Goal: Transaction & Acquisition: Purchase product/service

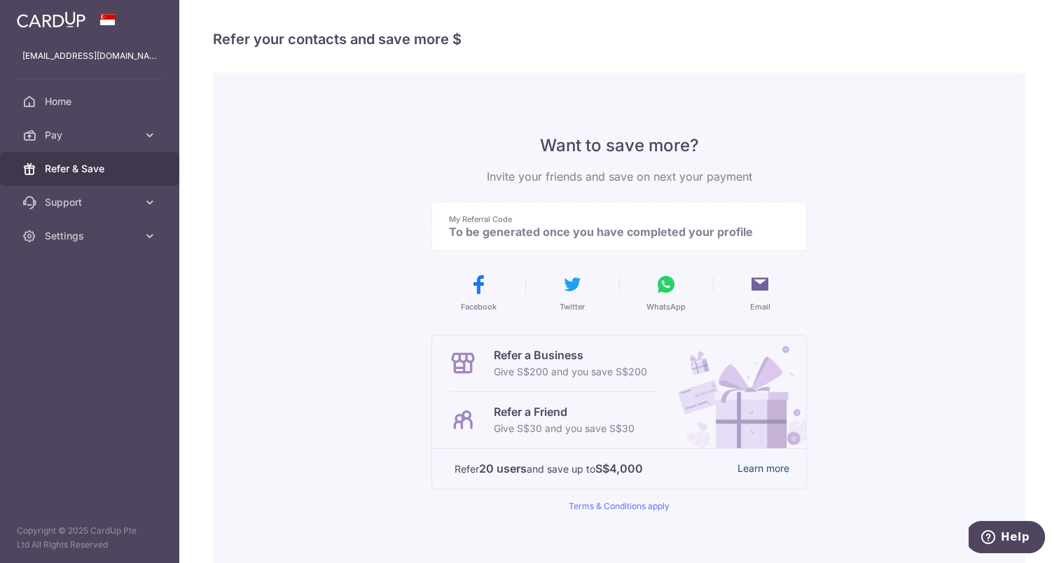
click at [774, 472] on link "Learn more" at bounding box center [764, 469] width 52 height 18
click at [122, 209] on link "Support" at bounding box center [89, 203] width 179 height 34
click at [113, 252] on link "FAQ" at bounding box center [89, 236] width 179 height 34
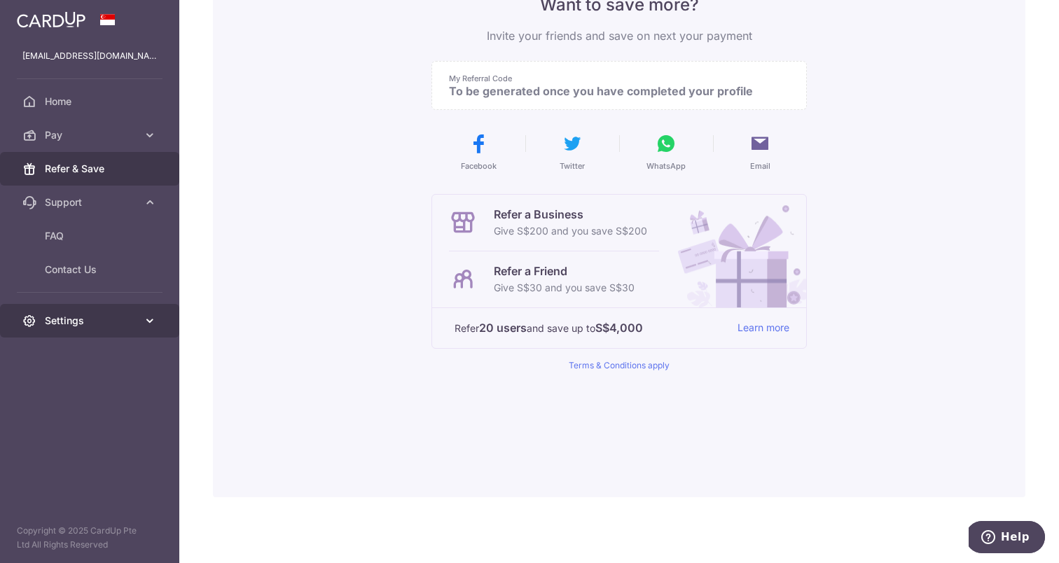
click at [90, 316] on span "Settings" at bounding box center [91, 321] width 92 height 14
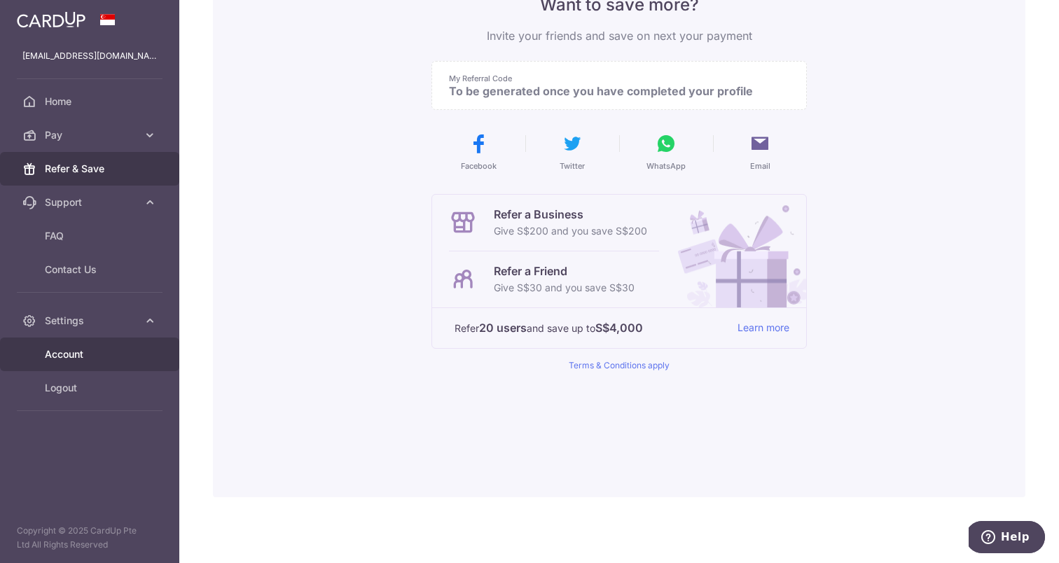
click at [106, 357] on span "Account" at bounding box center [91, 354] width 92 height 14
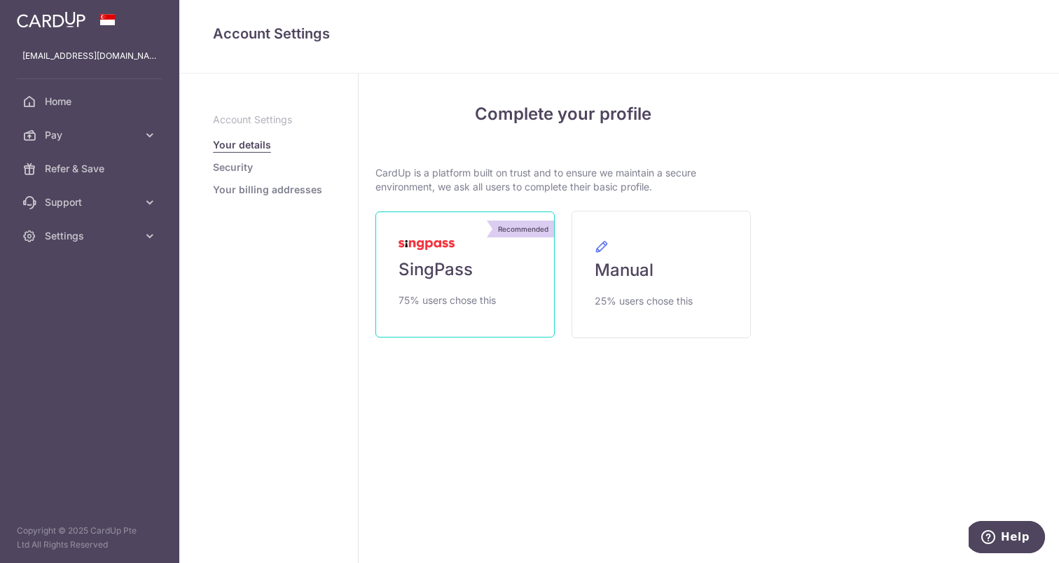
click at [416, 282] on link "Recommended SingPass 75% users chose this" at bounding box center [465, 275] width 179 height 126
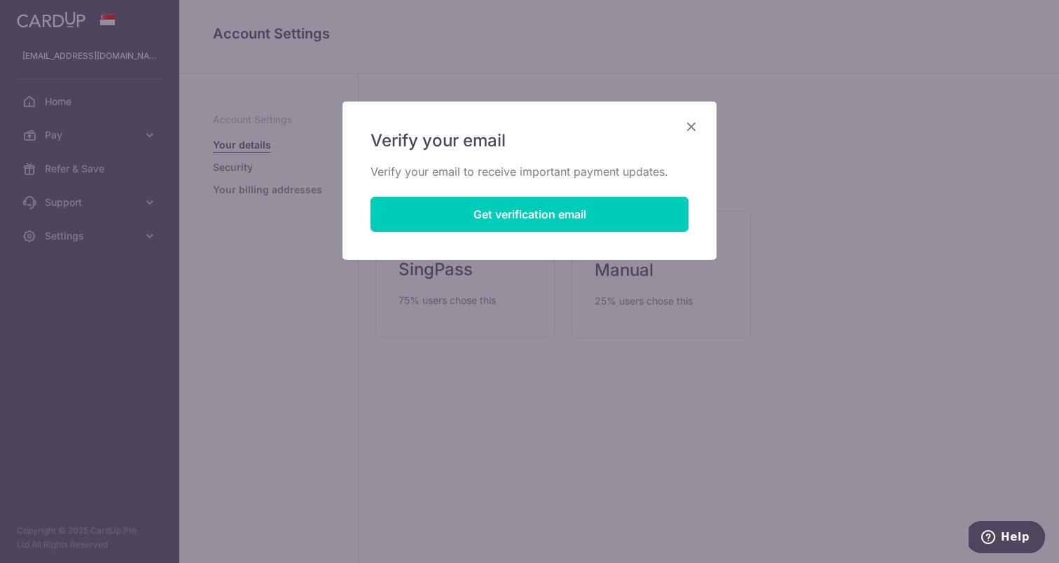
click at [626, 223] on button "Get verification email" at bounding box center [530, 214] width 318 height 35
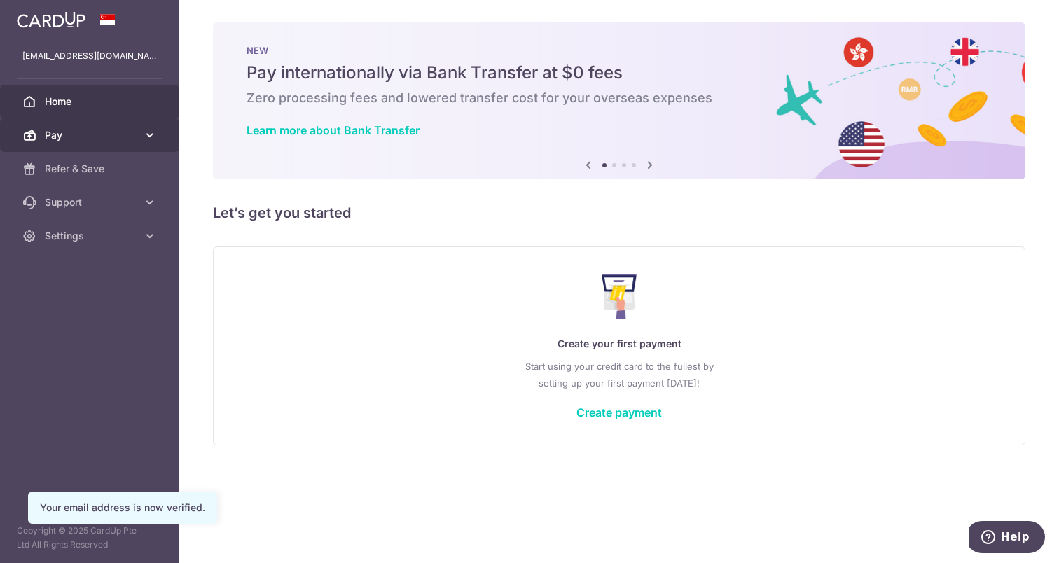
click at [95, 141] on span "Pay" at bounding box center [91, 135] width 92 height 14
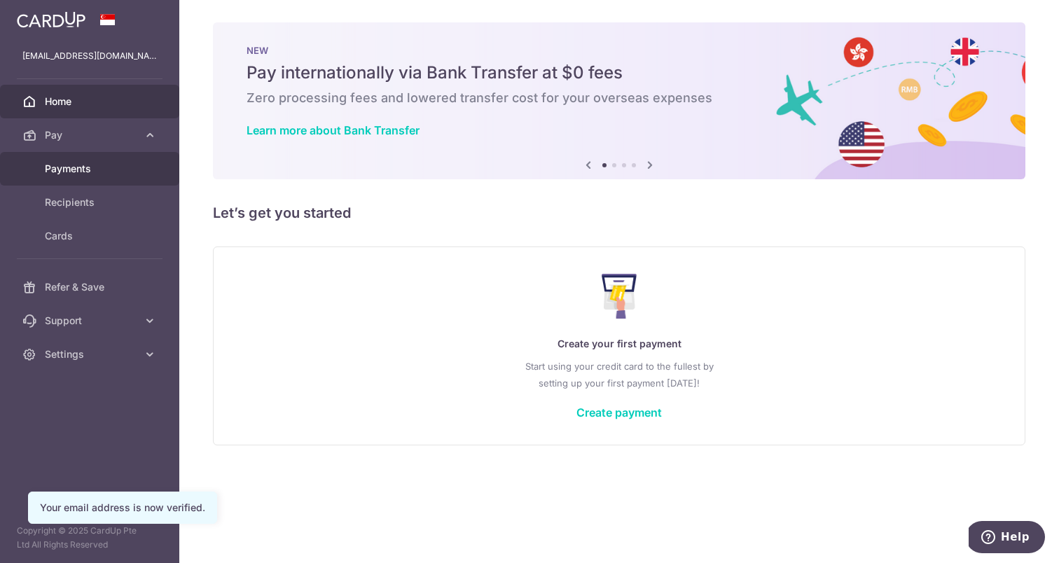
click at [104, 165] on span "Payments" at bounding box center [91, 169] width 92 height 14
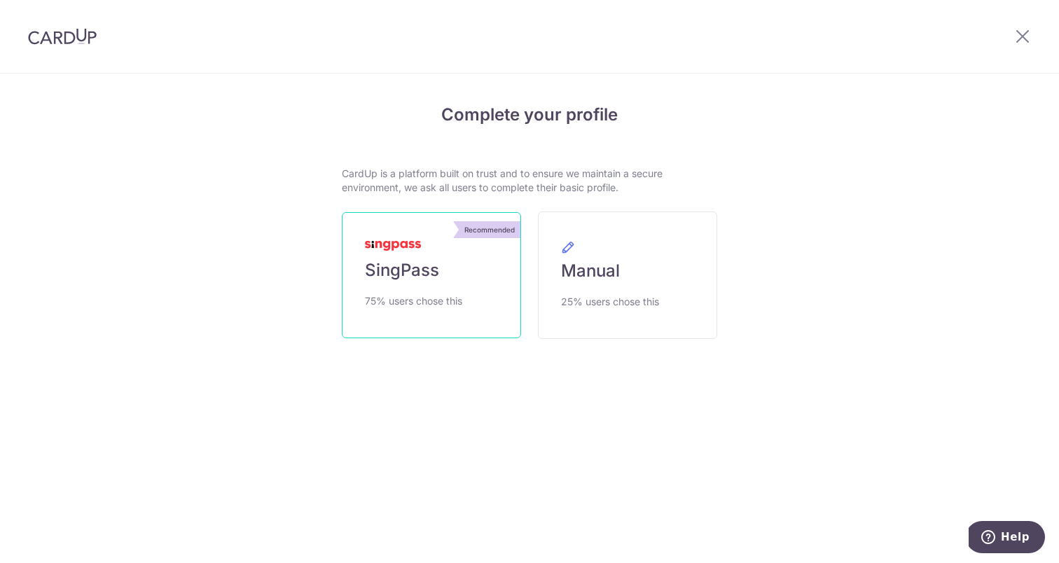
click at [494, 298] on link "Recommended SingPass 75% users chose this" at bounding box center [431, 275] width 179 height 126
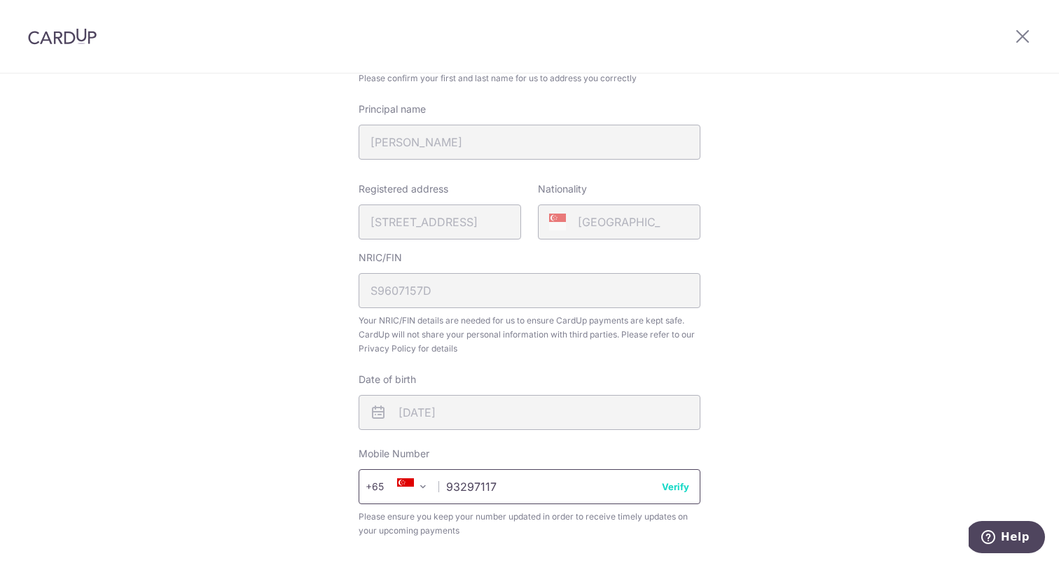
scroll to position [463, 0]
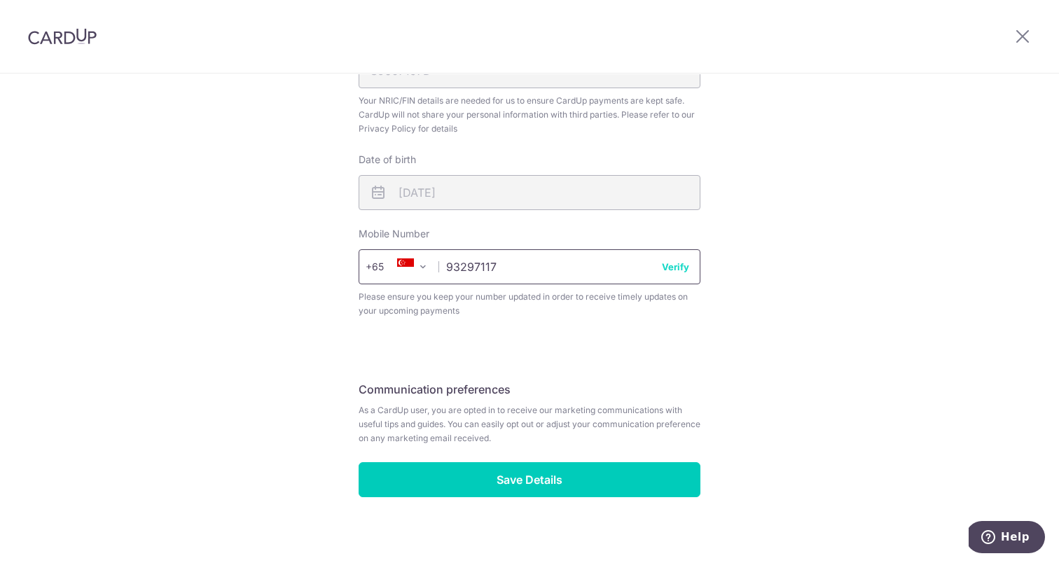
type input "93297117"
click at [685, 260] on button "Verify" at bounding box center [675, 267] width 27 height 14
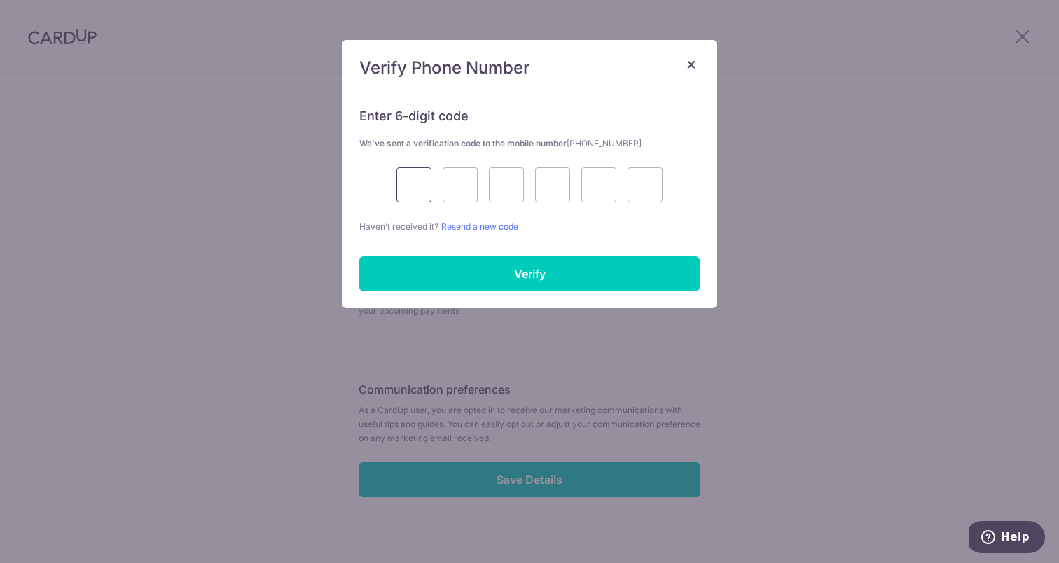
click at [400, 182] on input "text" at bounding box center [414, 184] width 35 height 35
type input "1"
type input "8"
type input "9"
type input "2"
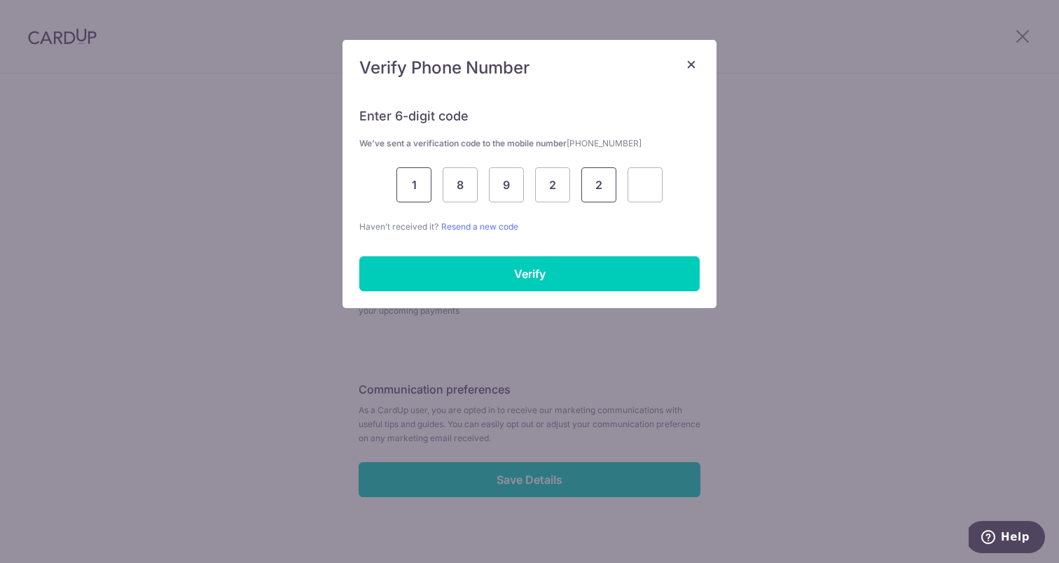
type input "2"
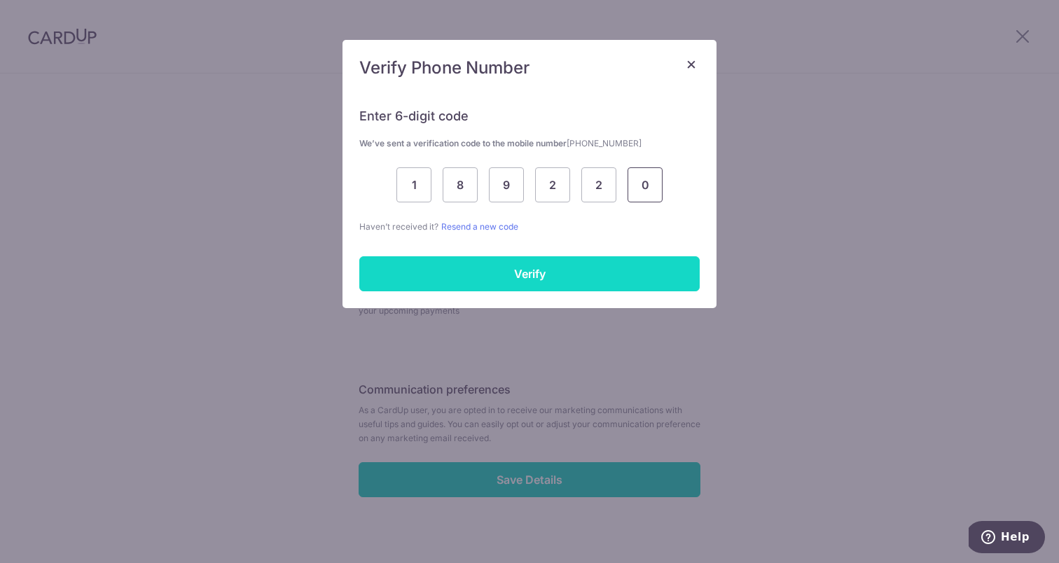
type input "0"
click at [442, 258] on input "Verify" at bounding box center [529, 273] width 340 height 35
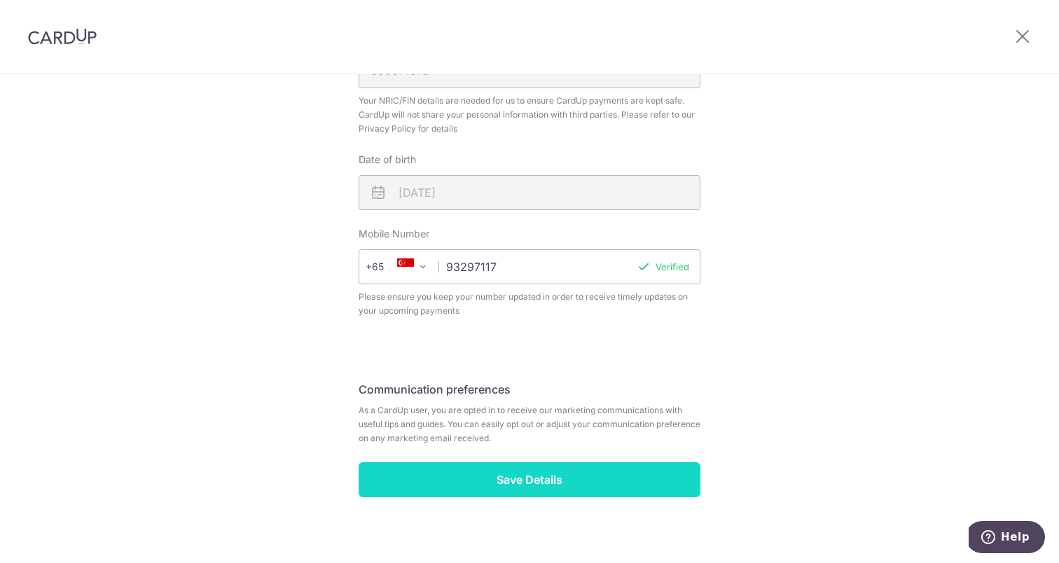
click at [542, 466] on input "Save Details" at bounding box center [530, 479] width 342 height 35
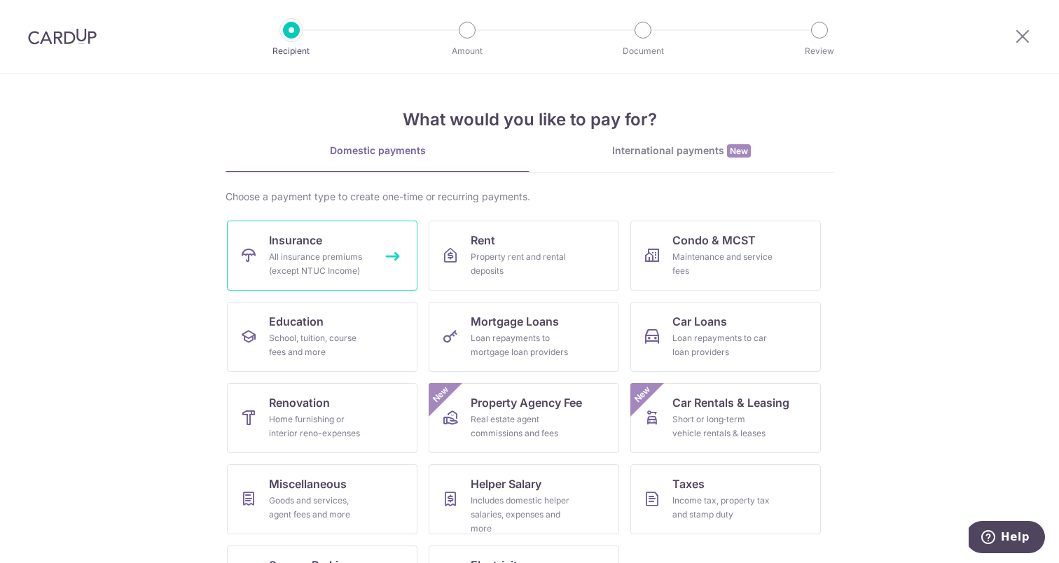
click at [327, 259] on div "All insurance premiums (except NTUC Income)" at bounding box center [319, 264] width 101 height 28
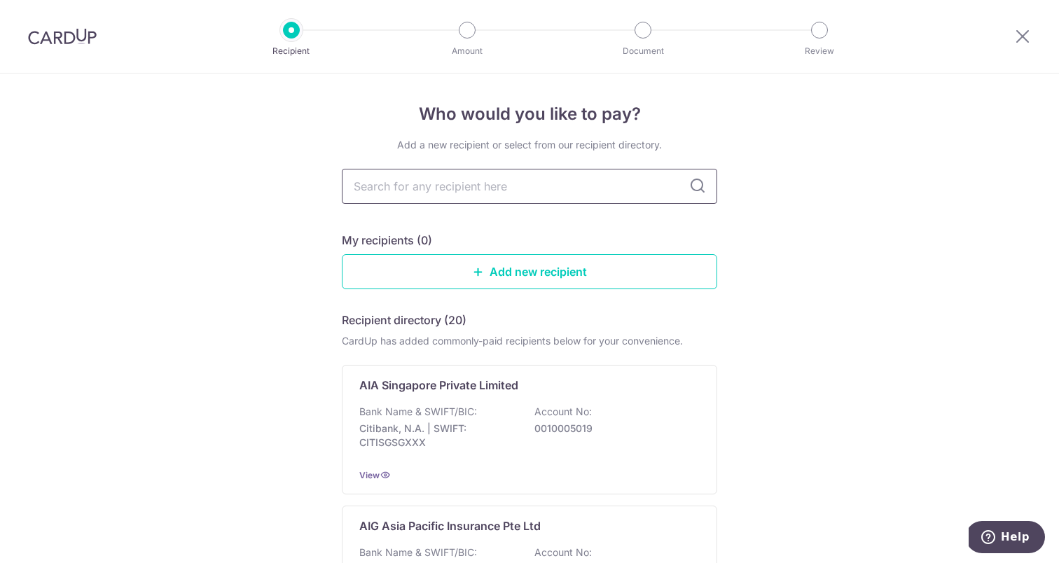
click at [420, 193] on input "text" at bounding box center [530, 186] width 376 height 35
type input "AIA"
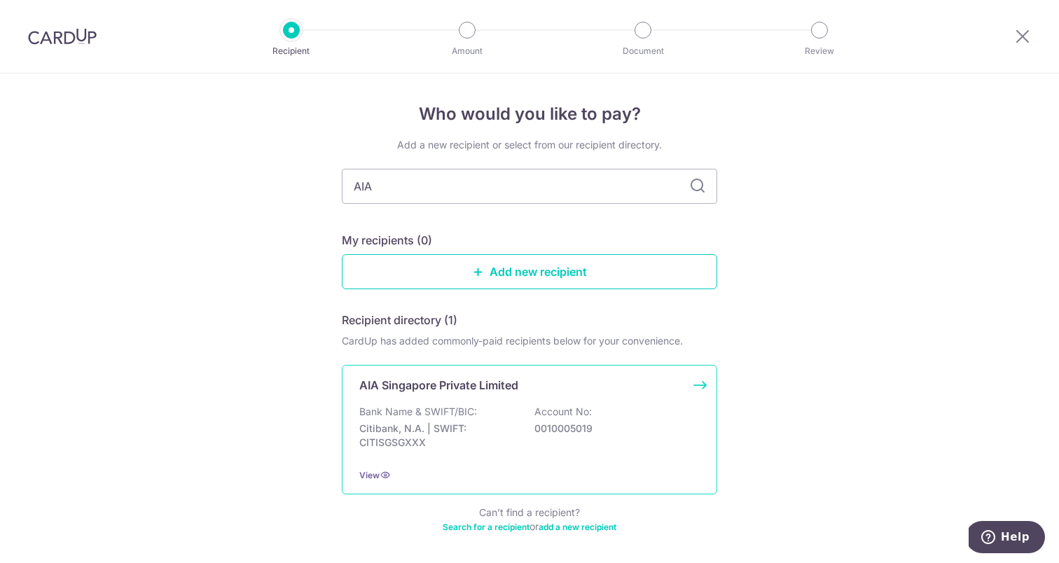
click at [546, 436] on div "Bank Name & SWIFT/BIC: Citibank, N.A. | SWIFT: CITISGSGXXX Account No: 00100050…" at bounding box center [529, 431] width 340 height 52
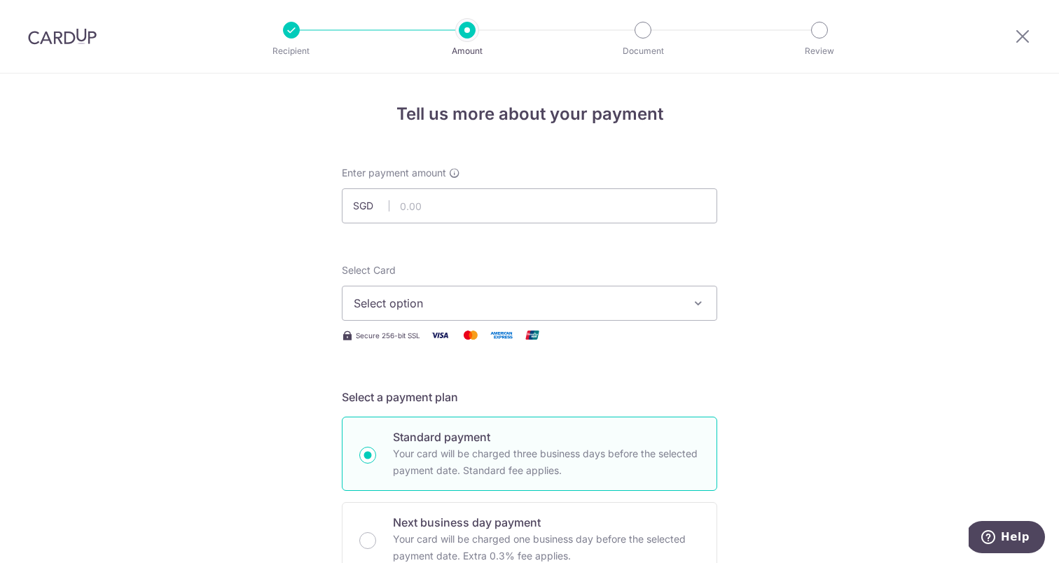
click at [364, 311] on span "Select option" at bounding box center [517, 303] width 326 height 17
click at [426, 294] on button "Select option" at bounding box center [530, 303] width 376 height 35
click at [416, 340] on span "Add credit card" at bounding box center [542, 343] width 326 height 14
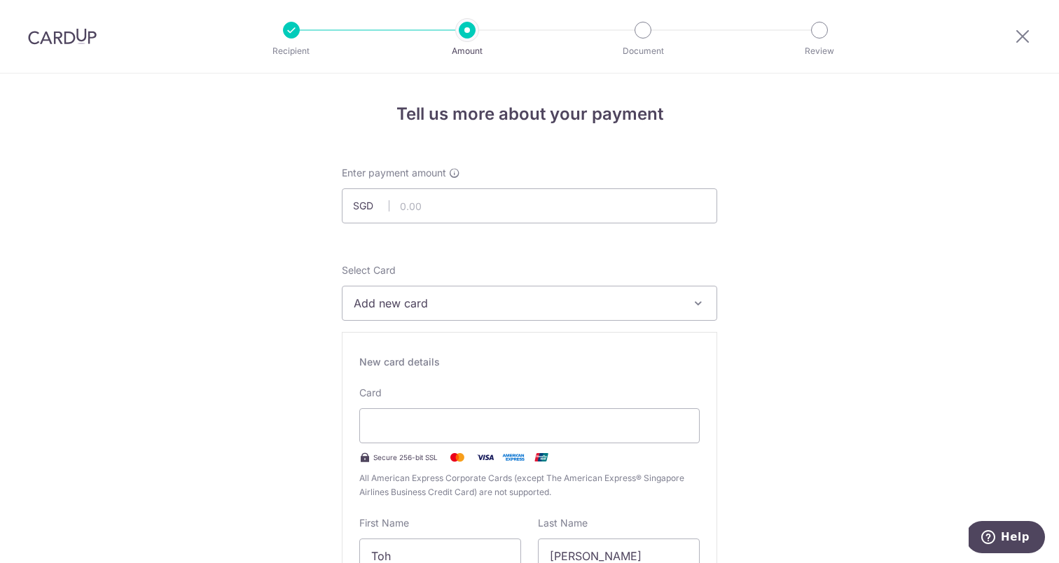
click at [479, 182] on div "Enter payment amount SGD" at bounding box center [530, 194] width 376 height 57
click at [474, 201] on input "text" at bounding box center [530, 205] width 376 height 35
type input "2,400.00"
click at [506, 291] on button "Add new card" at bounding box center [530, 303] width 376 height 35
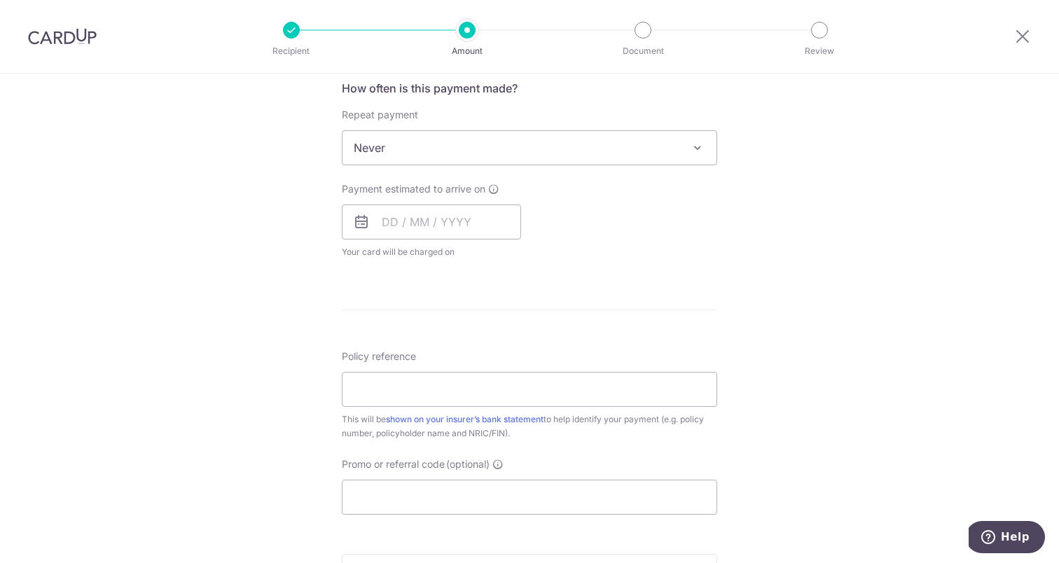
scroll to position [1162, 0]
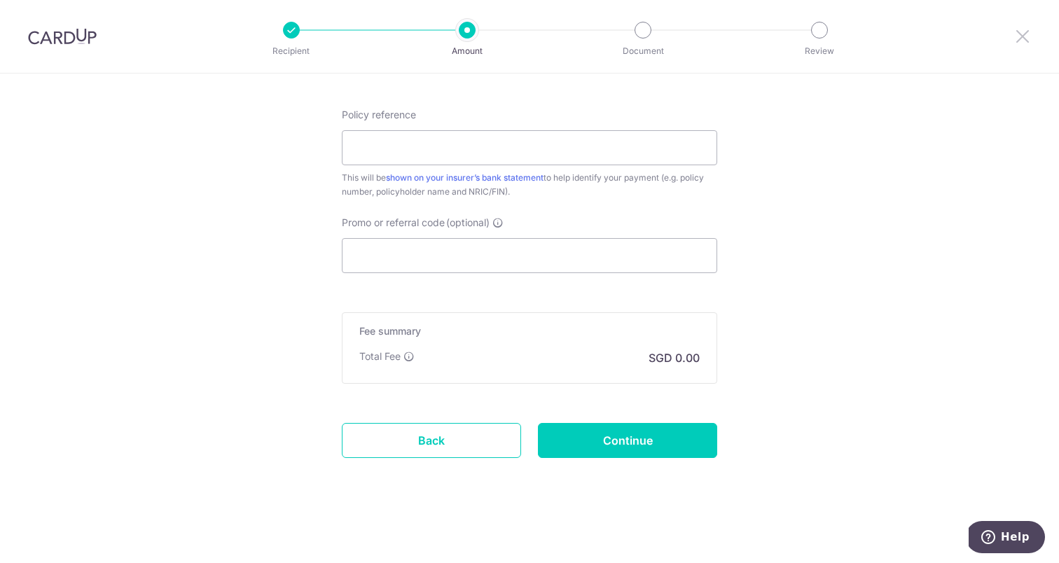
click at [1019, 43] on icon at bounding box center [1022, 36] width 17 height 18
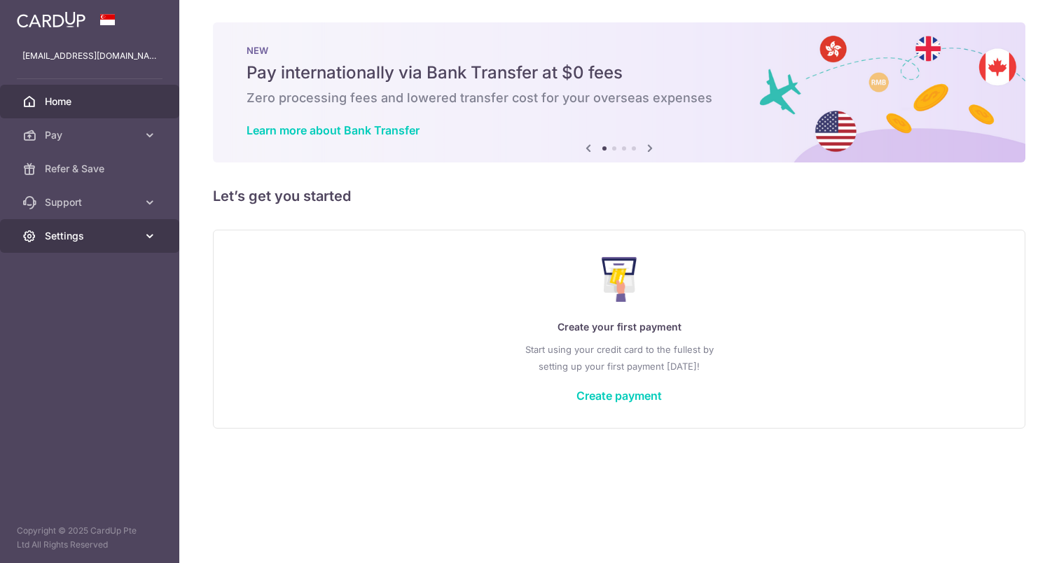
click at [79, 240] on span "Settings" at bounding box center [91, 236] width 92 height 14
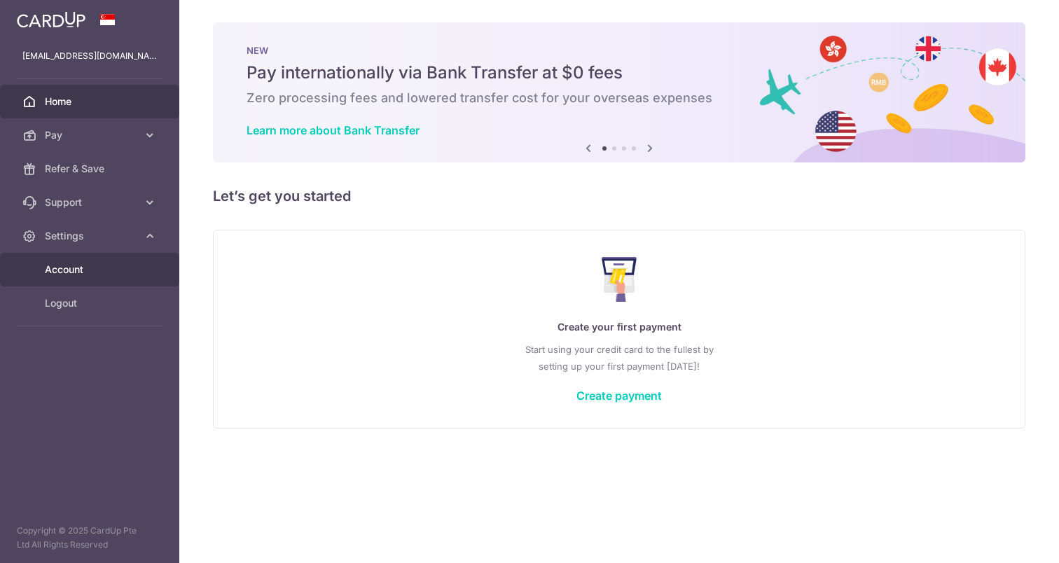
click at [76, 262] on link "Account" at bounding box center [89, 270] width 179 height 34
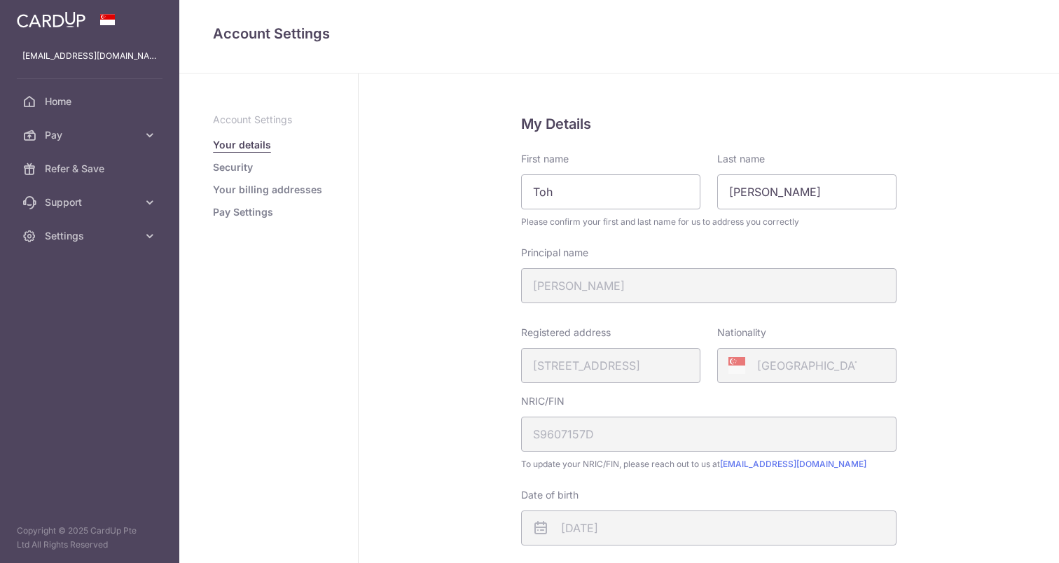
click at [245, 164] on link "Security" at bounding box center [233, 167] width 40 height 14
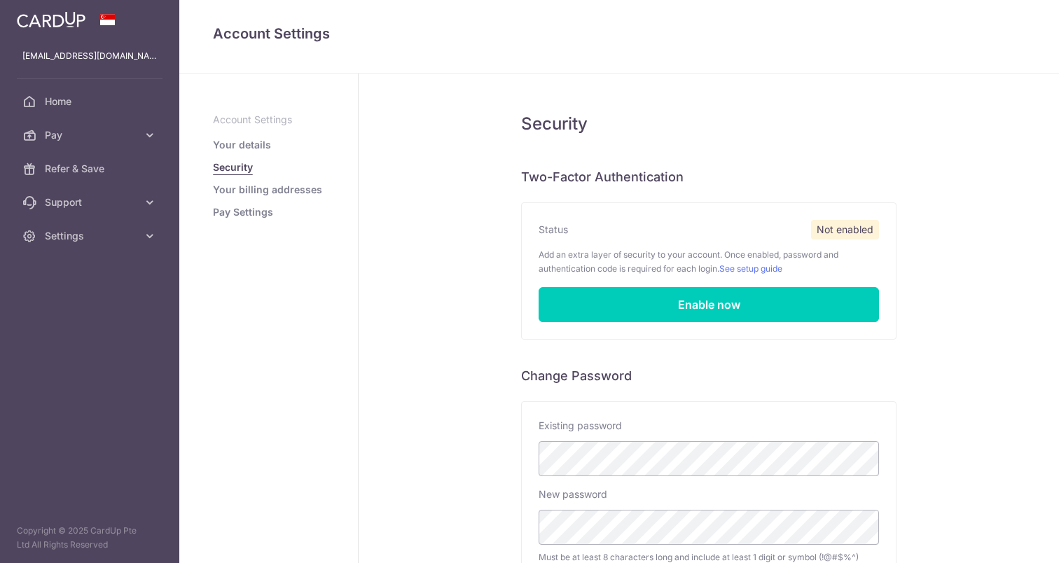
scroll to position [228, 0]
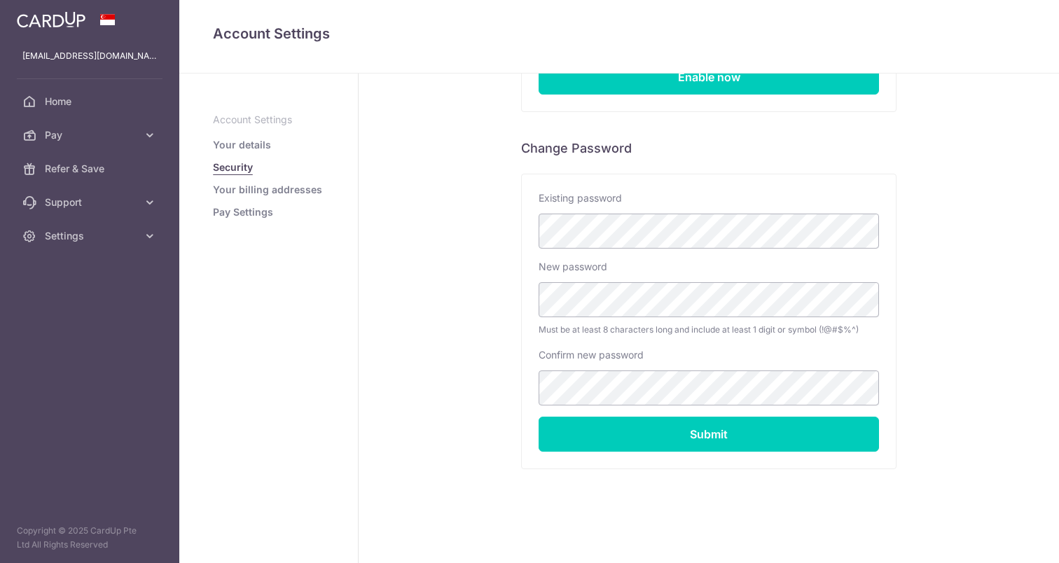
click at [263, 188] on link "Your billing addresses" at bounding box center [267, 190] width 109 height 14
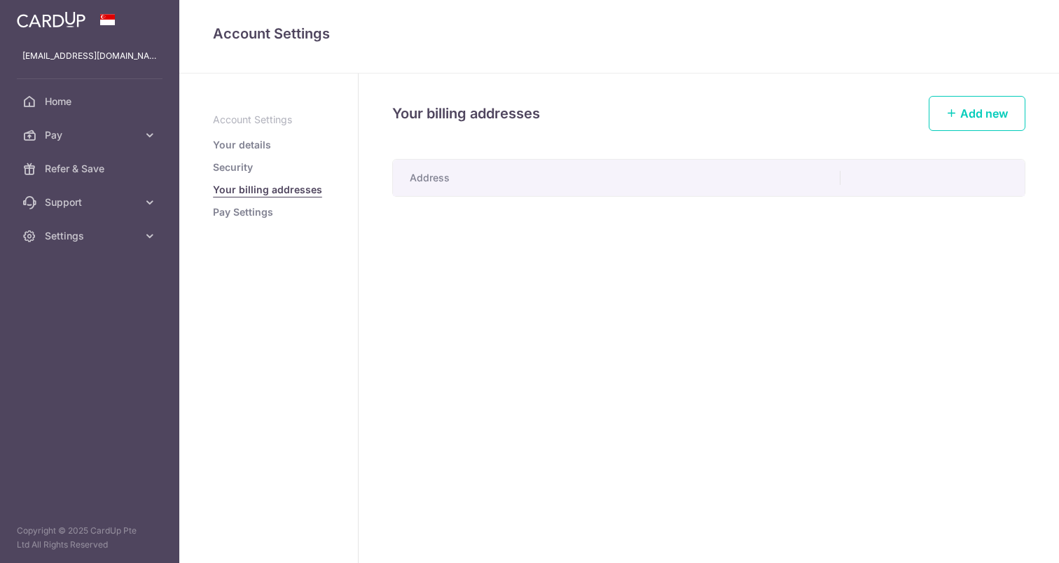
click at [240, 209] on link "Pay Settings" at bounding box center [243, 212] width 60 height 14
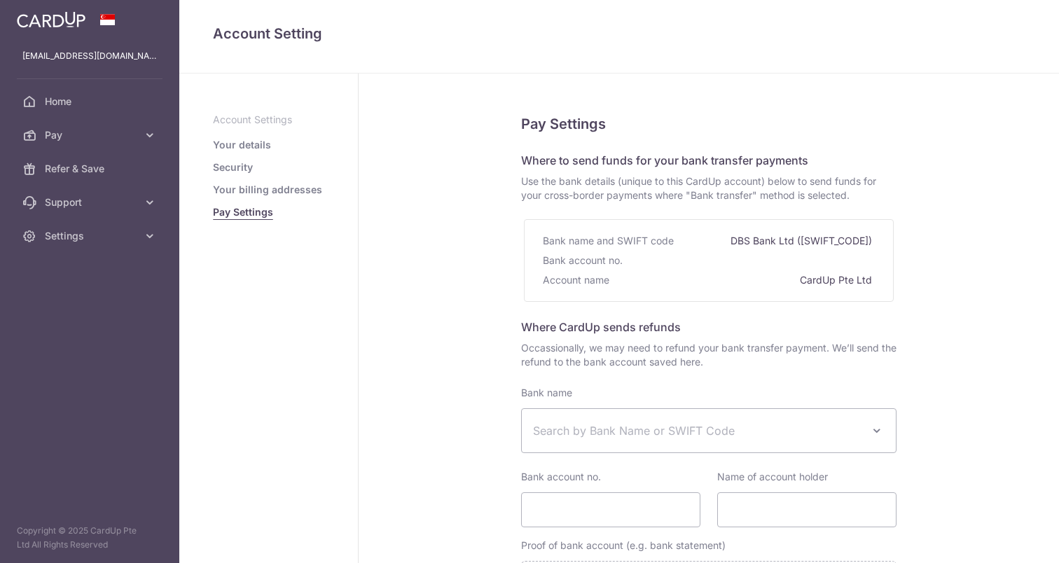
select select
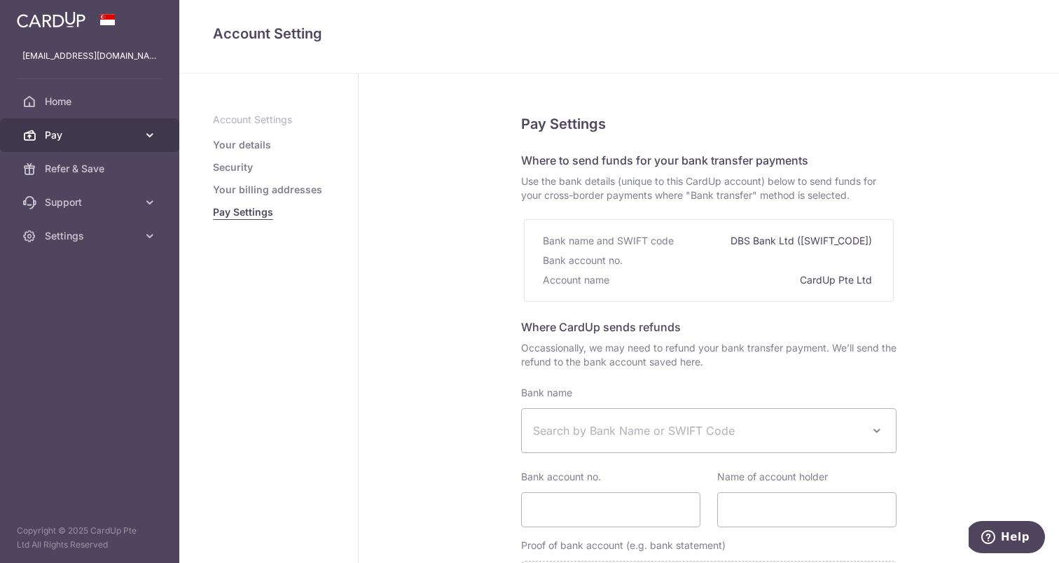
click at [147, 142] on icon at bounding box center [150, 135] width 14 height 14
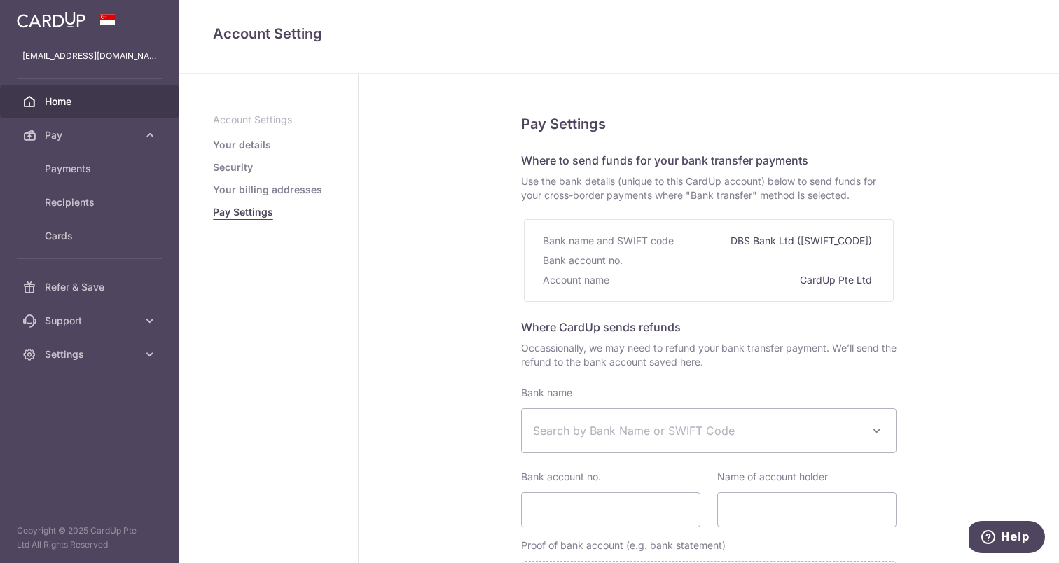
click at [113, 105] on span "Home" at bounding box center [91, 102] width 92 height 14
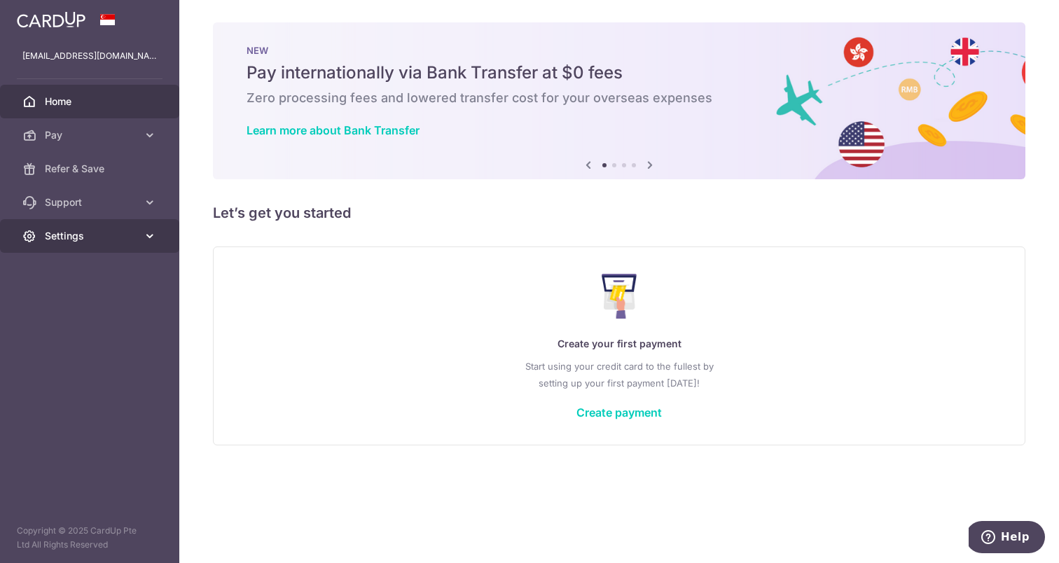
click at [92, 239] on span "Settings" at bounding box center [91, 236] width 92 height 14
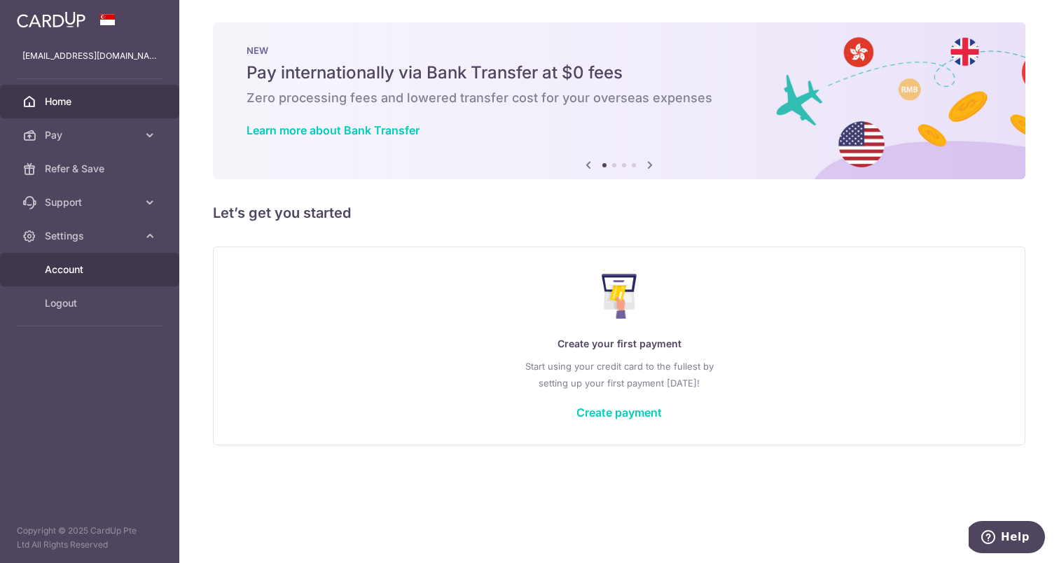
click at [85, 269] on span "Account" at bounding box center [91, 270] width 92 height 14
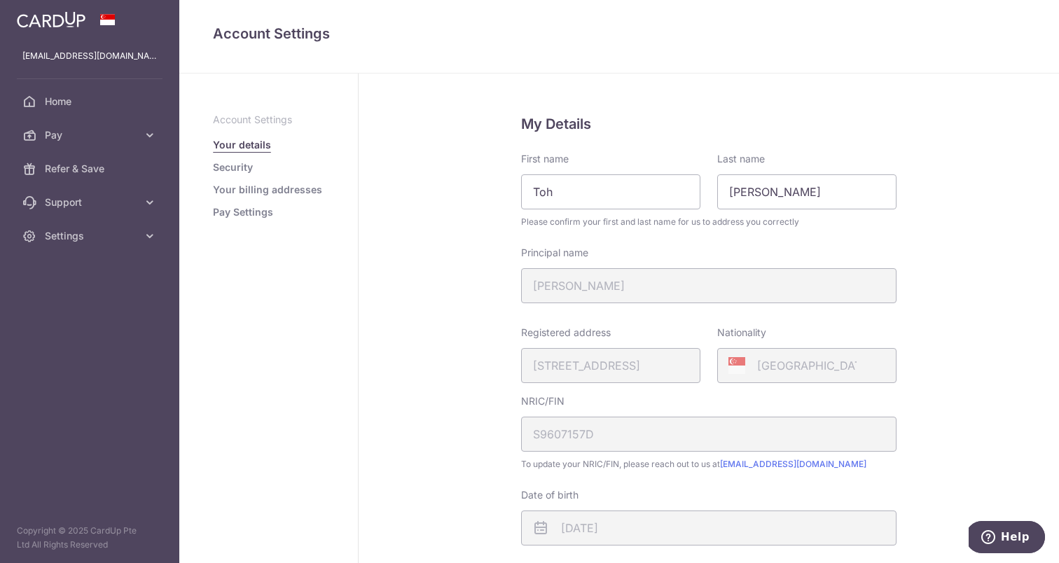
click at [246, 172] on link "Security" at bounding box center [233, 167] width 40 height 14
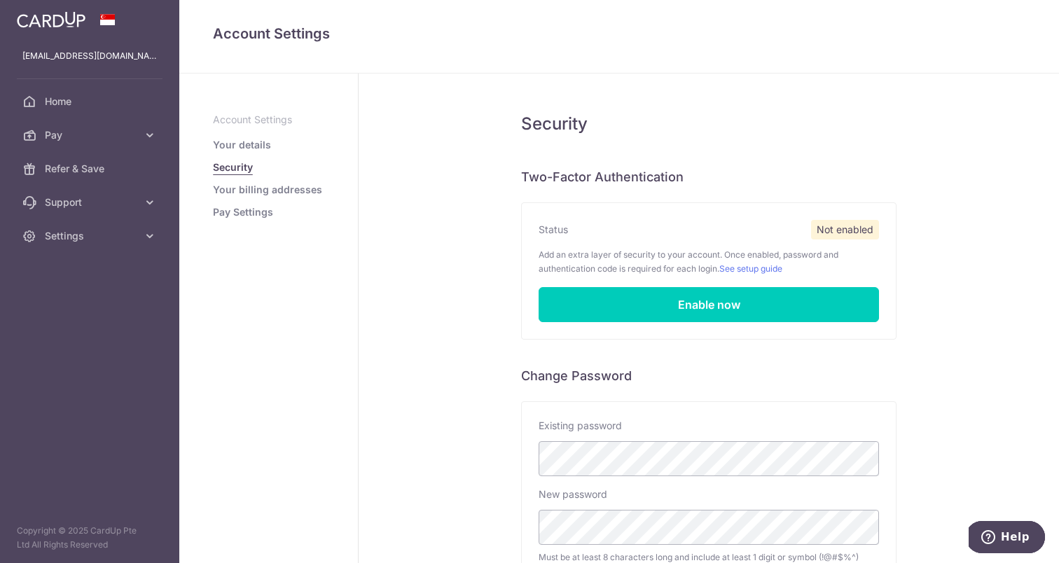
click at [256, 161] on li "Security" at bounding box center [268, 167] width 111 height 14
click at [261, 142] on link "Your details" at bounding box center [242, 145] width 58 height 14
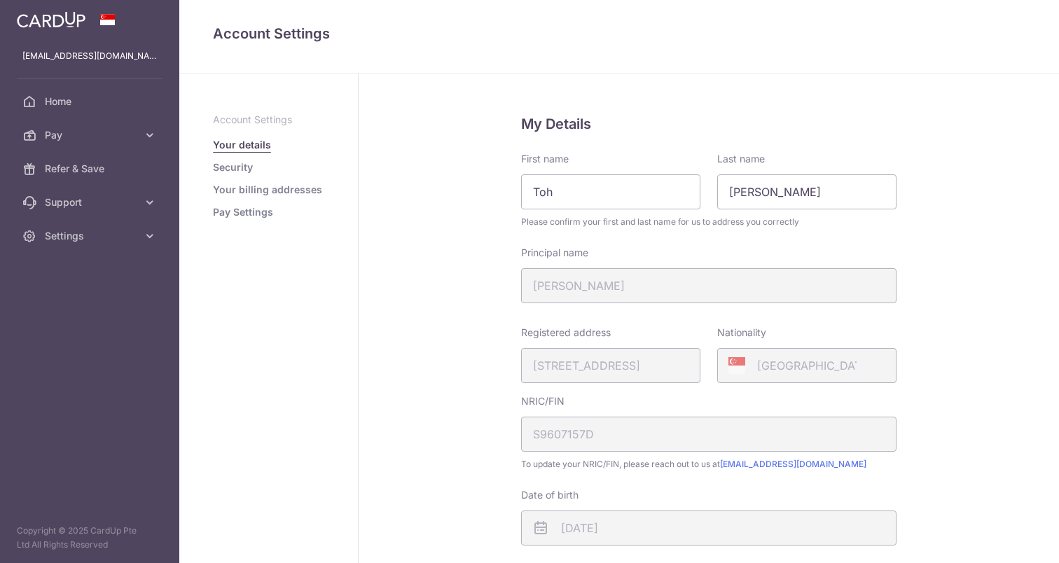
click at [261, 145] on link "Your details" at bounding box center [242, 145] width 58 height 14
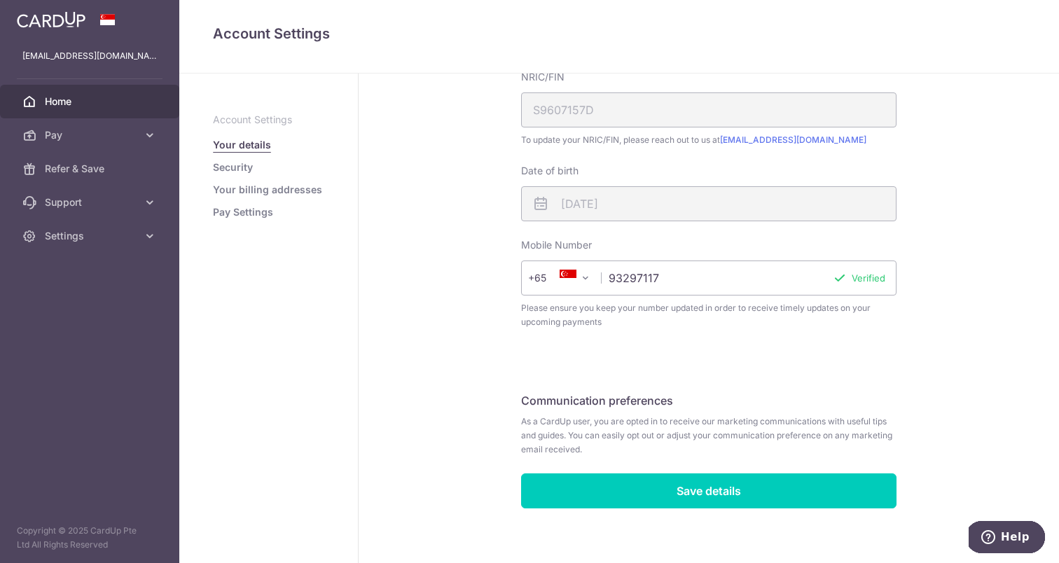
click at [92, 102] on span "Home" at bounding box center [91, 102] width 92 height 14
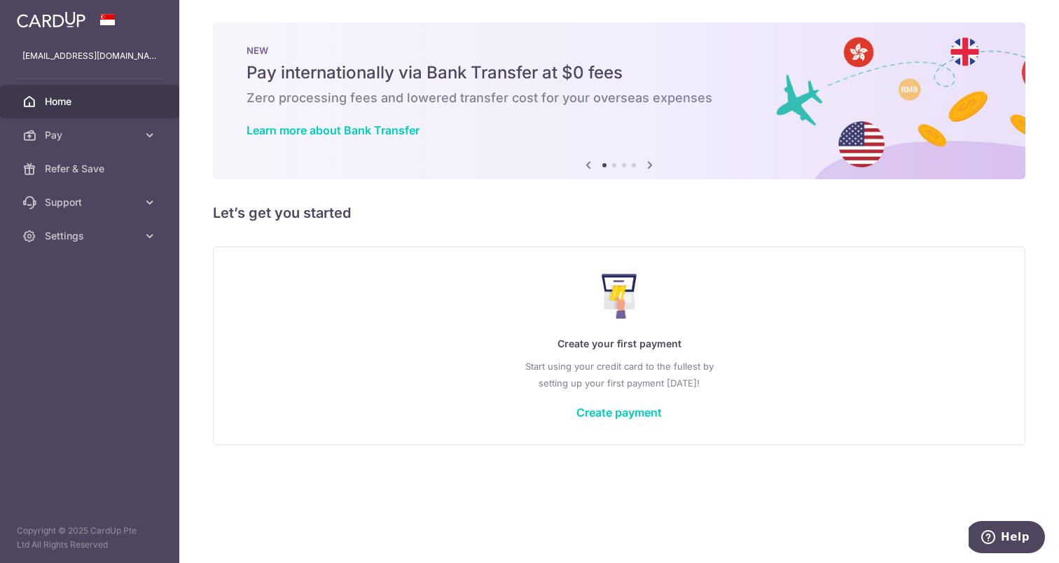
click at [88, 64] on div "[EMAIL_ADDRESS][DOMAIN_NAME]" at bounding box center [89, 56] width 179 height 34
click at [100, 135] on span "Pay" at bounding box center [91, 135] width 92 height 14
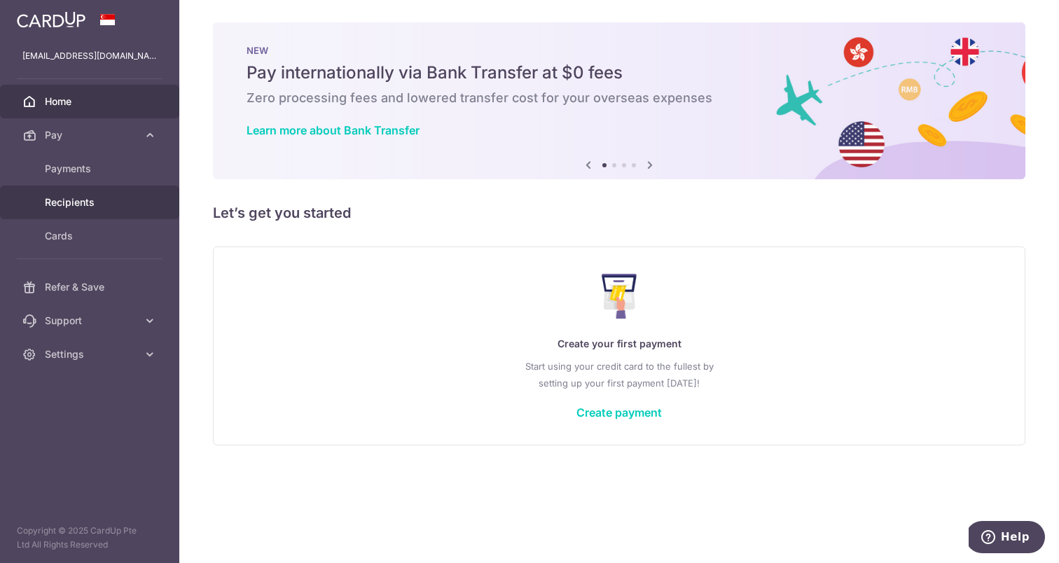
click at [116, 206] on span "Recipients" at bounding box center [91, 202] width 92 height 14
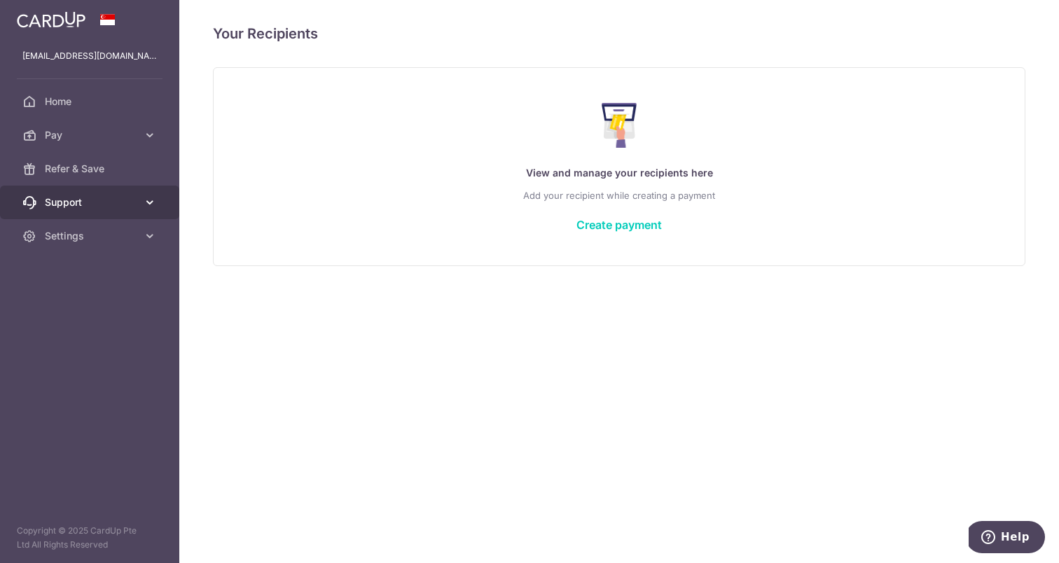
click at [128, 217] on link "Support" at bounding box center [89, 203] width 179 height 34
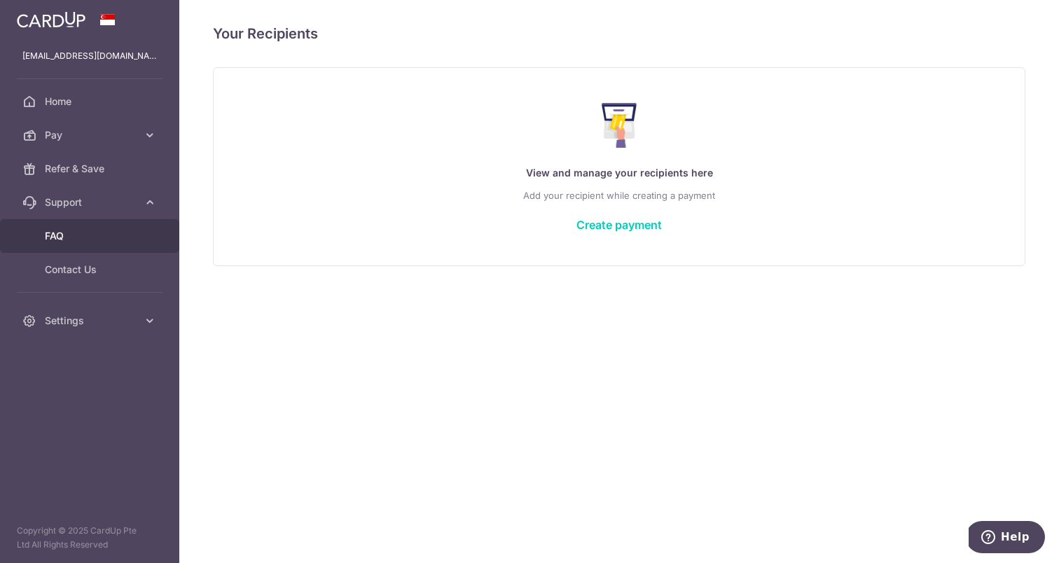
click at [112, 245] on link "FAQ" at bounding box center [89, 236] width 179 height 34
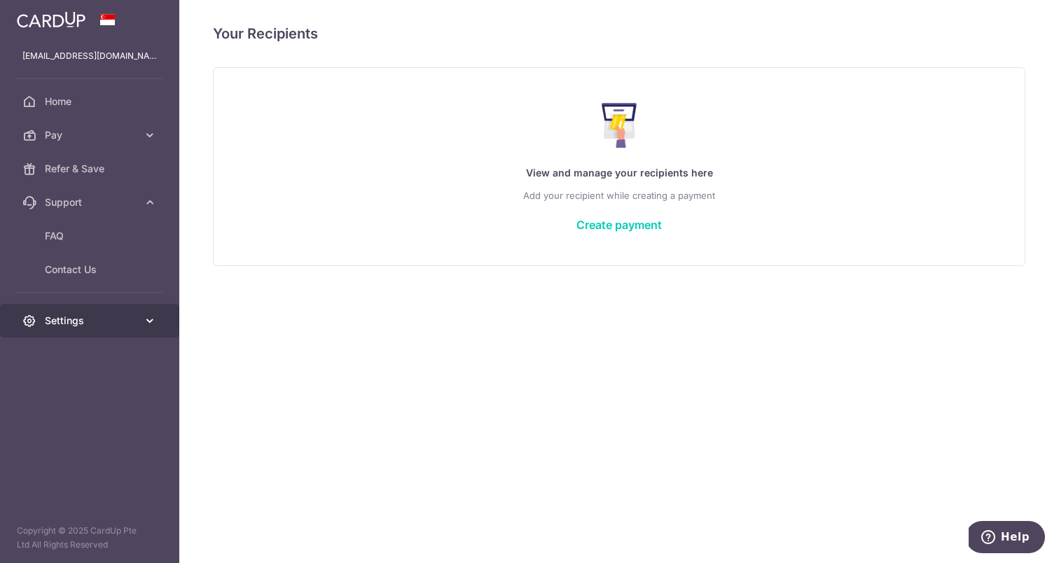
click at [64, 324] on span "Settings" at bounding box center [91, 321] width 92 height 14
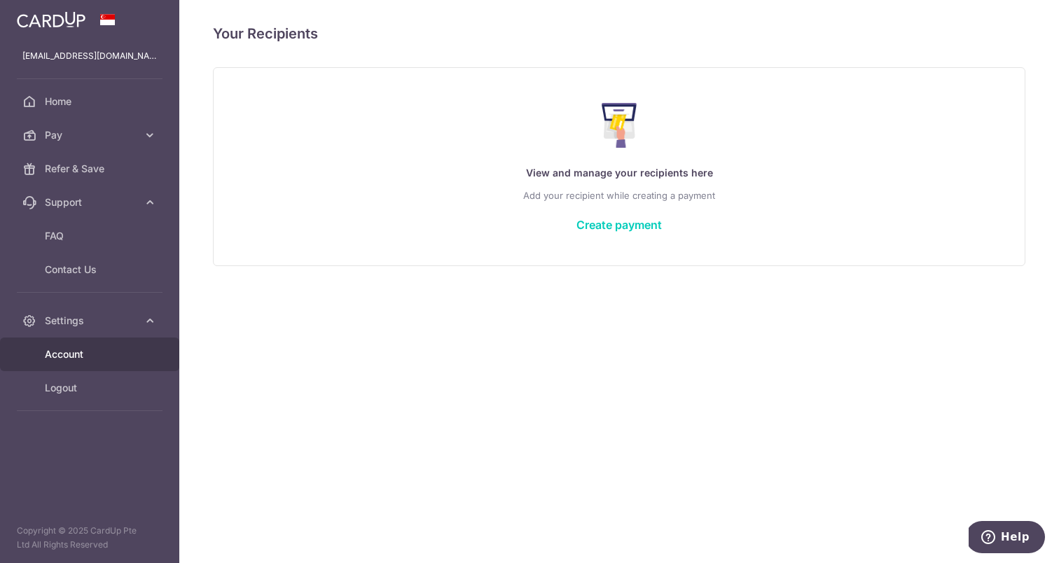
click at [90, 351] on span "Account" at bounding box center [91, 354] width 92 height 14
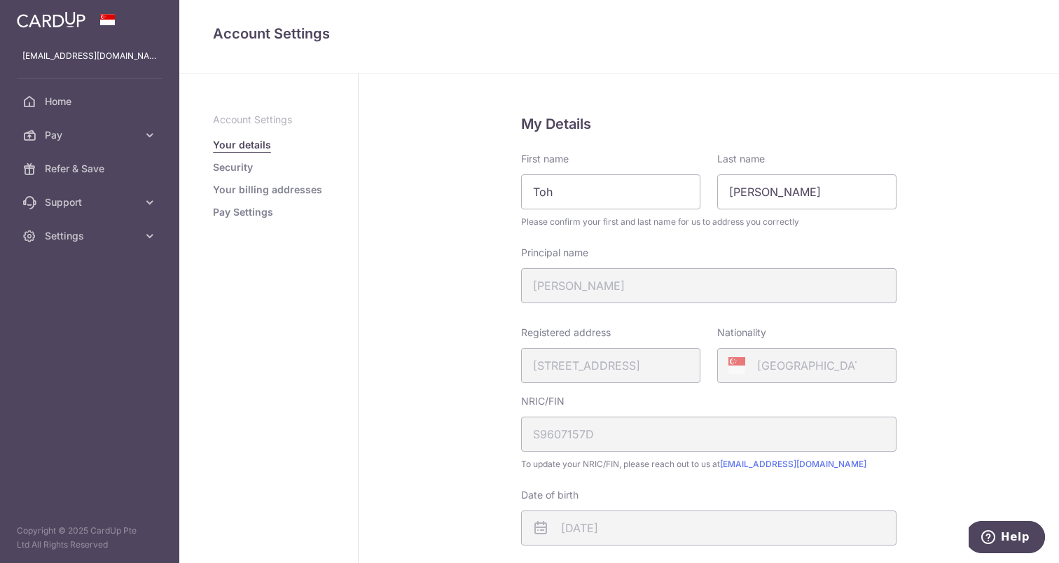
click at [258, 216] on link "Pay Settings" at bounding box center [243, 212] width 60 height 14
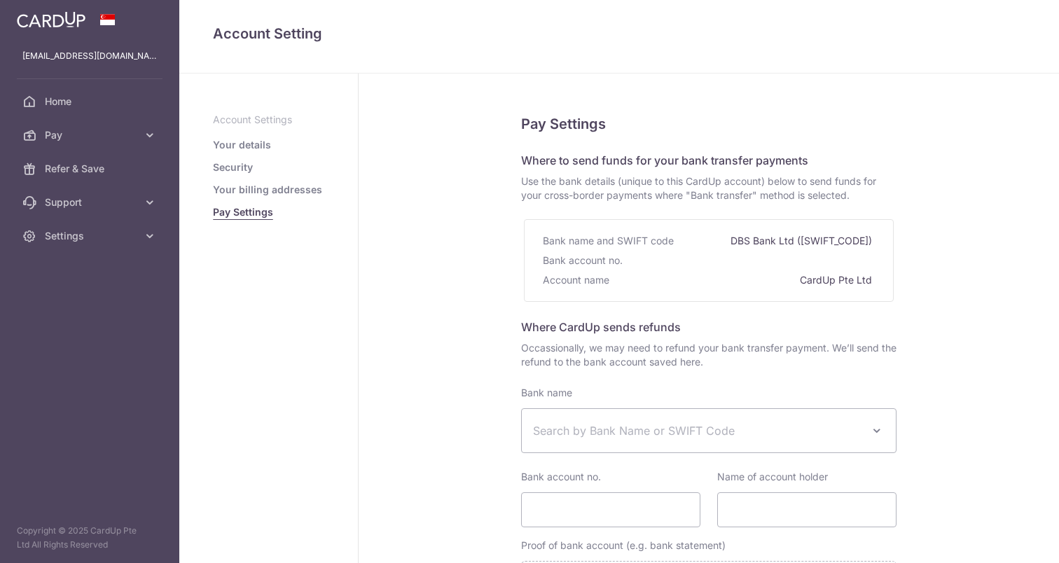
select select
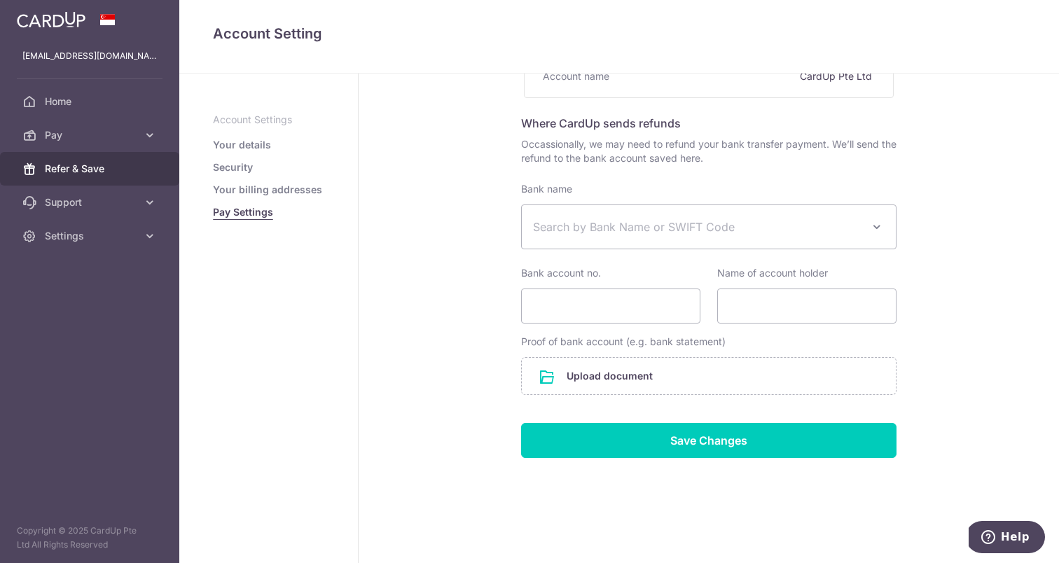
click at [99, 165] on span "Refer & Save" at bounding box center [91, 169] width 92 height 14
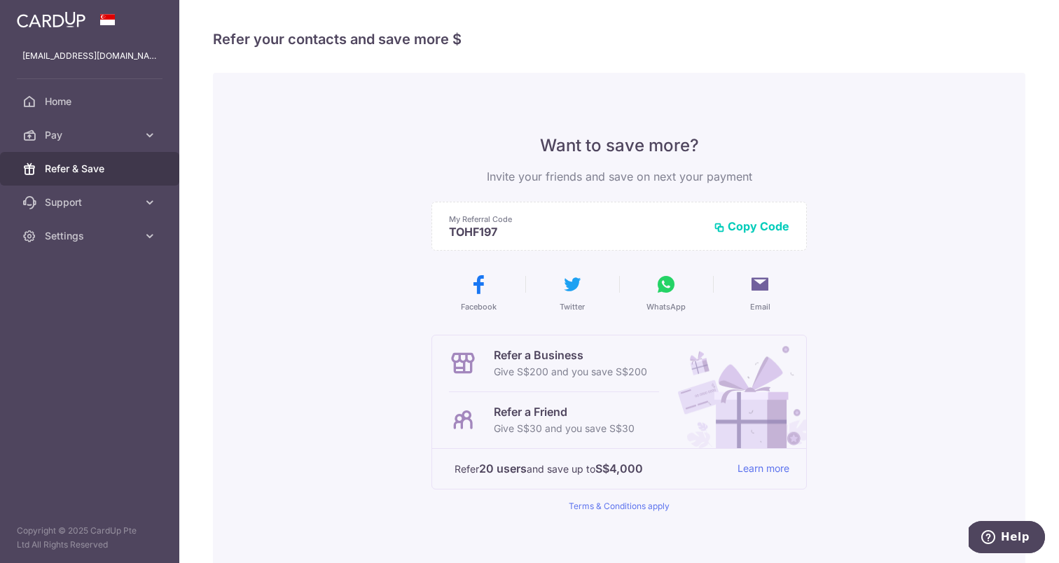
click at [1011, 537] on span "Help" at bounding box center [1015, 537] width 29 height 13
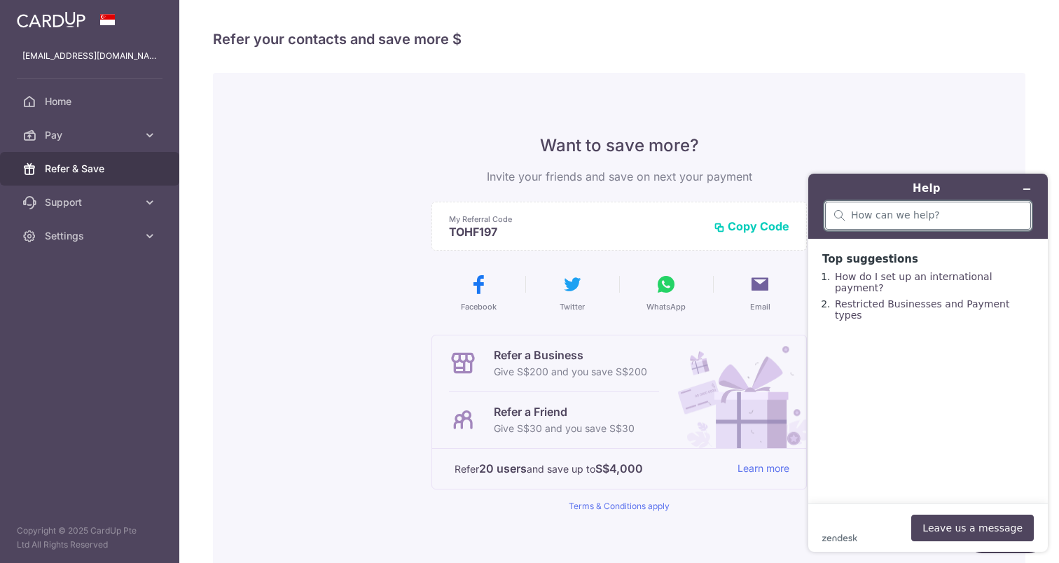
click at [863, 216] on input "search" at bounding box center [936, 215] width 171 height 13
type input "Hi I got referred by a friend but"
click at [956, 529] on button "Leave us a message" at bounding box center [972, 528] width 123 height 27
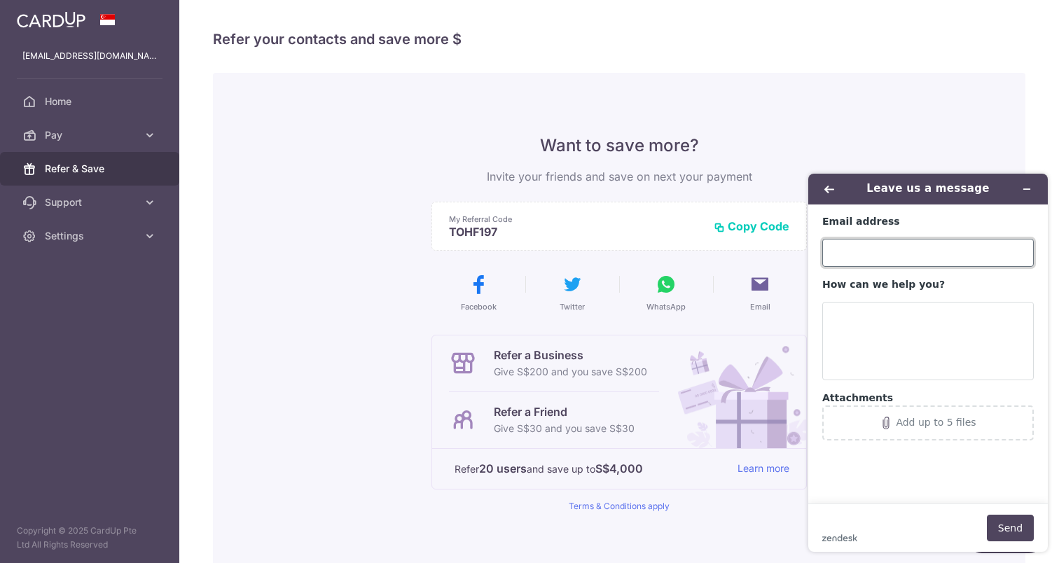
click at [867, 249] on input "Email address" at bounding box center [929, 253] width 212 height 28
type input "fionatoh257@gmail.com"
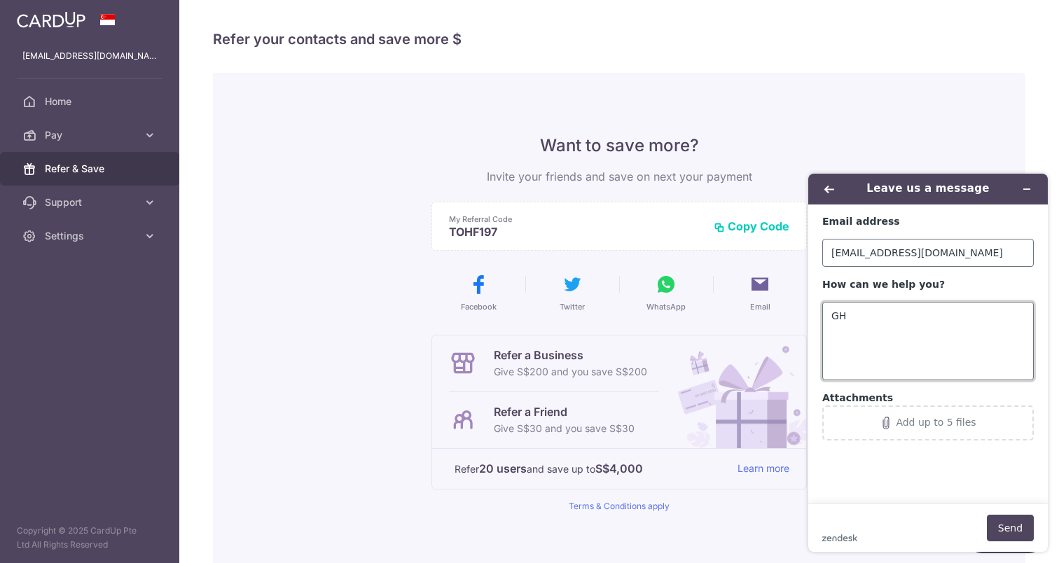
type textarea "G"
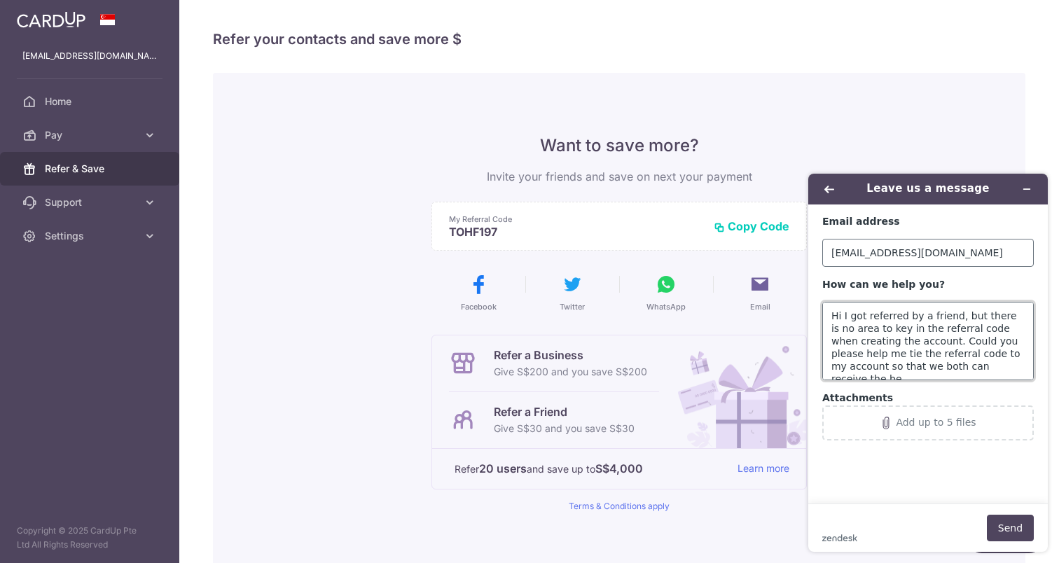
scroll to position [5, 0]
paste textarea "LIMWOONHWEEC118"
click at [837, 366] on textarea "Hi I got referred by a friend, but there is no area to key in the referral code…" at bounding box center [929, 341] width 212 height 78
click at [991, 368] on textarea "Hi I got referred by a friend, but there is no area to key in the referral code…" at bounding box center [929, 341] width 212 height 78
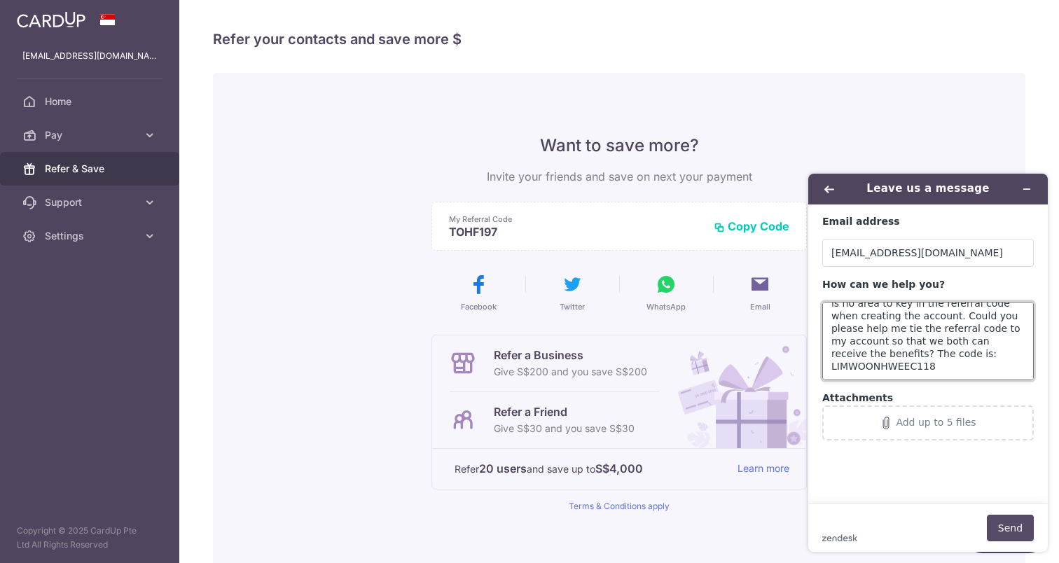
type textarea "Hi I got referred by a friend, but there is no area to key in the referral code…"
click at [1019, 523] on button "Send" at bounding box center [1010, 528] width 47 height 27
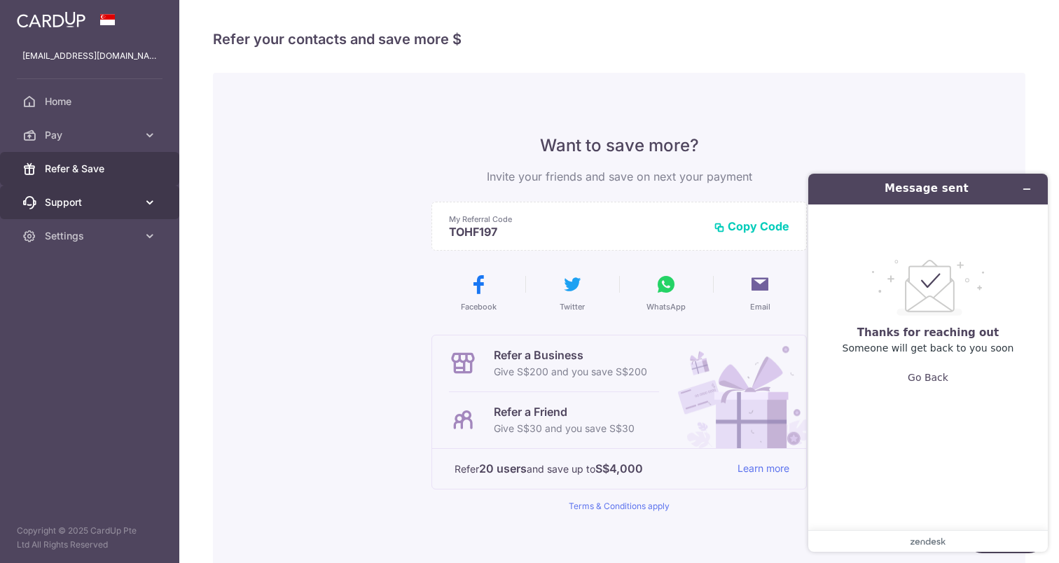
click at [119, 216] on link "Support" at bounding box center [89, 203] width 179 height 34
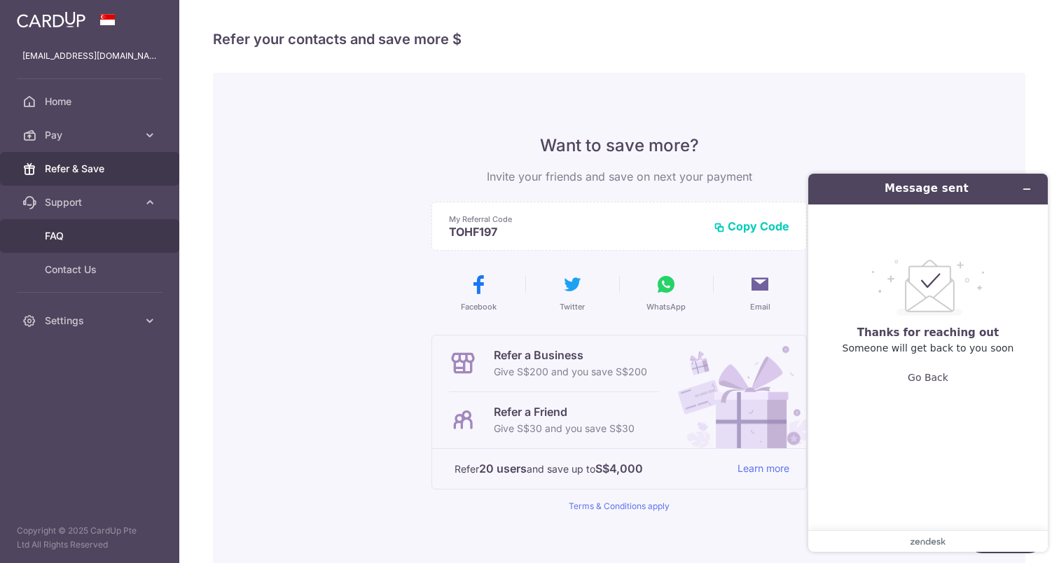
click at [109, 242] on span "FAQ" at bounding box center [91, 236] width 92 height 14
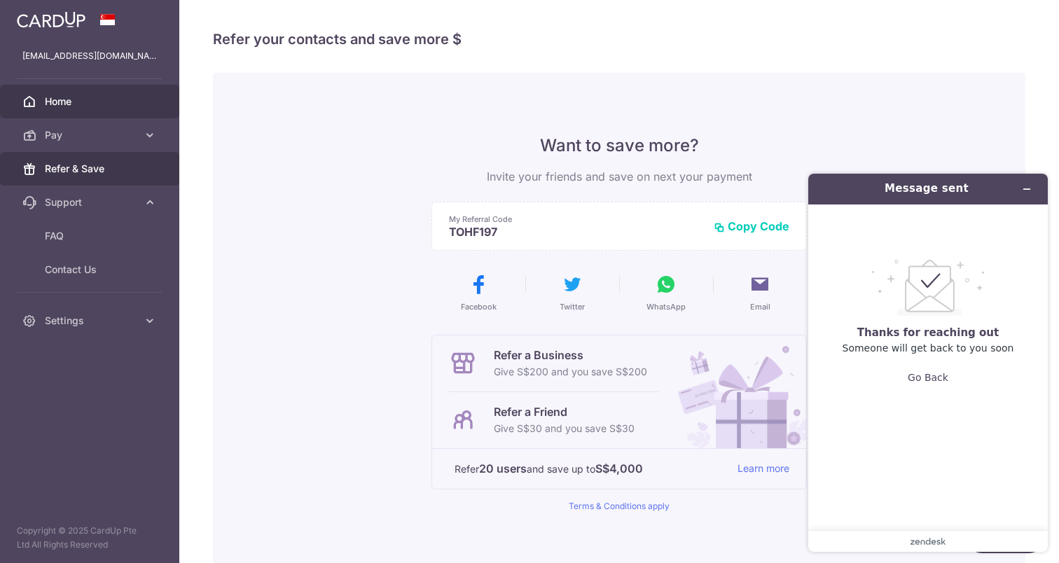
click at [82, 104] on span "Home" at bounding box center [91, 102] width 92 height 14
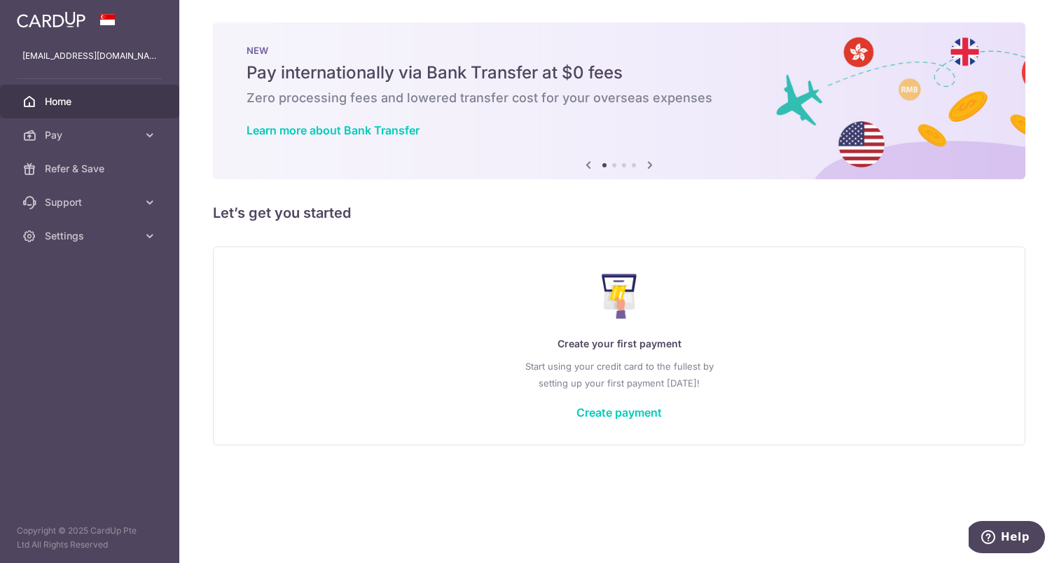
click at [659, 166] on img at bounding box center [619, 100] width 813 height 157
click at [656, 165] on icon at bounding box center [650, 165] width 17 height 18
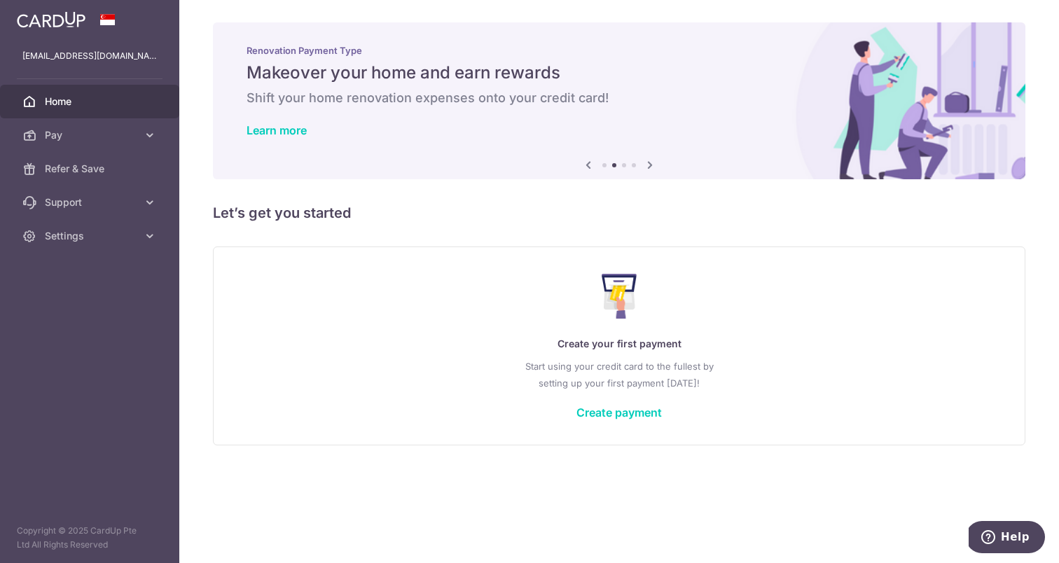
click at [656, 165] on icon at bounding box center [650, 165] width 17 height 18
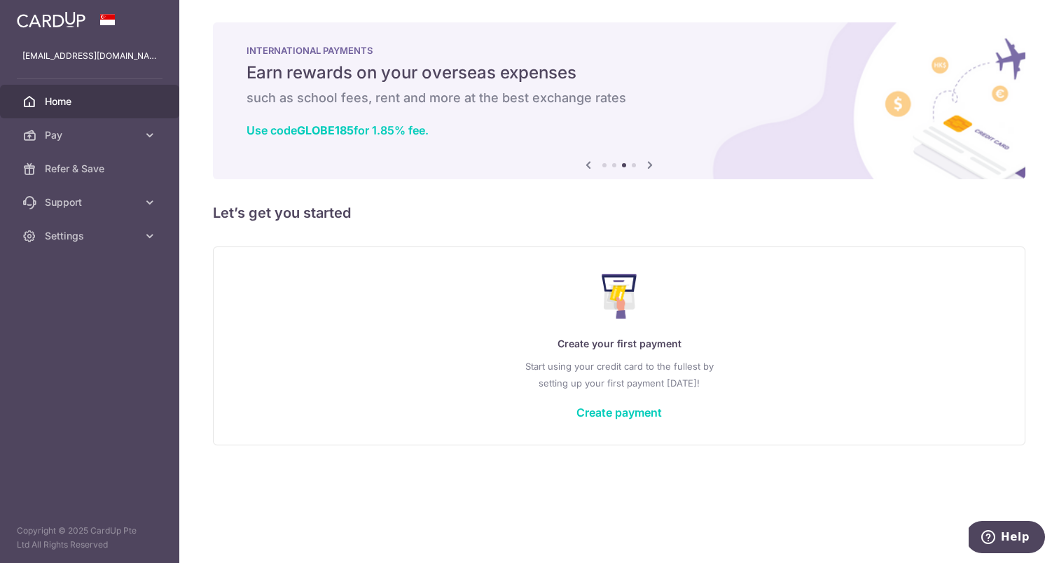
click at [656, 165] on icon at bounding box center [650, 165] width 17 height 18
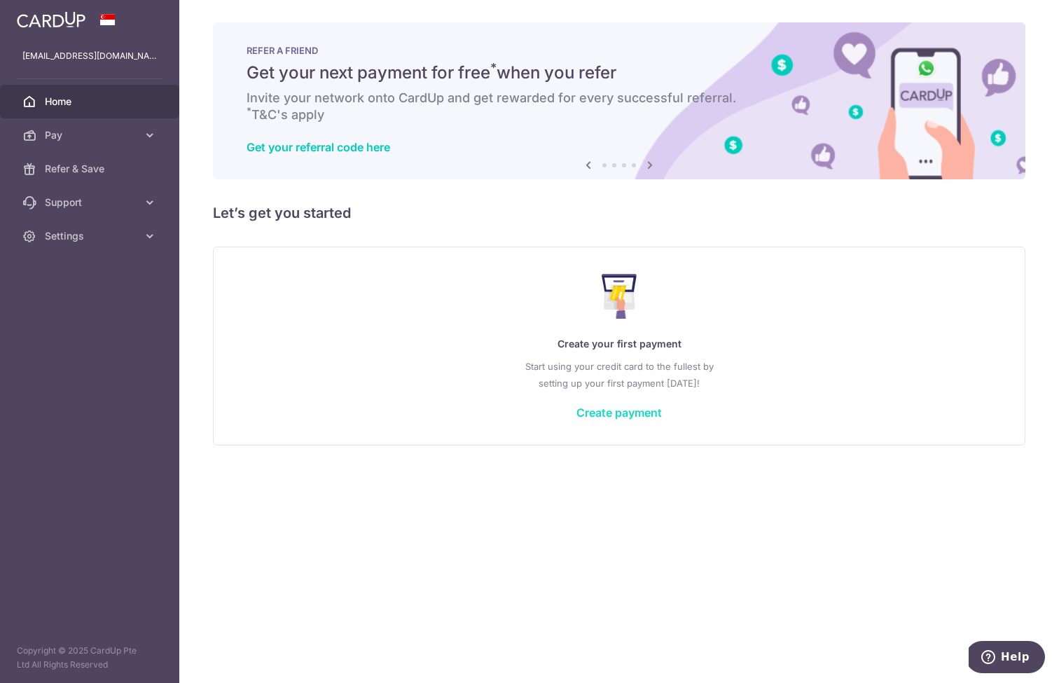
click at [638, 417] on link "Create payment" at bounding box center [619, 413] width 85 height 14
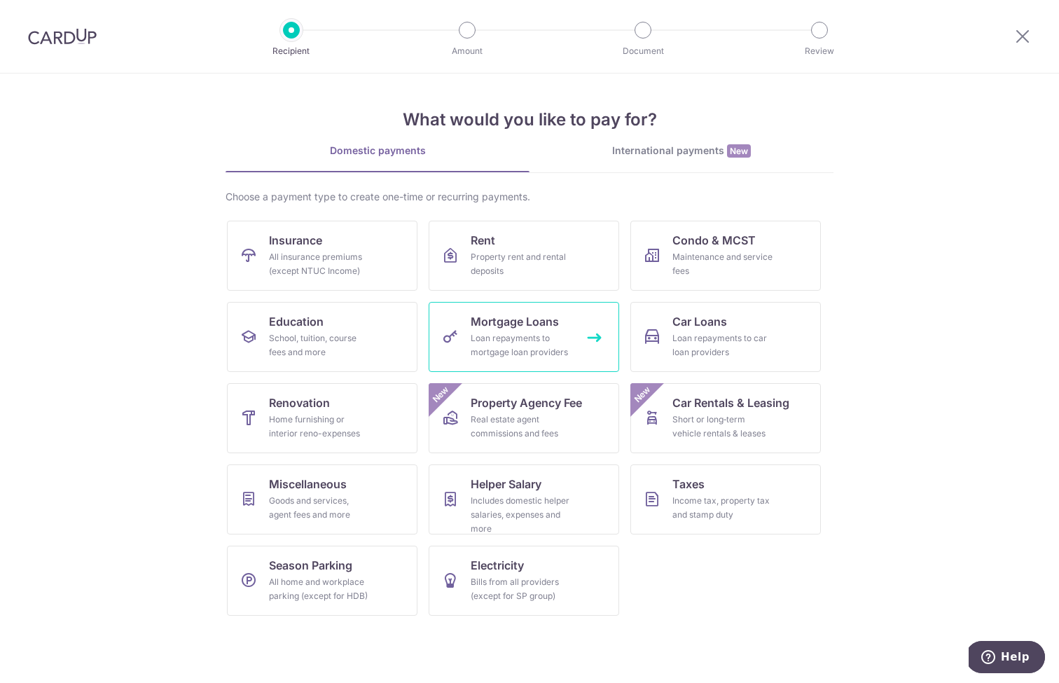
click at [489, 345] on div "Loan repayments to mortgage loan providers" at bounding box center [521, 345] width 101 height 28
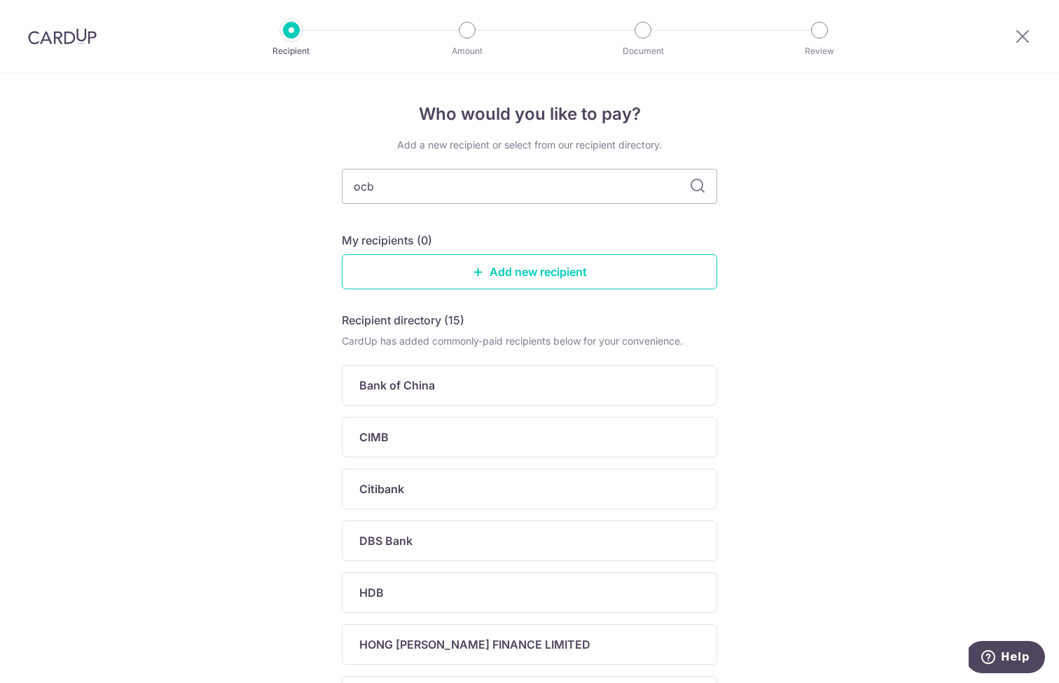
type input "ocbc"
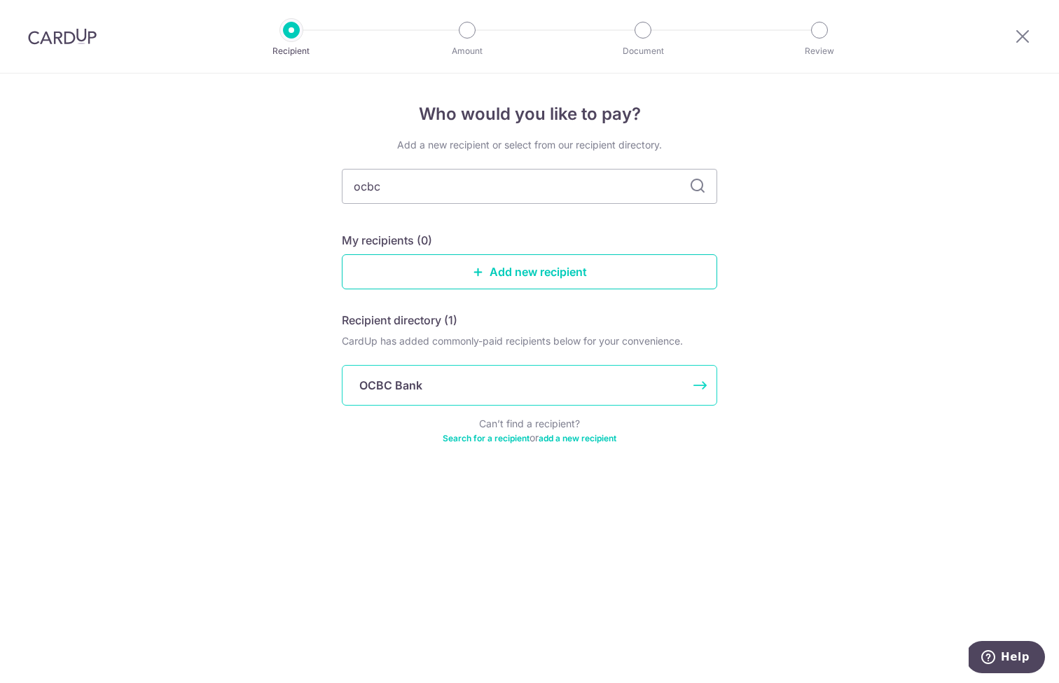
click at [427, 376] on div "OCBC Bank" at bounding box center [530, 385] width 376 height 41
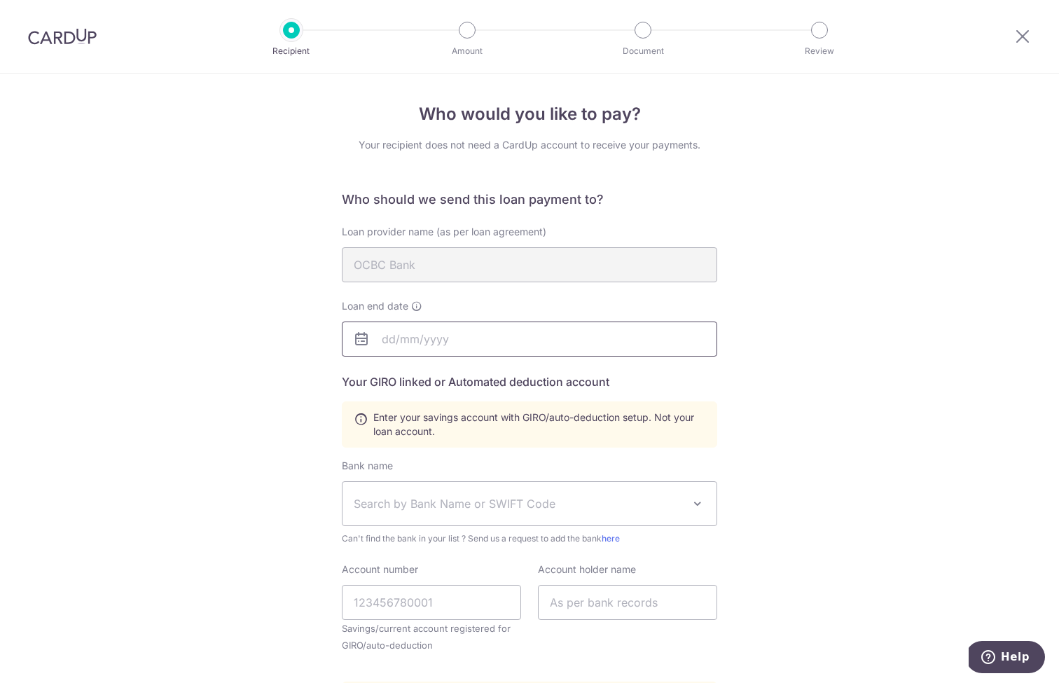
click at [434, 329] on input "text" at bounding box center [530, 339] width 376 height 35
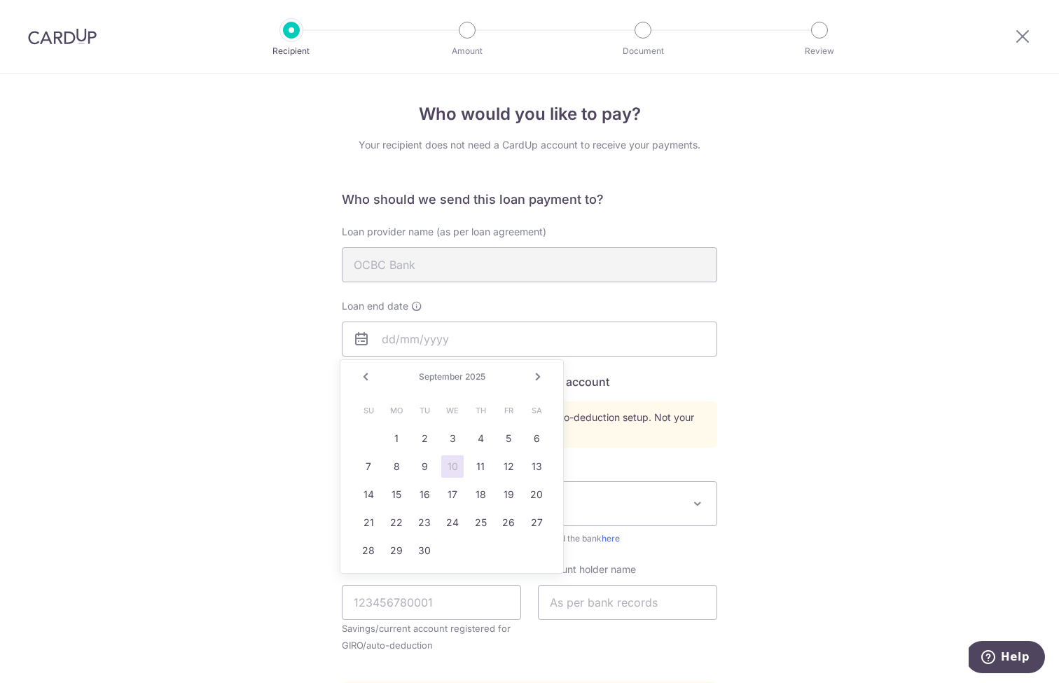
click at [537, 378] on link "Next" at bounding box center [538, 377] width 17 height 17
click at [538, 379] on link "Next" at bounding box center [538, 377] width 17 height 17
click at [539, 379] on link "Next" at bounding box center [538, 377] width 17 height 17
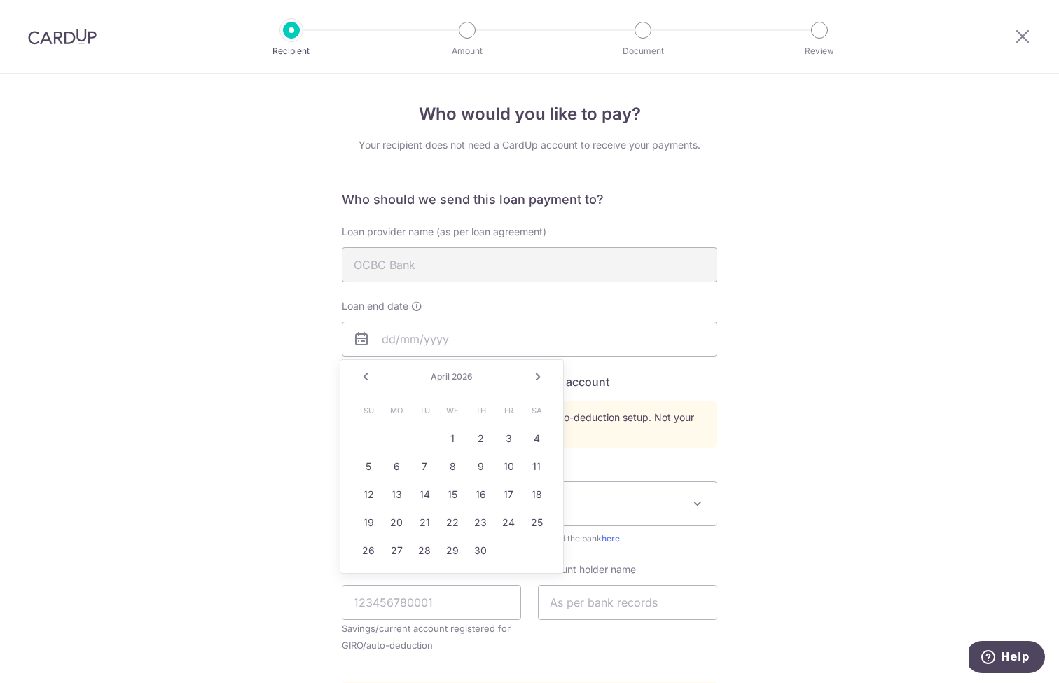
click at [539, 379] on link "Next" at bounding box center [538, 377] width 17 height 17
click at [371, 380] on link "Prev" at bounding box center [365, 377] width 17 height 17
click at [509, 549] on link "31" at bounding box center [508, 550] width 22 height 22
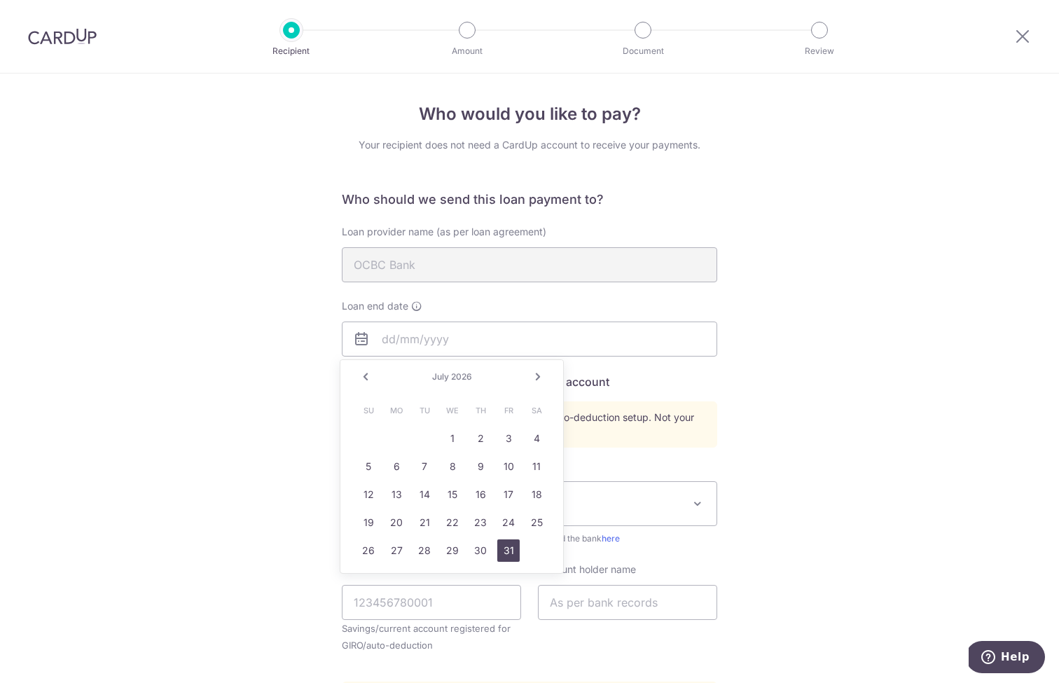
type input "07/31/2026"
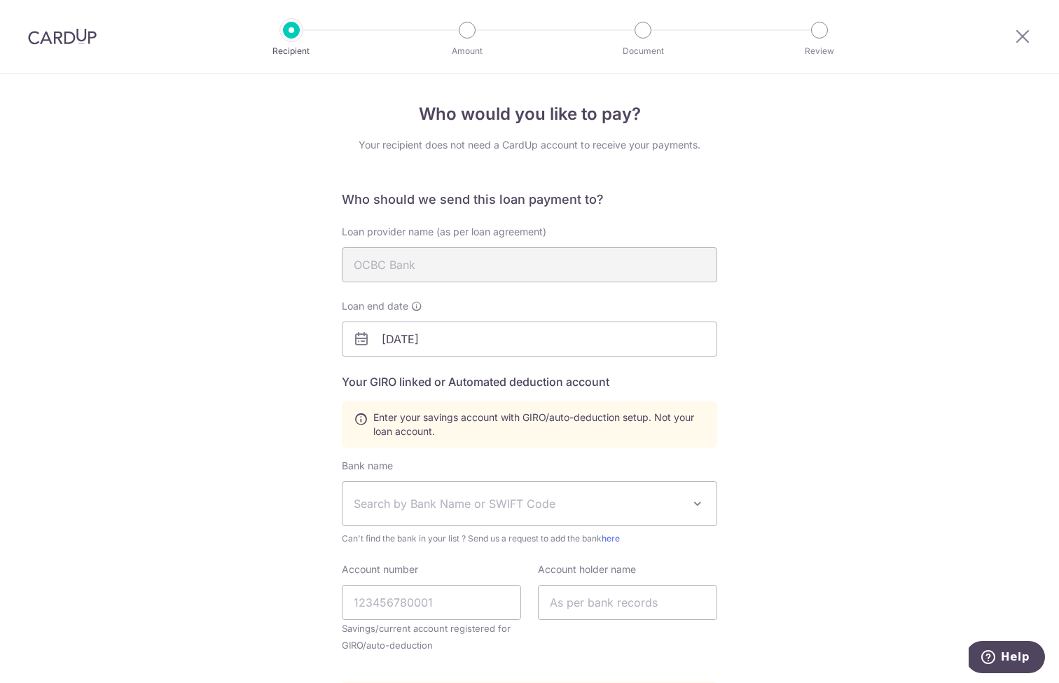
scroll to position [23, 0]
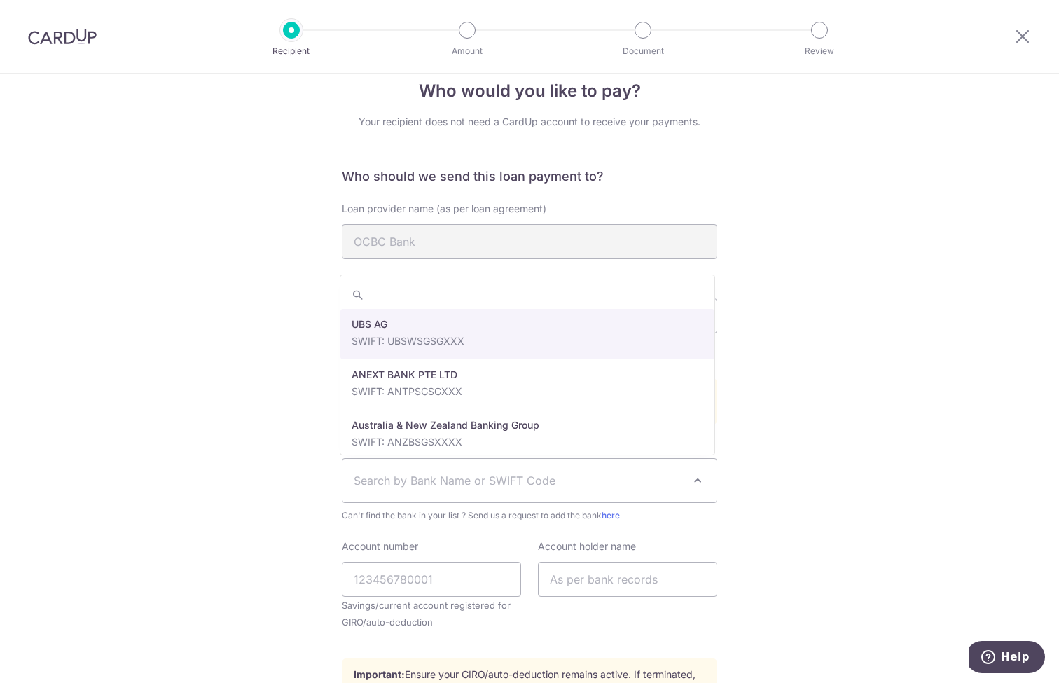
click at [422, 471] on span "Search by Bank Name or SWIFT Code" at bounding box center [530, 480] width 374 height 43
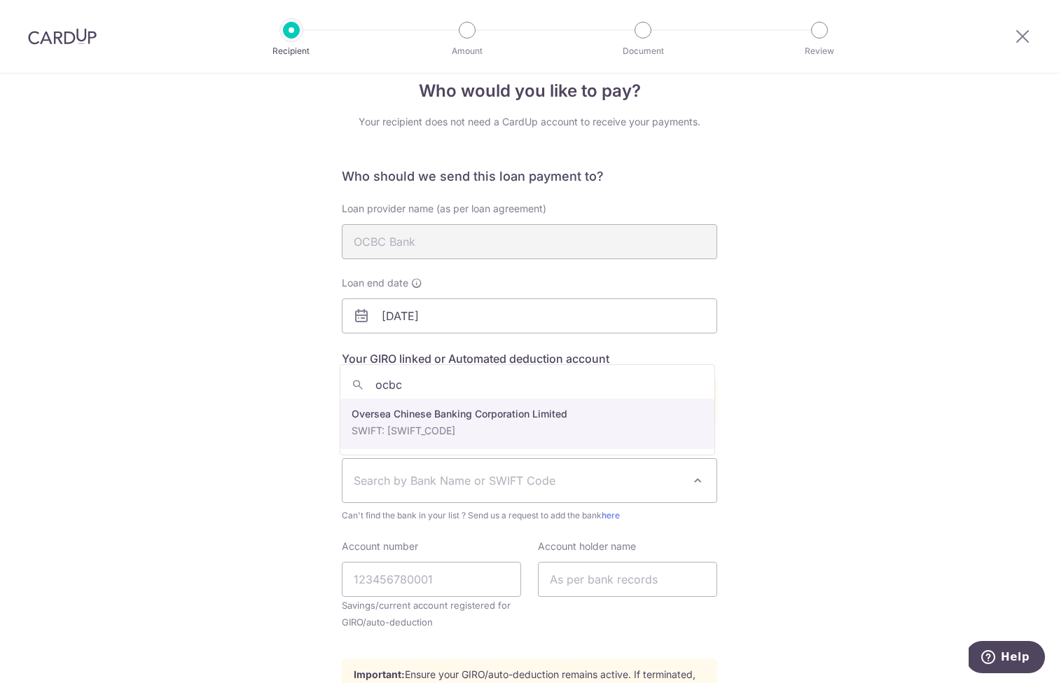
type input "ocbc"
select select "12"
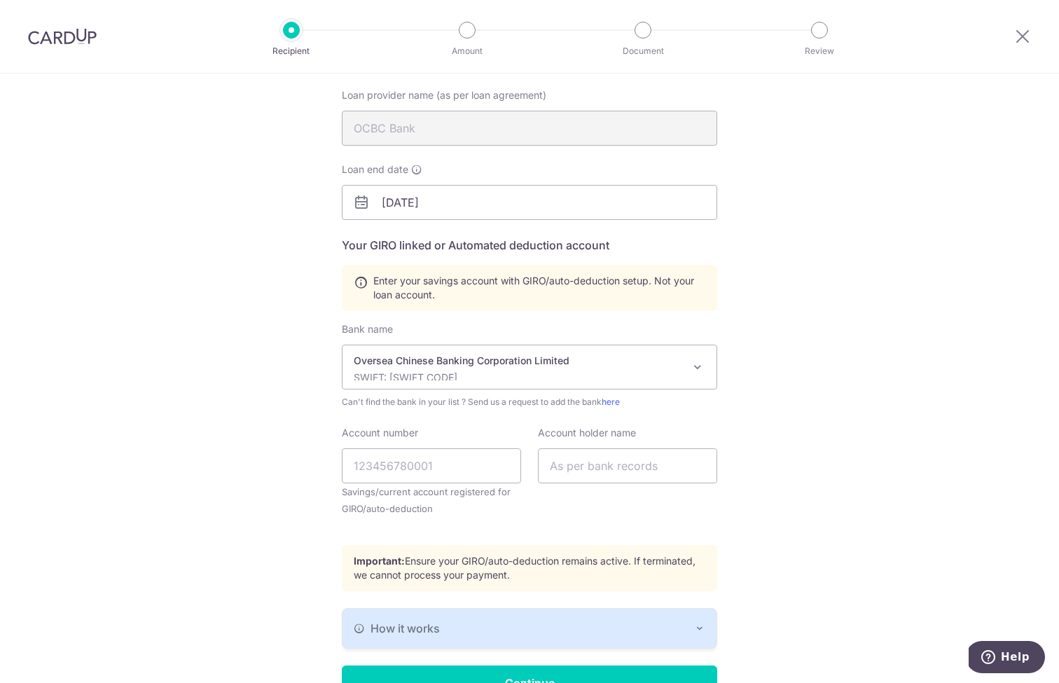
scroll to position [220, 0]
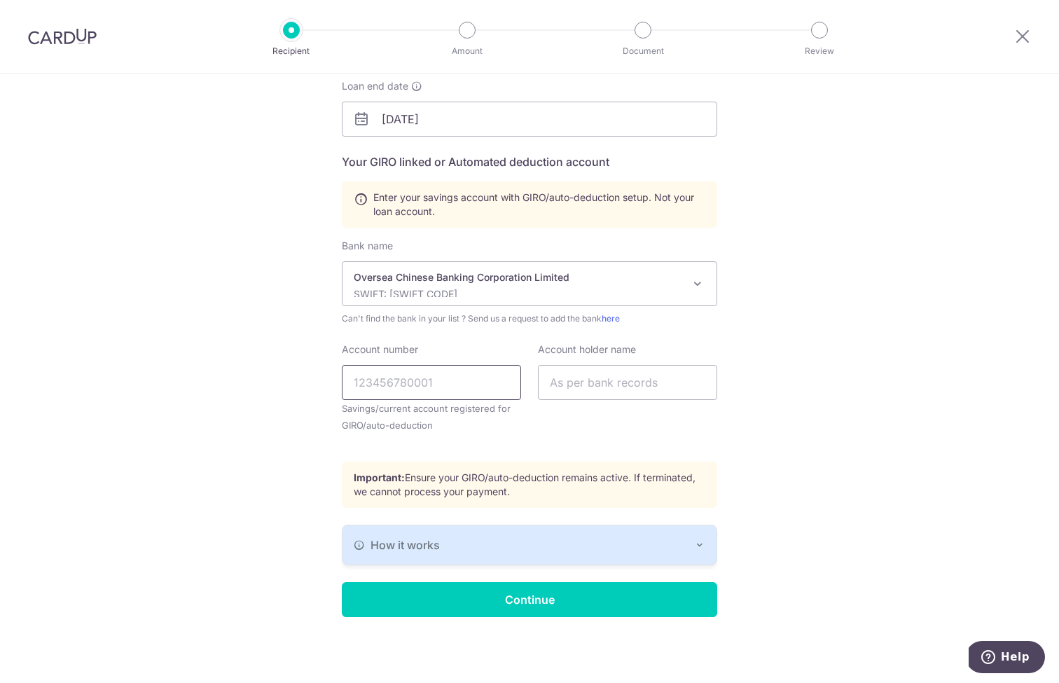
click at [360, 386] on input "Account number" at bounding box center [431, 382] width 179 height 35
click at [410, 549] on span "How it works" at bounding box center [405, 545] width 69 height 17
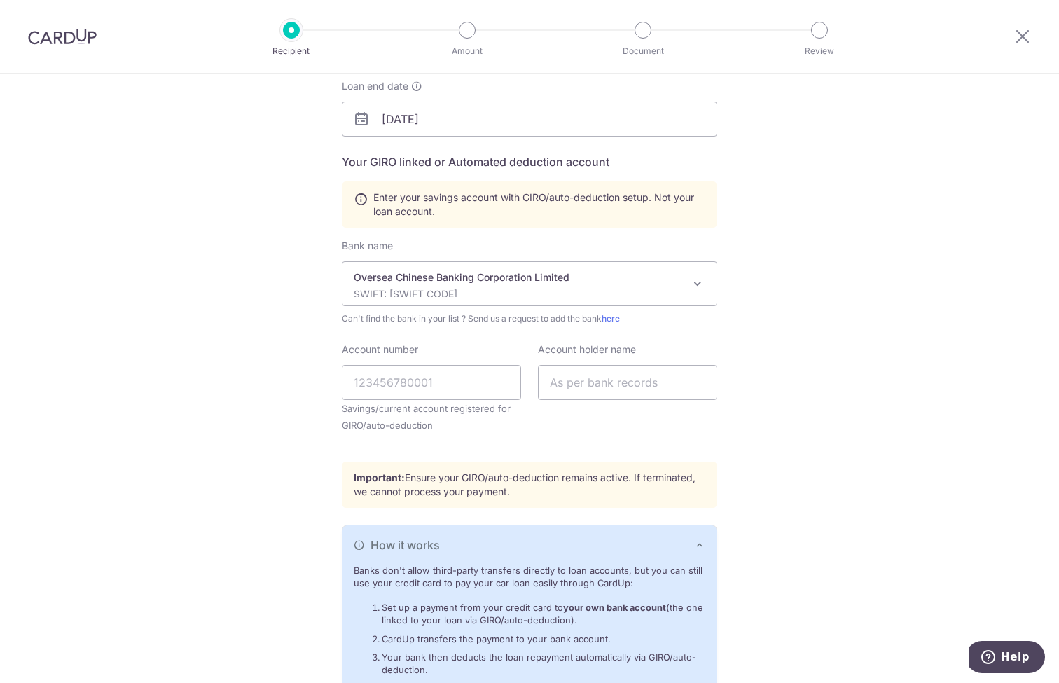
scroll to position [306, 0]
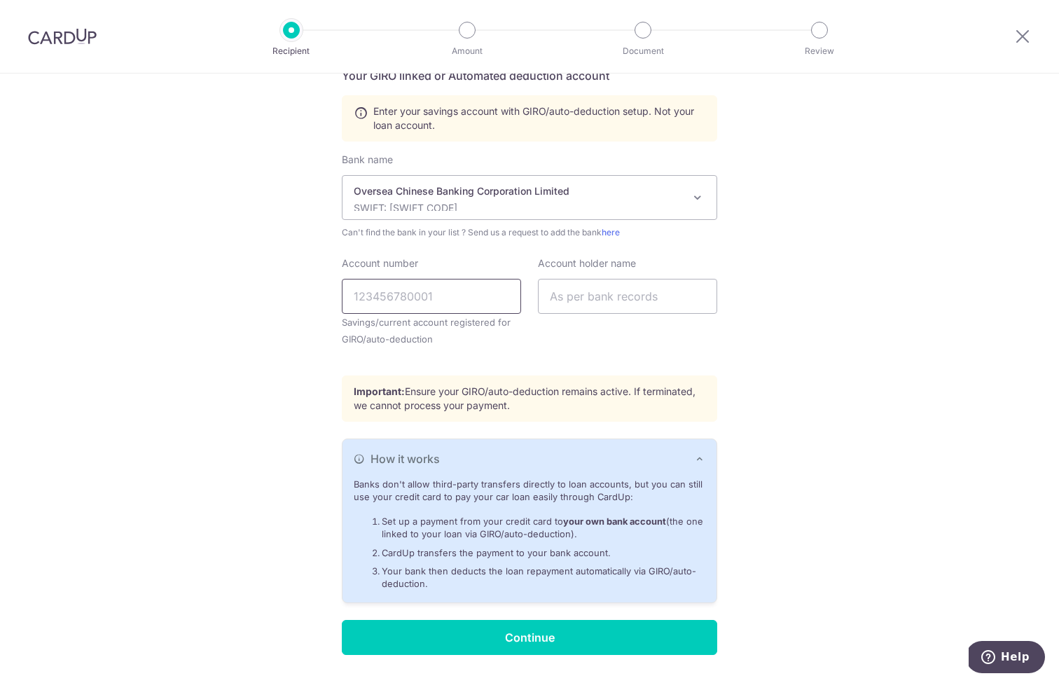
click at [362, 284] on input "Account number" at bounding box center [431, 296] width 179 height 35
click at [372, 294] on input "695295204001" at bounding box center [431, 296] width 179 height 35
click at [390, 294] on input "695295204001" at bounding box center [431, 296] width 179 height 35
click at [412, 295] on input "695295204001" at bounding box center [431, 296] width 179 height 35
type input "695295204001"
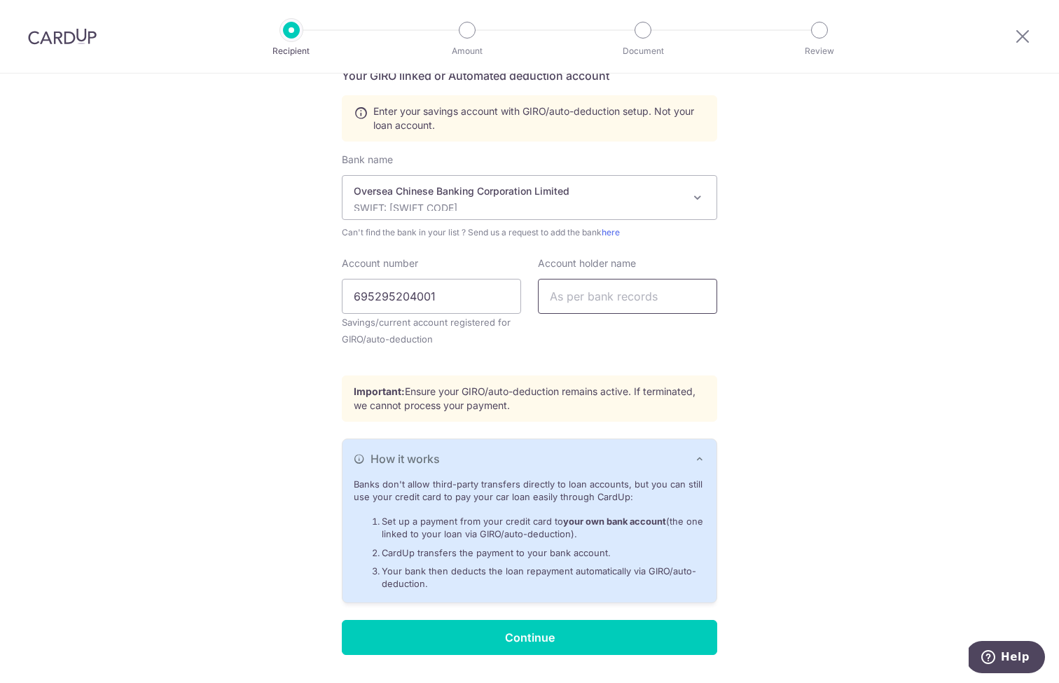
click at [643, 282] on input "text" at bounding box center [627, 296] width 179 height 35
type input "Fiona Toh"
click at [370, 295] on input "695295204001" at bounding box center [431, 296] width 179 height 35
click at [394, 294] on input "695295204001" at bounding box center [431, 296] width 179 height 35
drag, startPoint x: 372, startPoint y: 296, endPoint x: 385, endPoint y: 294, distance: 12.7
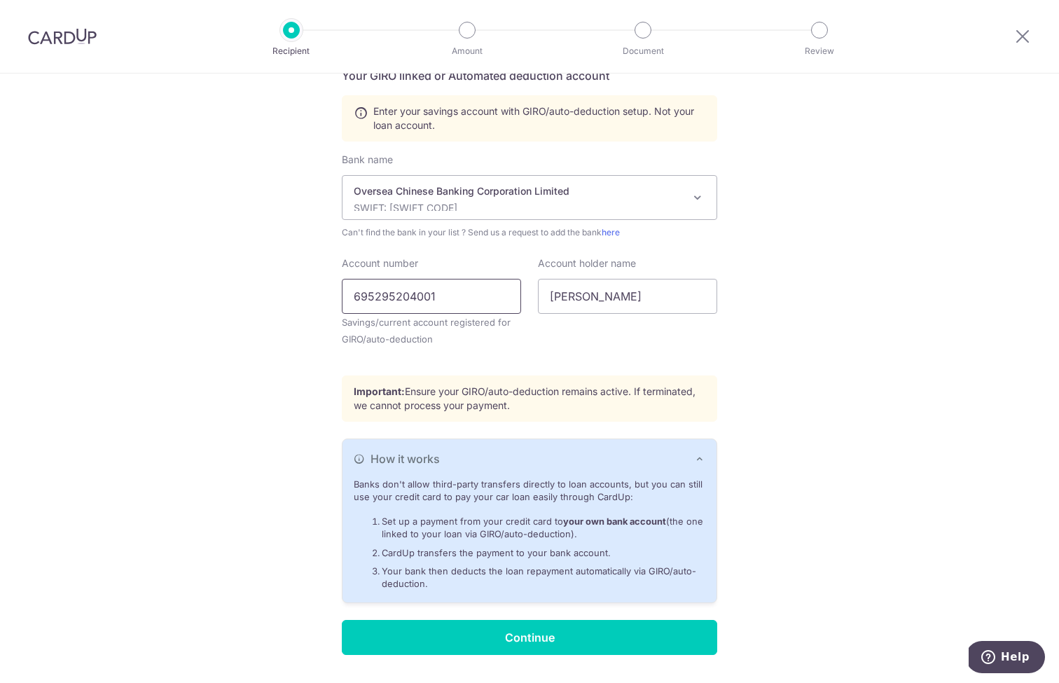
click at [372, 296] on input "695295204001" at bounding box center [431, 296] width 179 height 35
click at [392, 294] on input "695295204001" at bounding box center [431, 296] width 179 height 35
drag, startPoint x: 414, startPoint y: 294, endPoint x: 422, endPoint y: 294, distance: 7.7
click at [414, 294] on input "695295204001" at bounding box center [431, 296] width 179 height 35
click at [438, 295] on input "695295204001" at bounding box center [431, 296] width 179 height 35
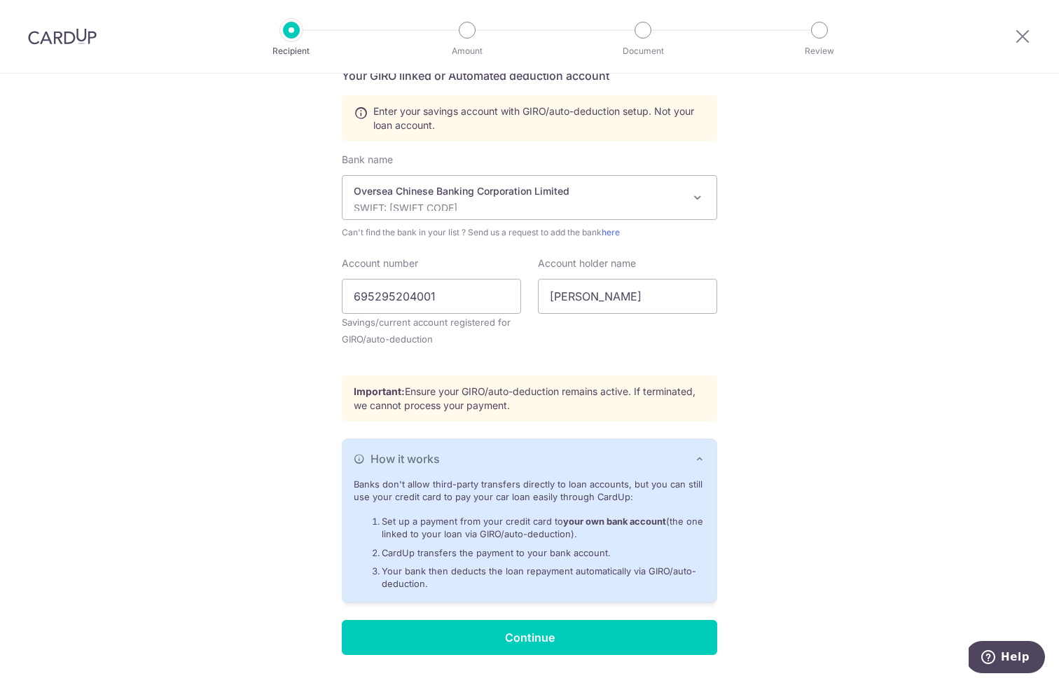
click at [690, 459] on div "How it works" at bounding box center [530, 458] width 352 height 17
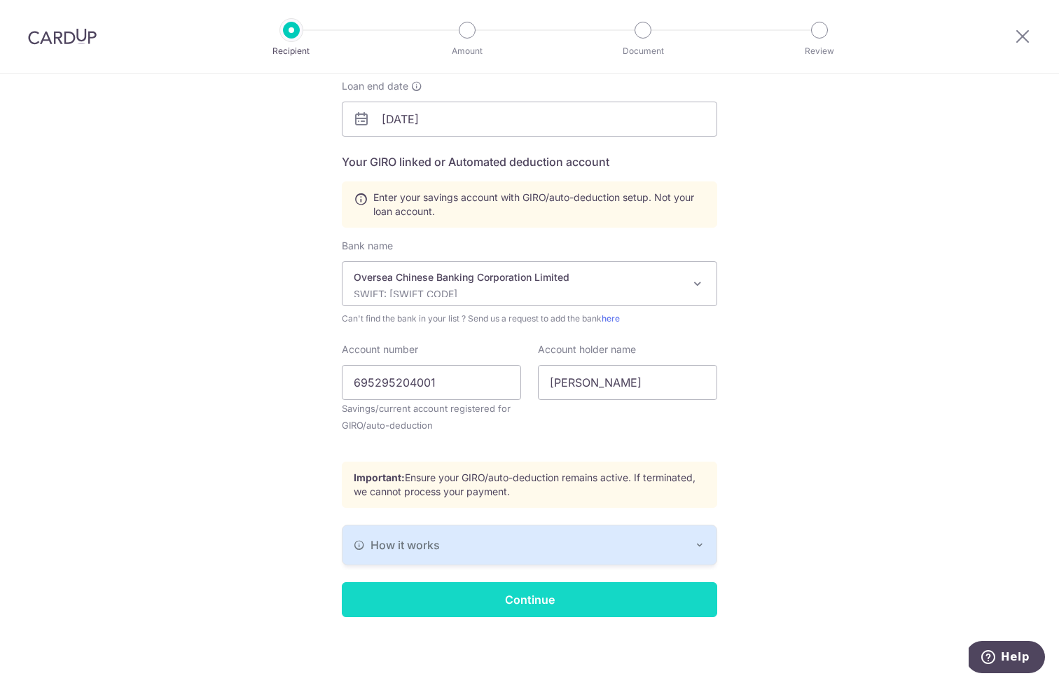
click at [577, 591] on input "Continue" at bounding box center [530, 599] width 376 height 35
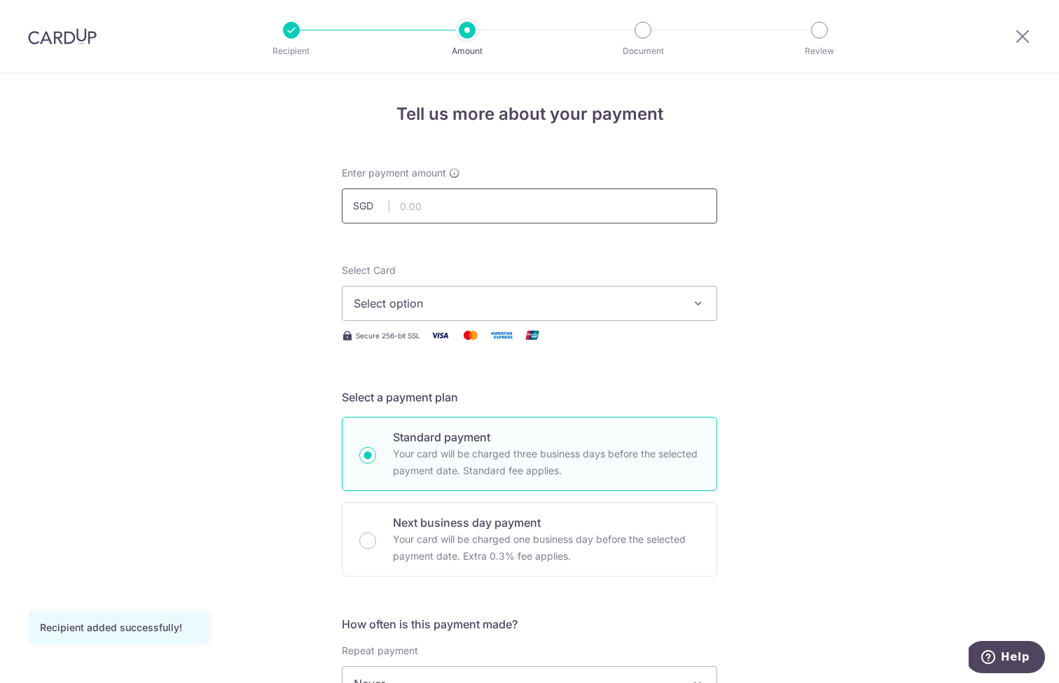
click at [495, 198] on input "text" at bounding box center [530, 205] width 376 height 35
type input "1,299.38"
drag, startPoint x: 474, startPoint y: 249, endPoint x: 466, endPoint y: 289, distance: 40.0
click at [456, 308] on span "Select option" at bounding box center [517, 303] width 326 height 17
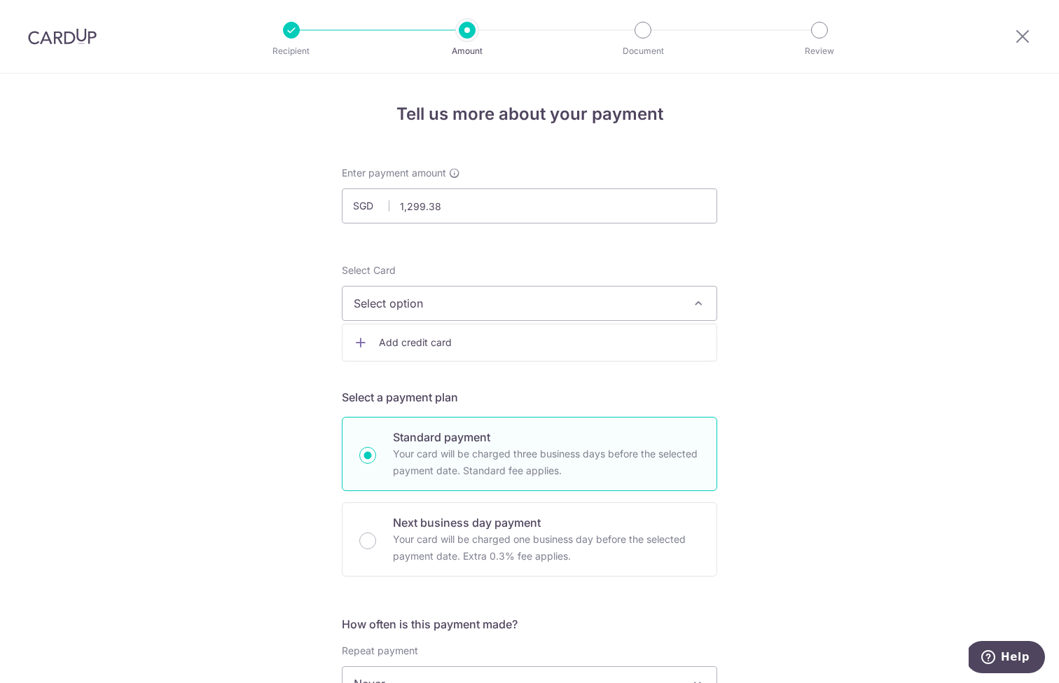
click at [434, 337] on span "Add credit card" at bounding box center [542, 343] width 326 height 14
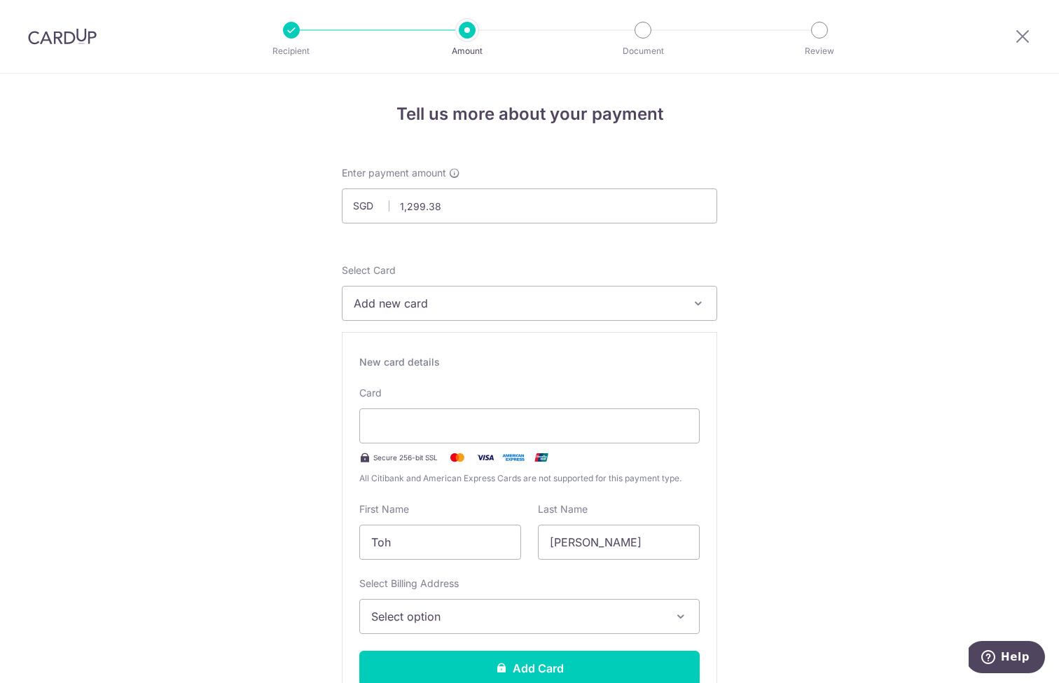
scroll to position [108, 0]
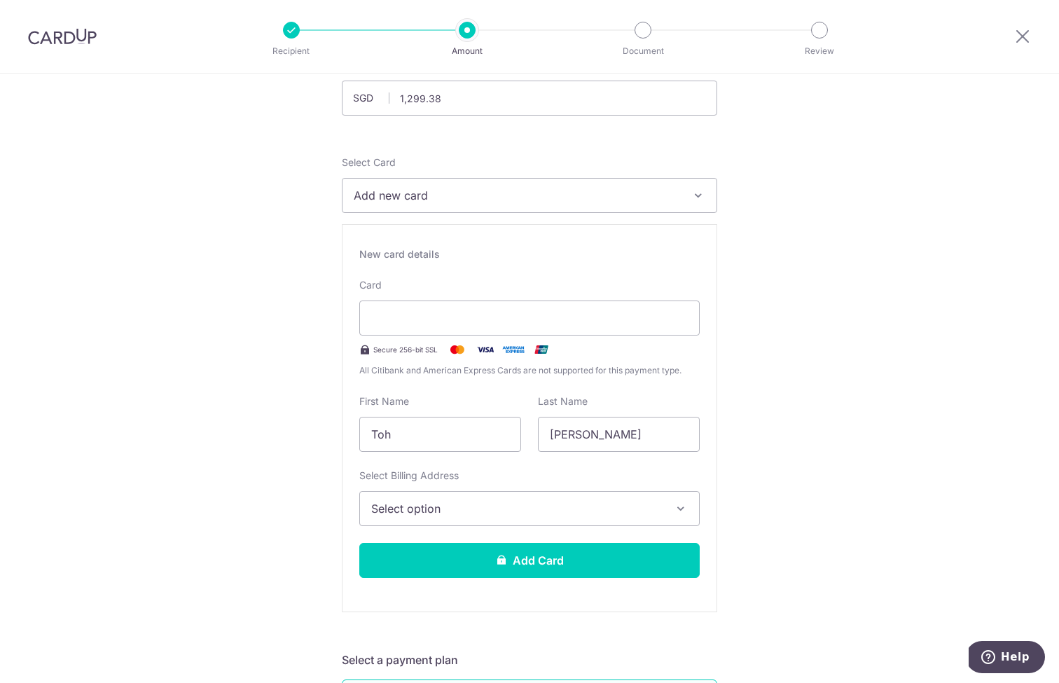
click at [546, 505] on span "Select option" at bounding box center [516, 508] width 291 height 17
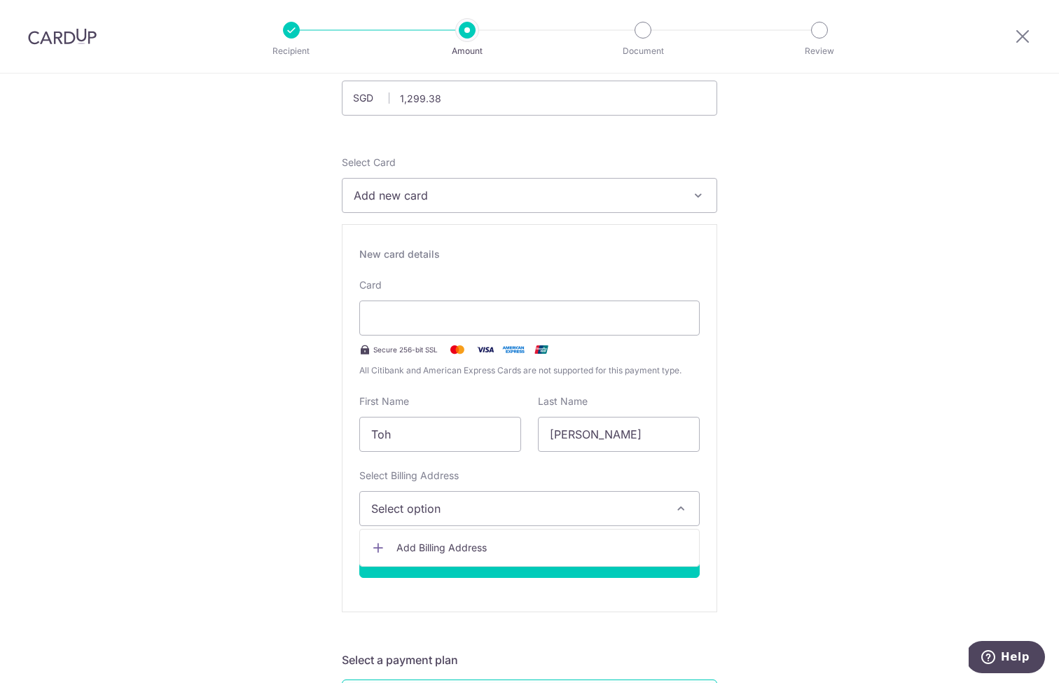
click at [533, 547] on span "Add Billing Address" at bounding box center [542, 548] width 291 height 14
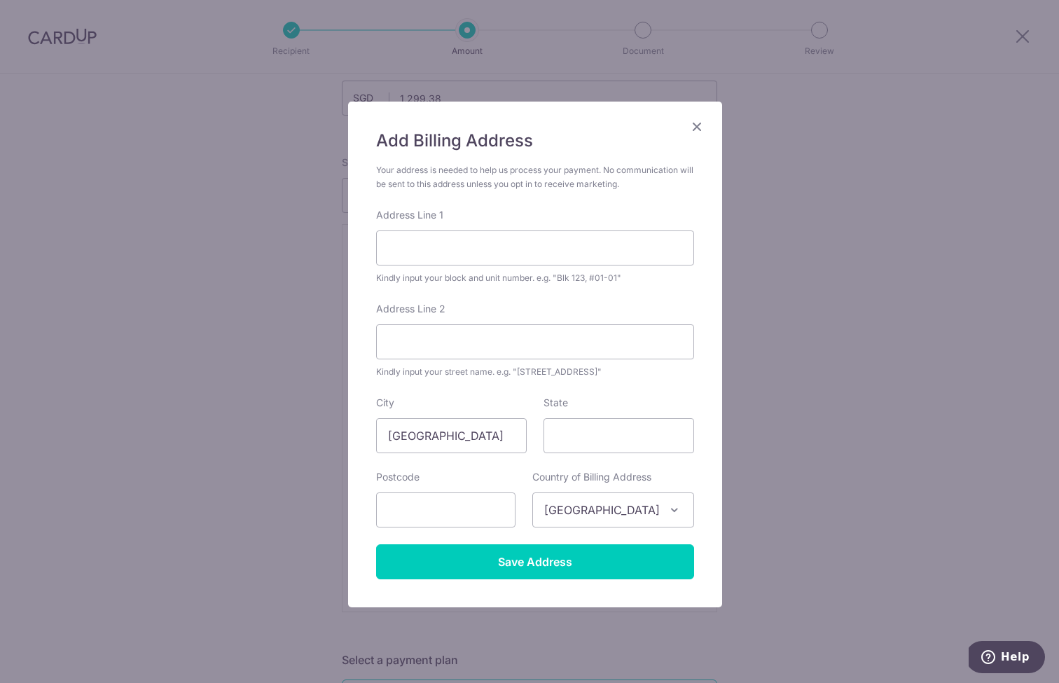
click at [703, 125] on div "Add Billing Address Your address is needed to help us process your payment. No …" at bounding box center [535, 355] width 374 height 506
click at [698, 126] on icon "Close" at bounding box center [697, 127] width 17 height 18
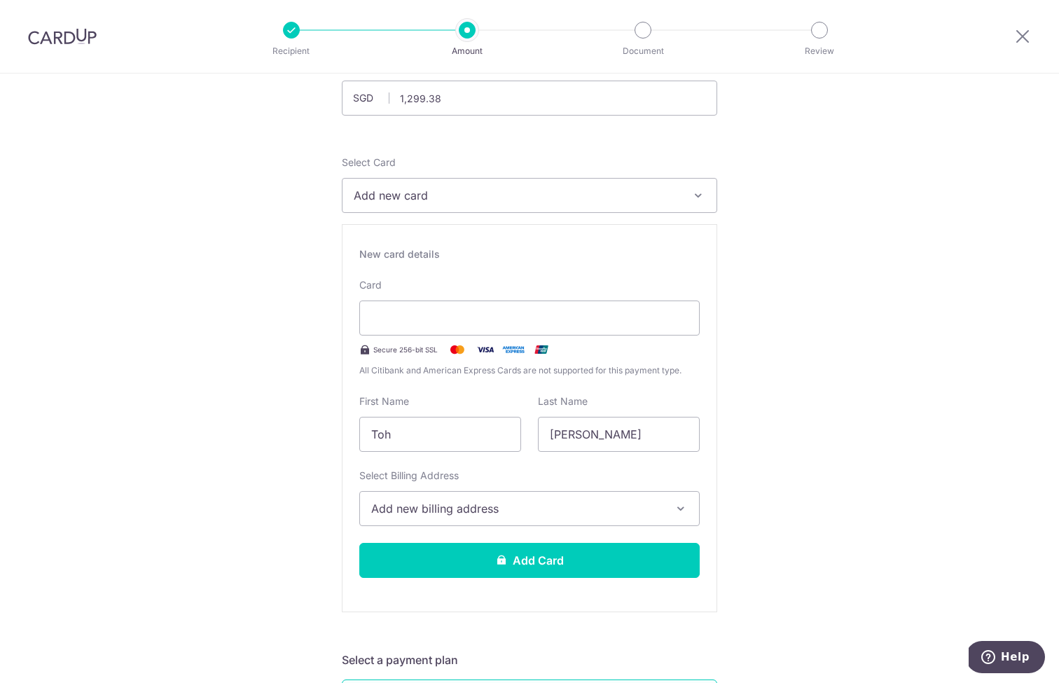
click at [611, 521] on button "Add new billing address" at bounding box center [529, 508] width 340 height 35
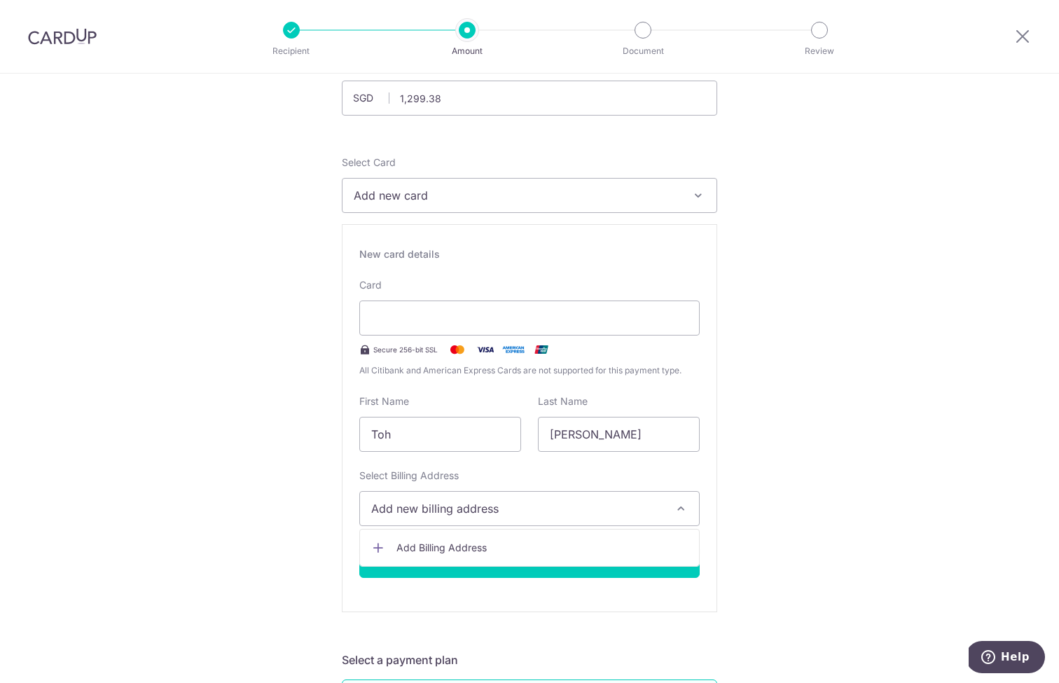
click at [494, 557] on link "Add Billing Address" at bounding box center [529, 547] width 339 height 25
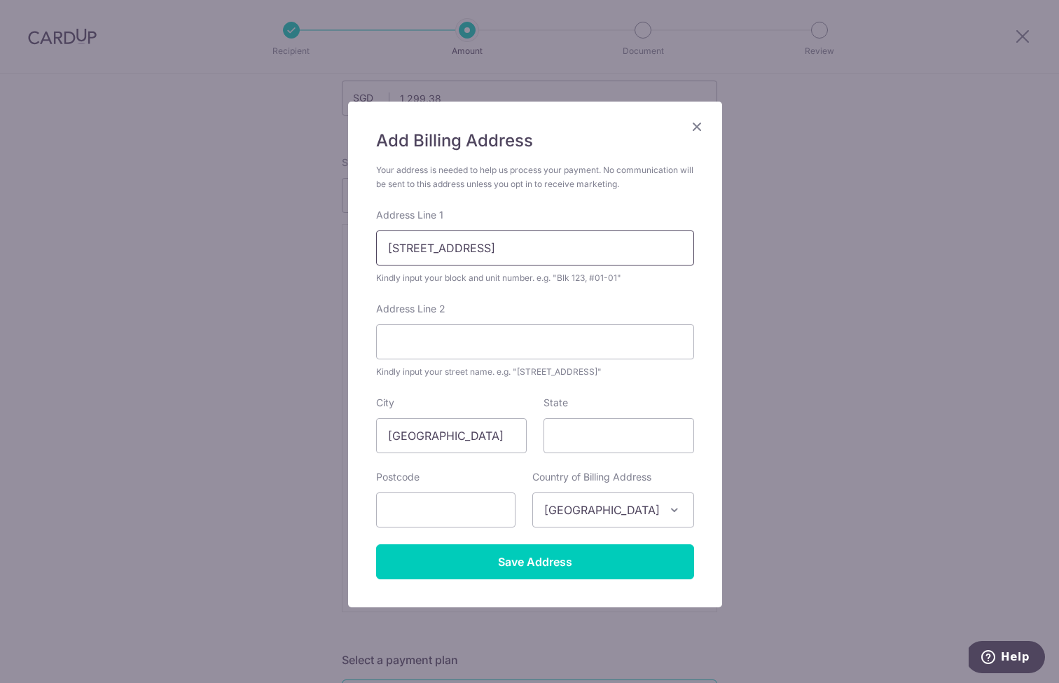
type input "12 Meyappa Chettiar Rd"
type input "#17-34"
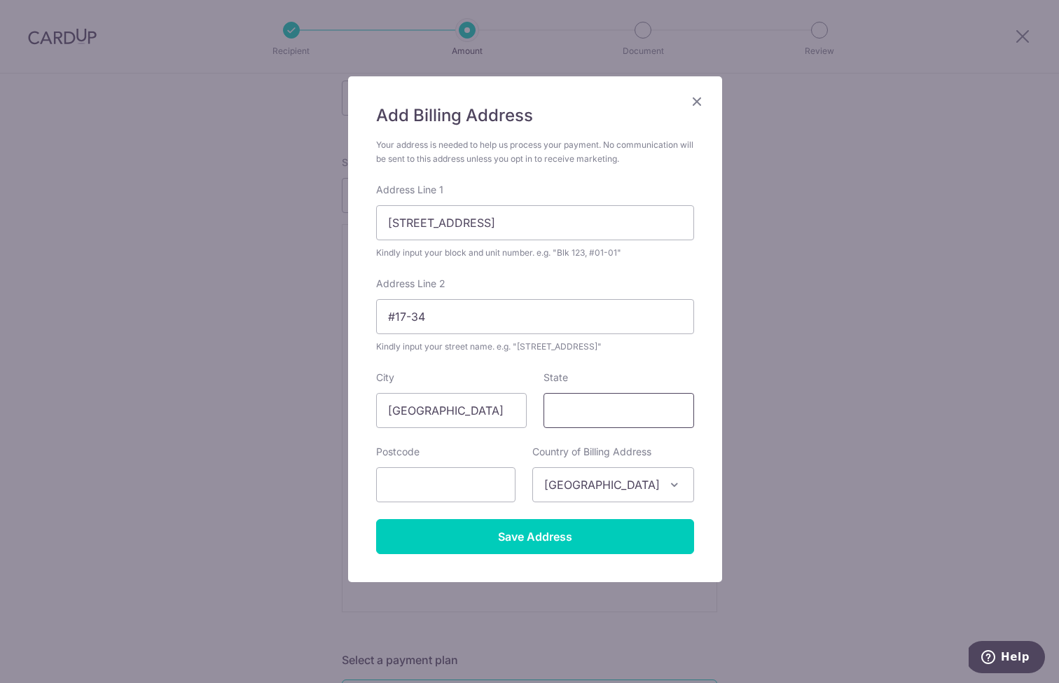
scroll to position [26, 0]
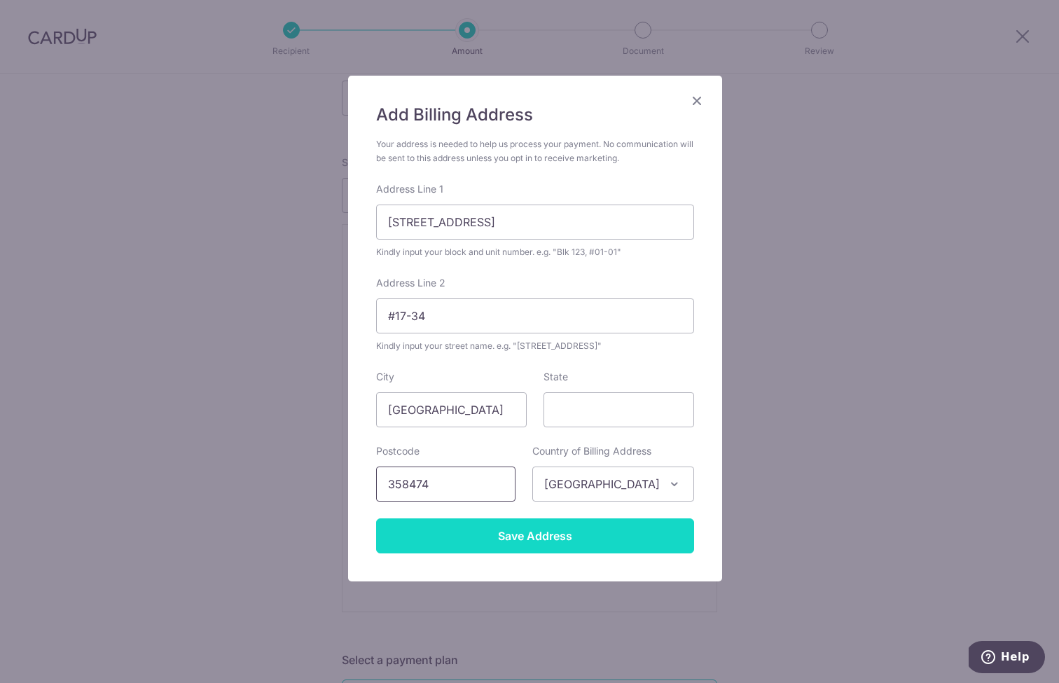
type input "358474"
click at [422, 551] on input "Save Address" at bounding box center [535, 535] width 318 height 35
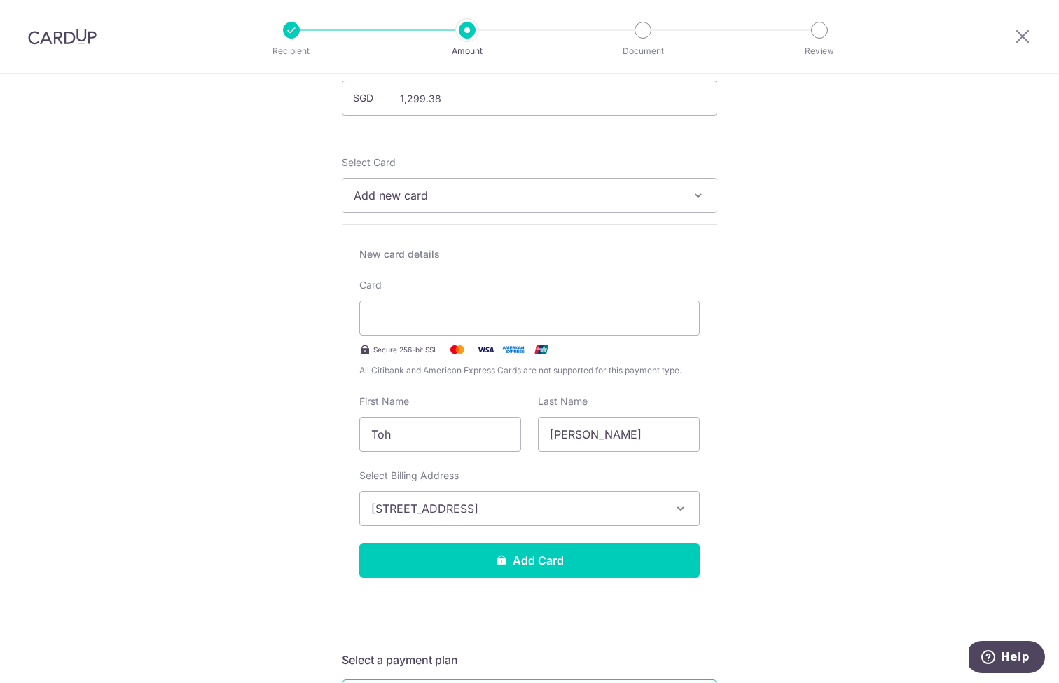
click at [649, 516] on span "12 Meyappa Chettiar Rd , #17-34, Singapore, Singapore-358474" at bounding box center [516, 508] width 291 height 17
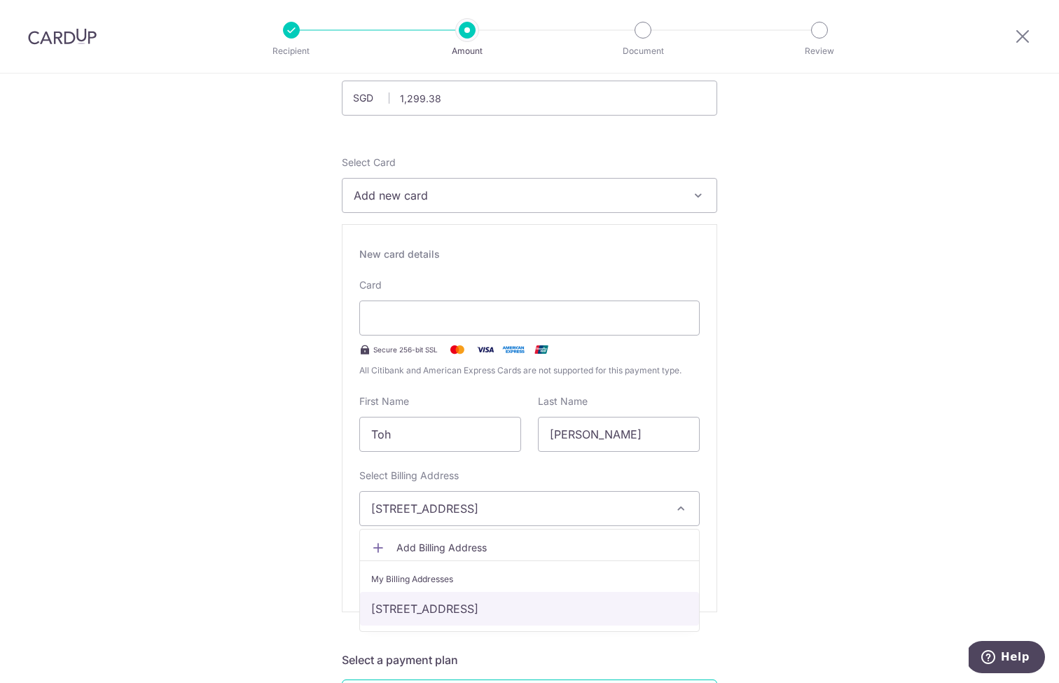
click at [673, 609] on link "12 Meyappa Chettiar Rd , #17-34, Singapore, Singapore-358474" at bounding box center [529, 609] width 339 height 34
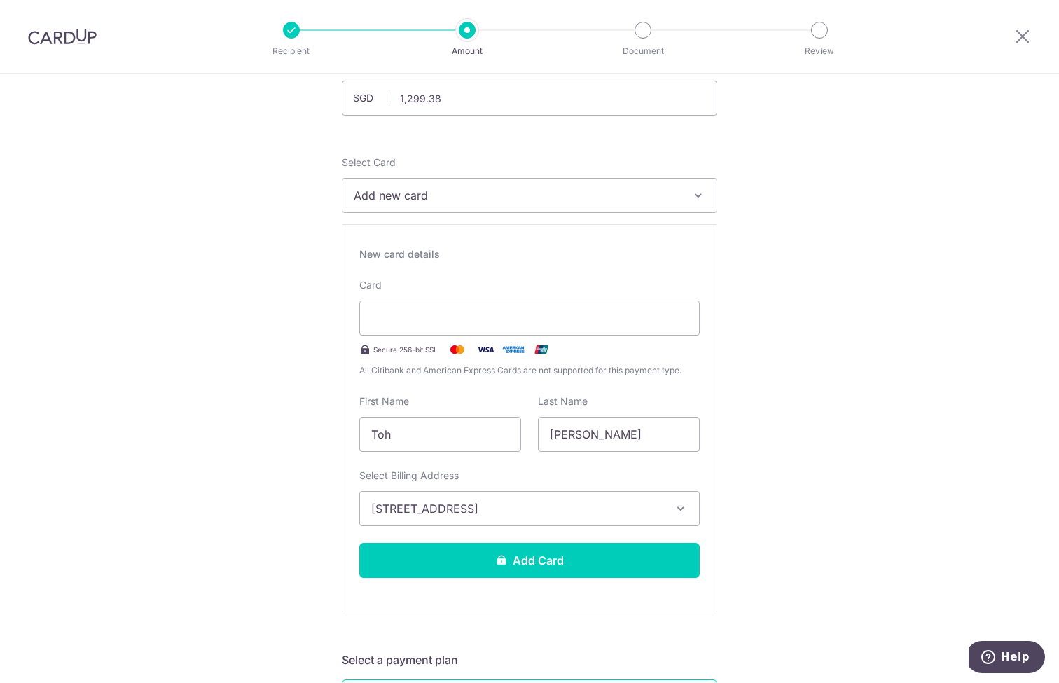
click at [663, 514] on button "12 Meyappa Chettiar Rd , #17-34, Singapore, Singapore-358474" at bounding box center [529, 508] width 340 height 35
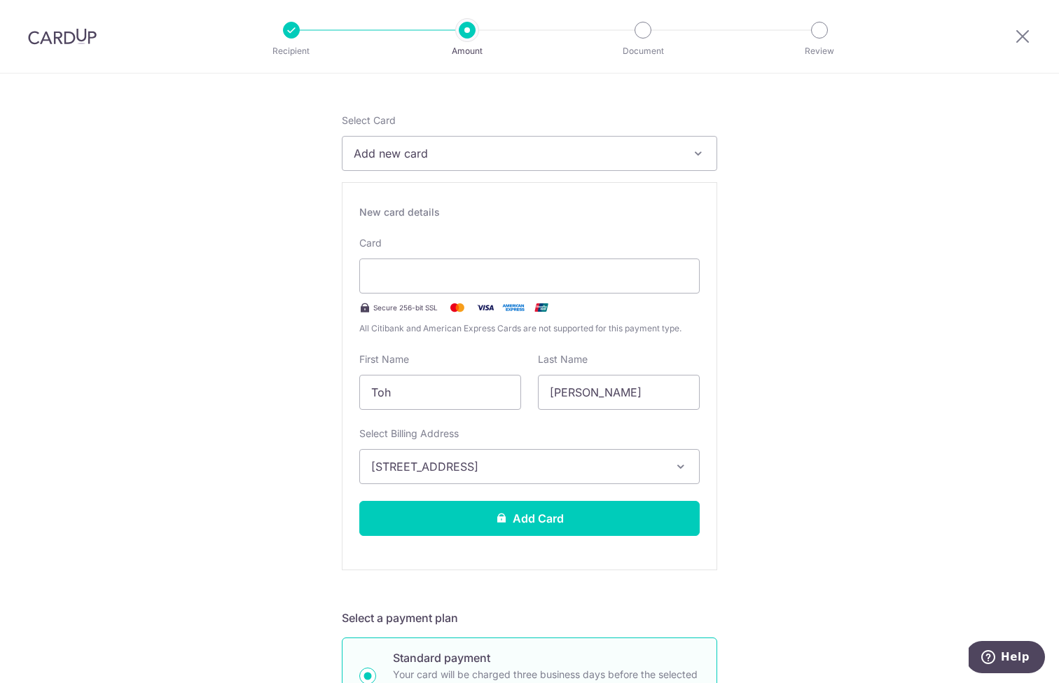
scroll to position [153, 0]
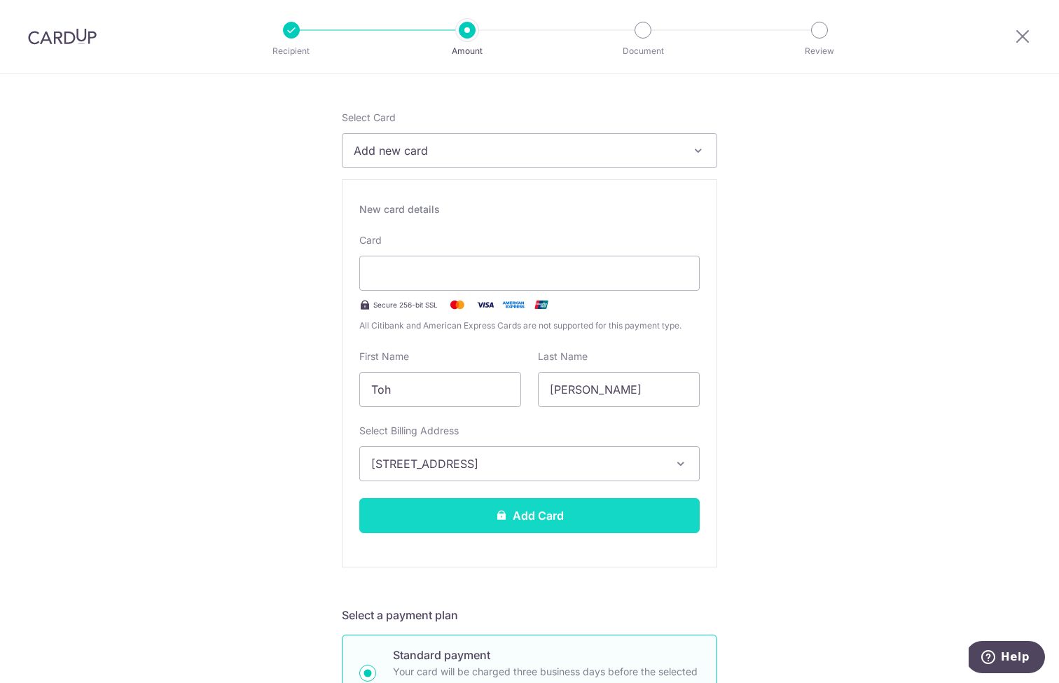
click at [662, 523] on button "Add Card" at bounding box center [529, 515] width 340 height 35
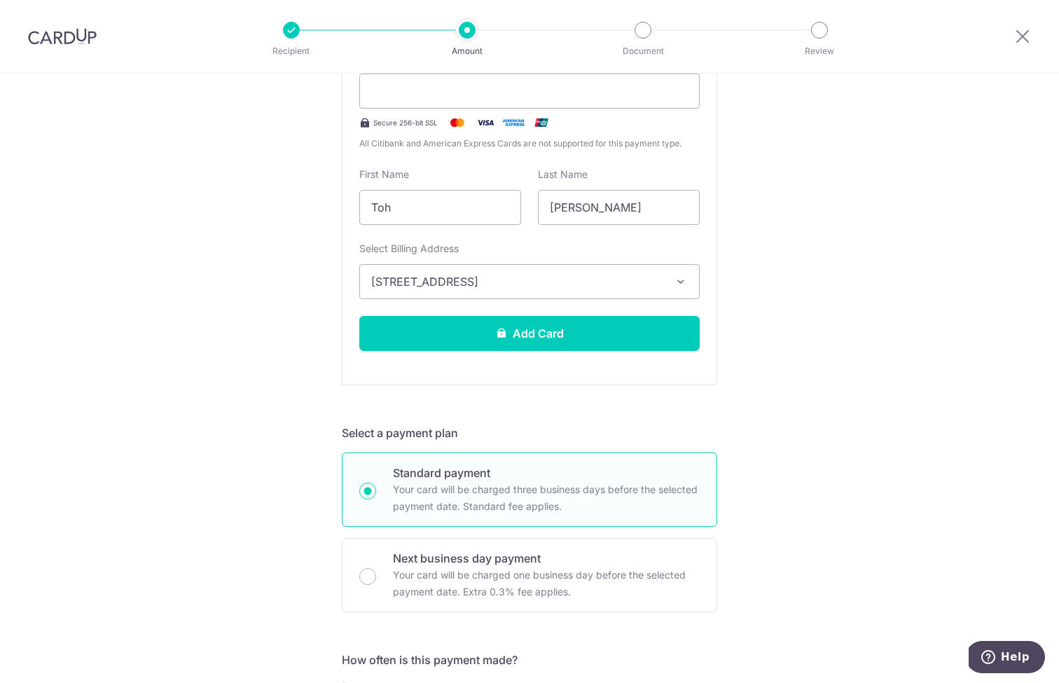
scroll to position [310, 0]
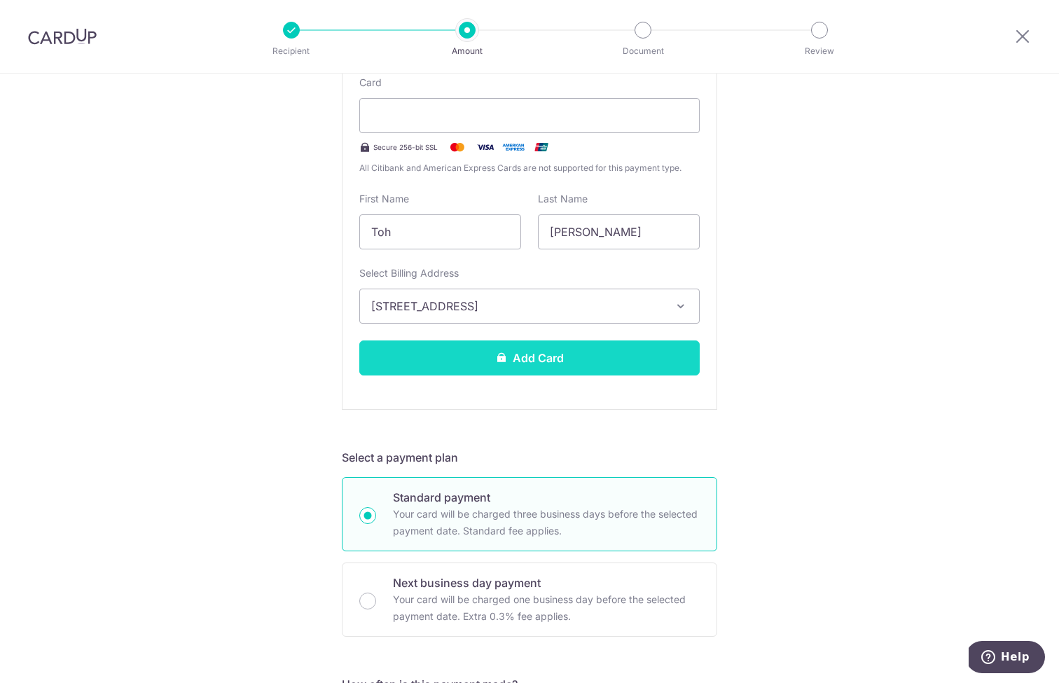
click at [645, 366] on button "Add Card" at bounding box center [529, 357] width 340 height 35
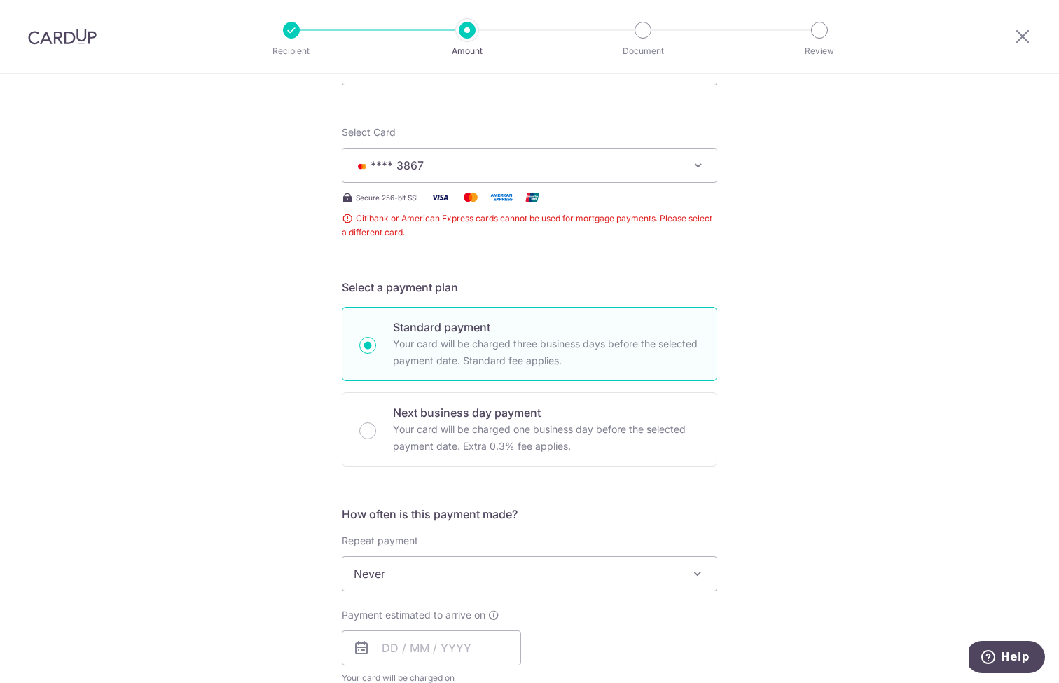
scroll to position [269, 0]
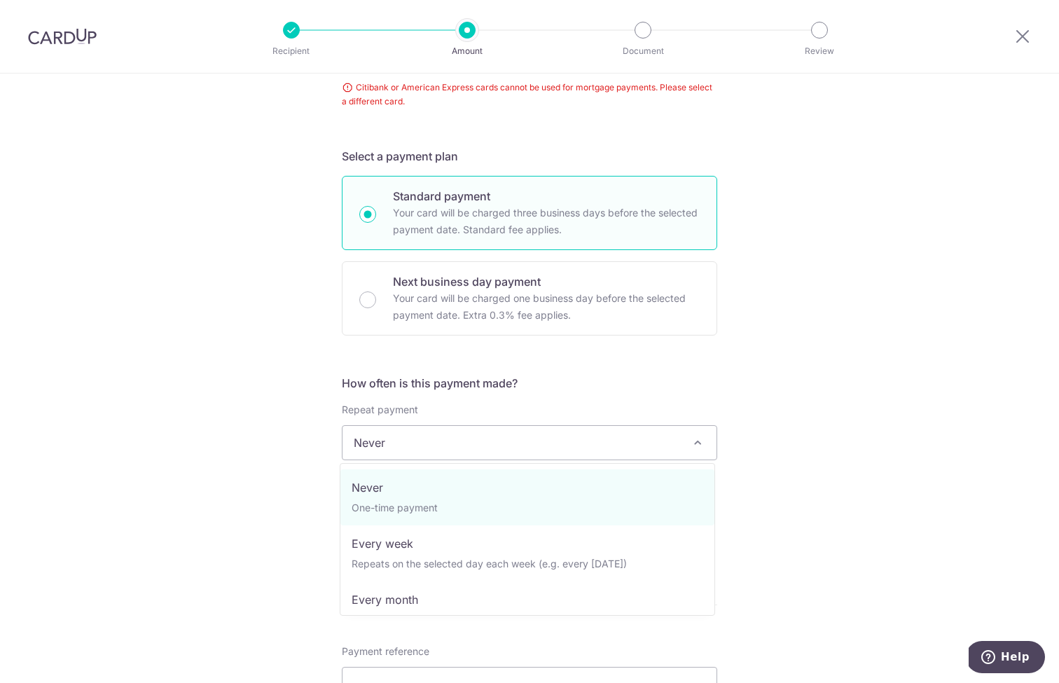
click at [680, 434] on span "Never" at bounding box center [530, 443] width 374 height 34
click at [739, 373] on div "Tell us more about your payment Enter payment amount SGD 1,299.38 1299.38 Card …" at bounding box center [529, 452] width 1059 height 1295
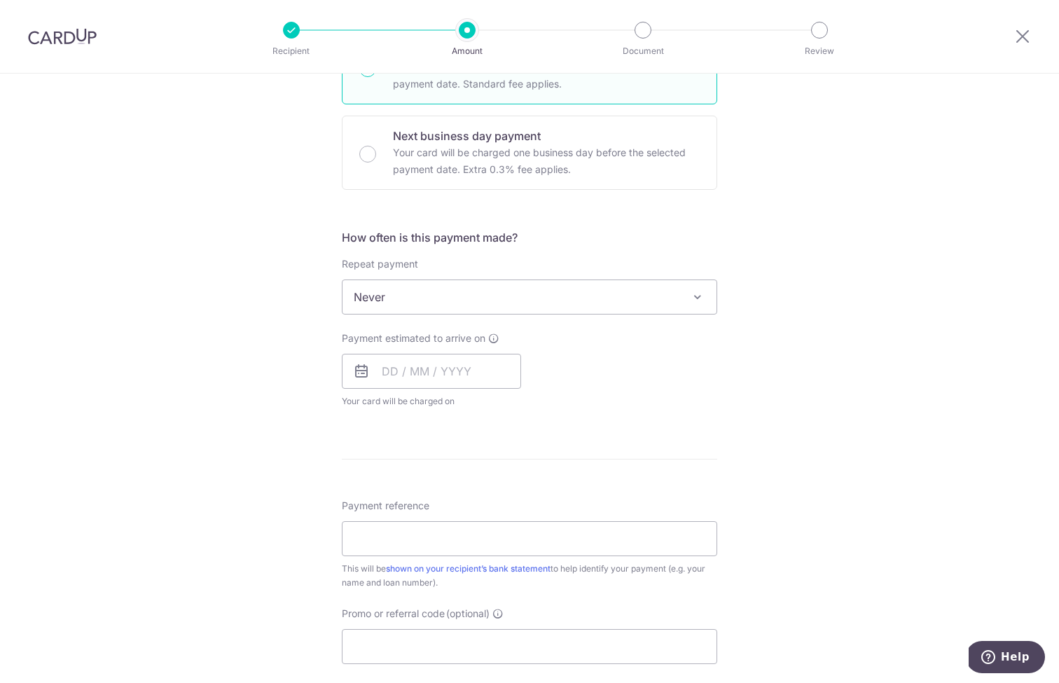
scroll to position [412, 0]
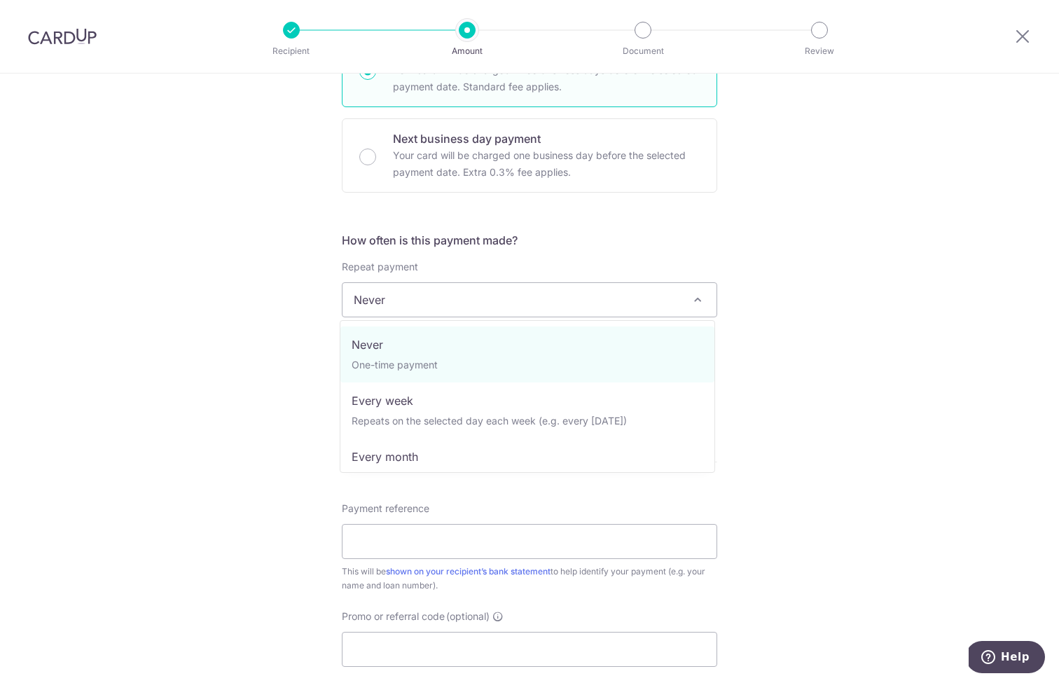
click at [438, 294] on span "Never" at bounding box center [530, 300] width 374 height 34
select select "3"
type input "31/07/2026"
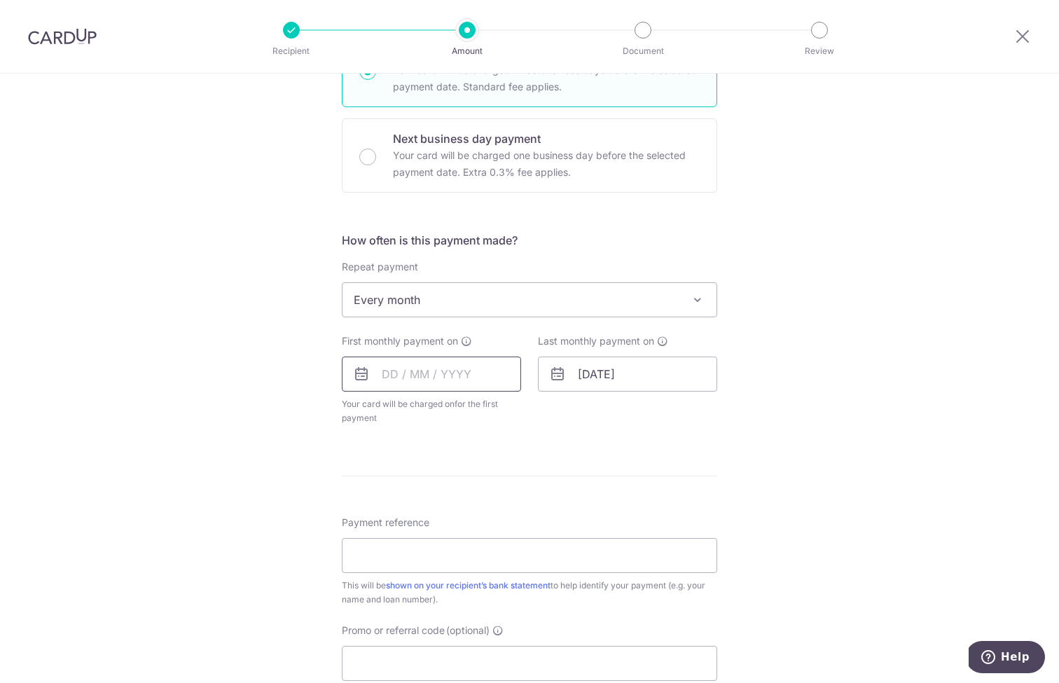
click at [433, 375] on input "text" at bounding box center [431, 374] width 179 height 35
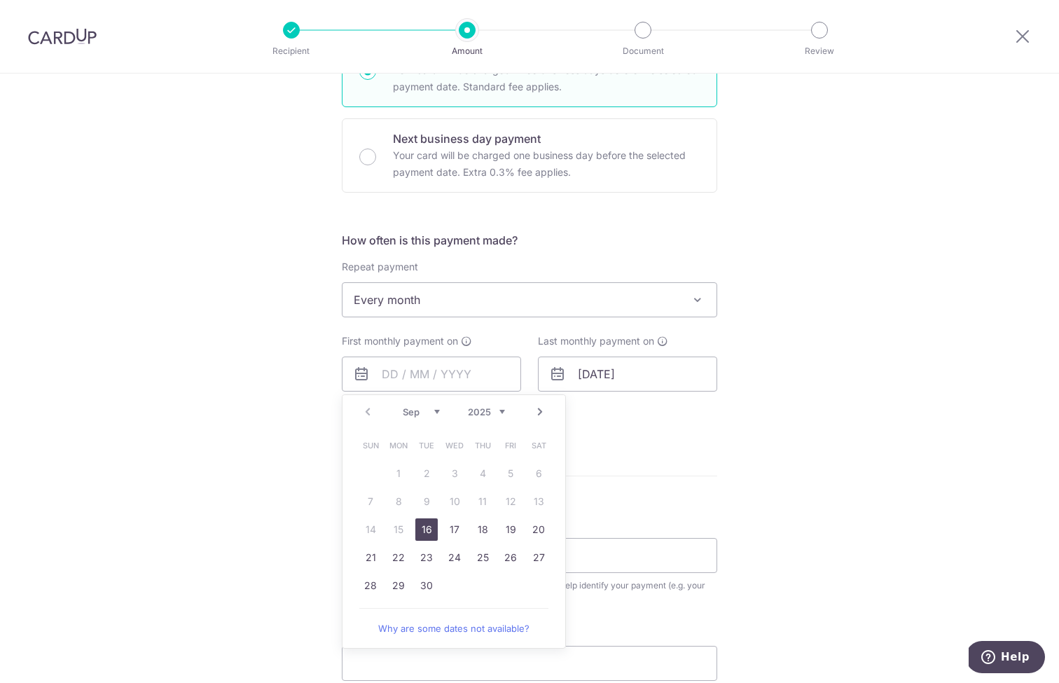
click at [746, 436] on div "Tell us more about your payment Enter payment amount SGD 1,299.38 1299.38 Card …" at bounding box center [529, 316] width 1059 height 1309
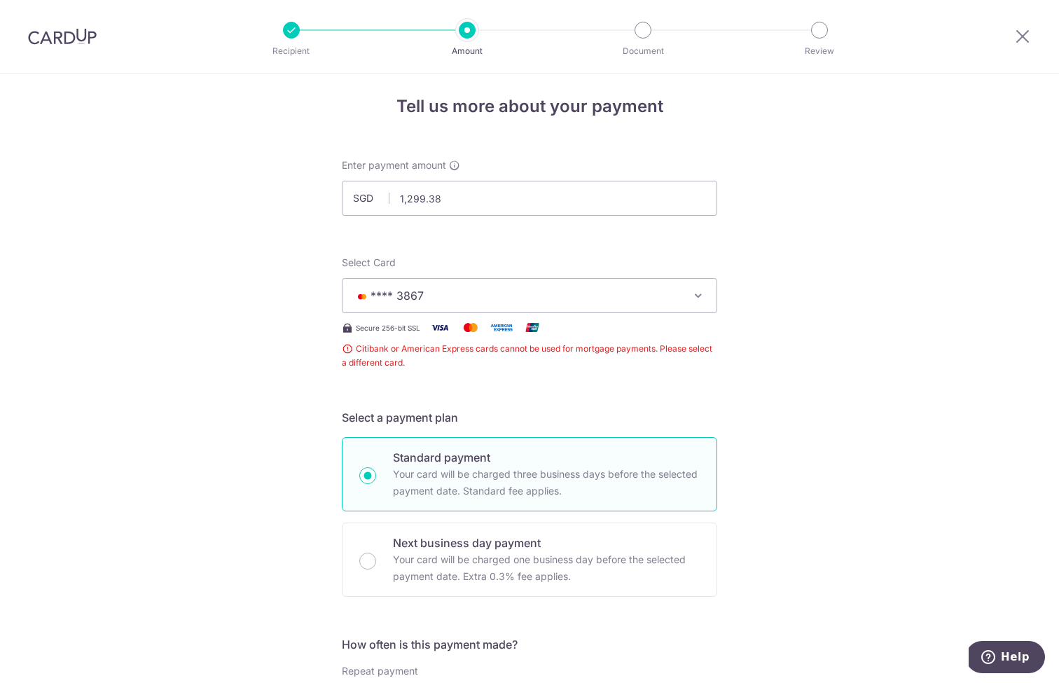
scroll to position [500, 0]
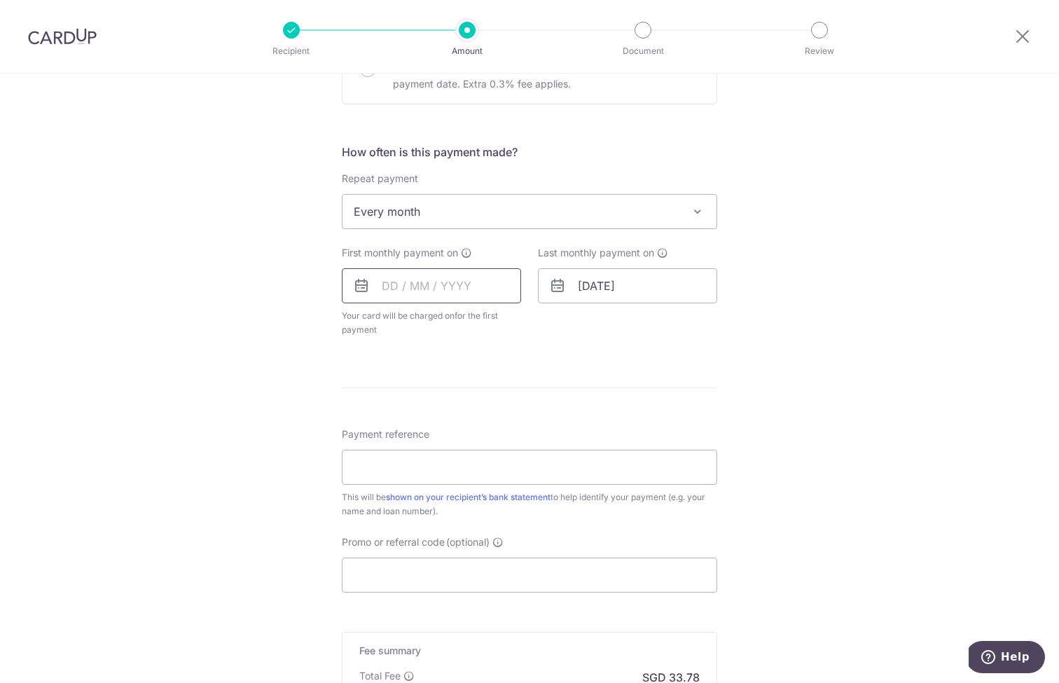
click at [432, 290] on input "text" at bounding box center [431, 285] width 179 height 35
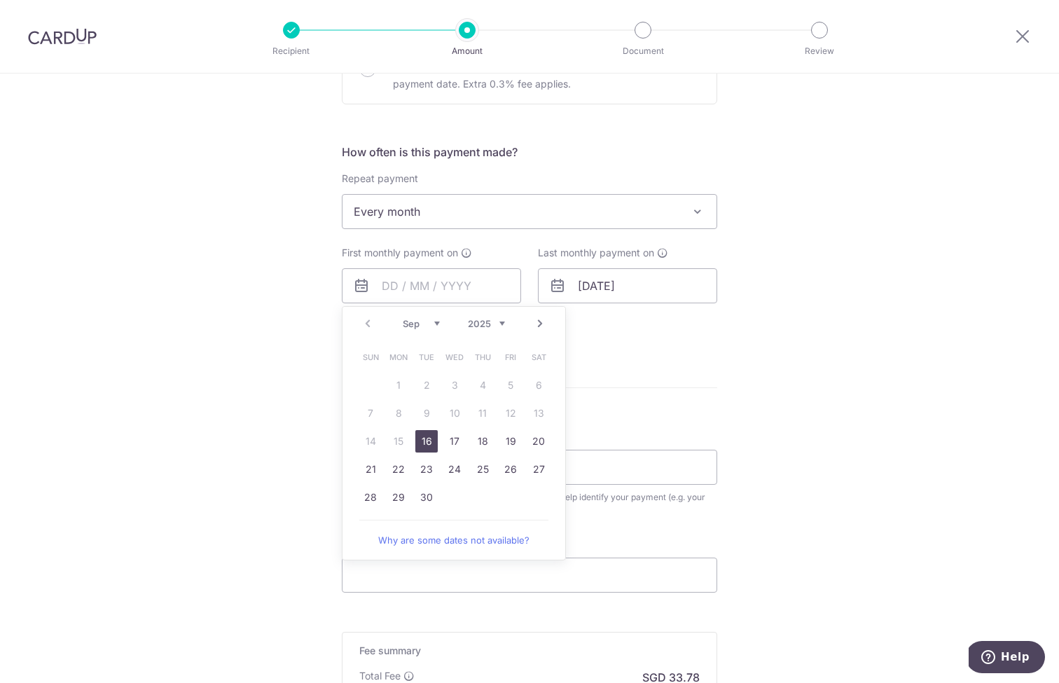
click at [392, 379] on table "Sun Mon Tue Wed Thu Fri Sat 1 2 3 4 5 6 7 8 9 10 11 12 13 14 15 16 17 18 19 20 …" at bounding box center [455, 427] width 196 height 168
click at [532, 318] on link "Next" at bounding box center [540, 323] width 17 height 17
click at [452, 385] on link "1" at bounding box center [454, 385] width 22 height 22
type input "01/10/2025"
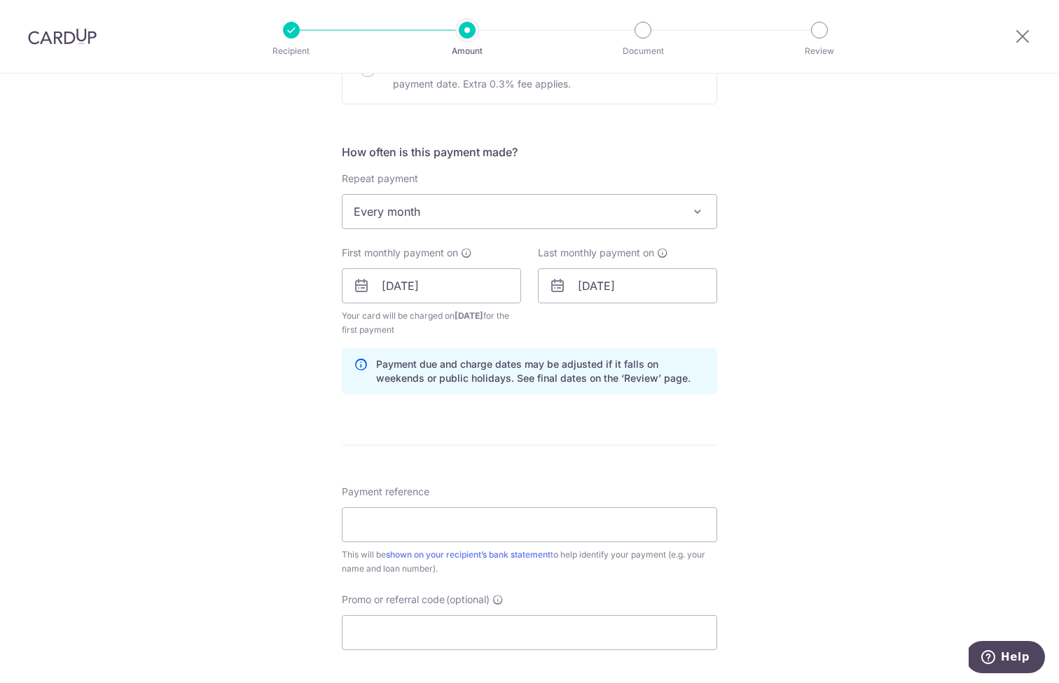
click at [623, 404] on div "How often is this payment made? Repeat payment Never Every week Every month Eve…" at bounding box center [530, 275] width 376 height 262
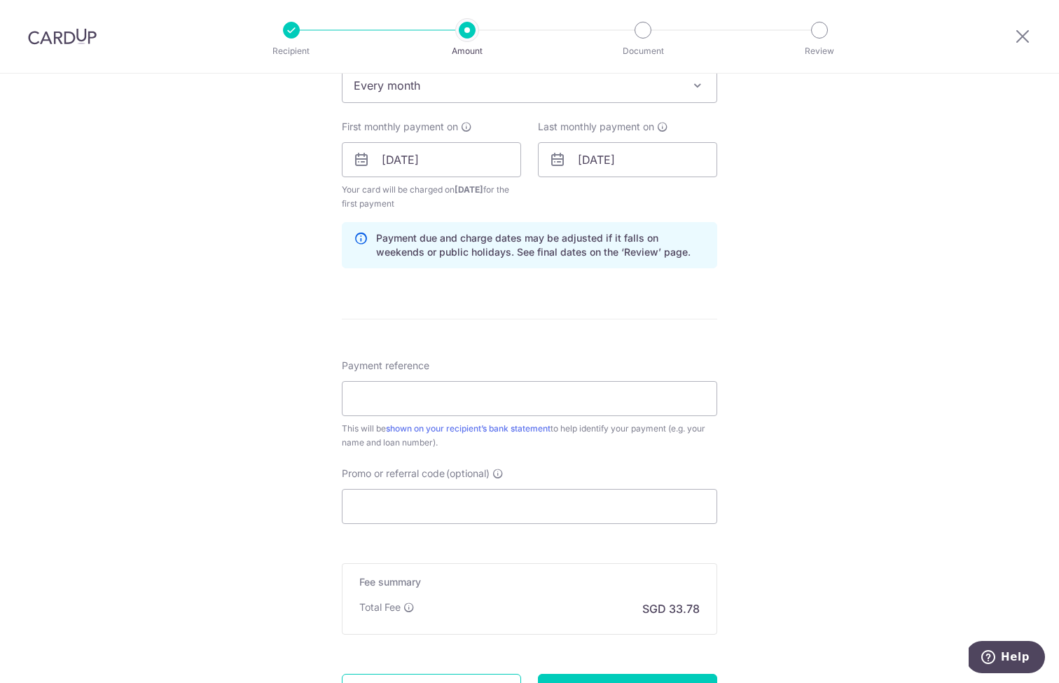
scroll to position [757, 0]
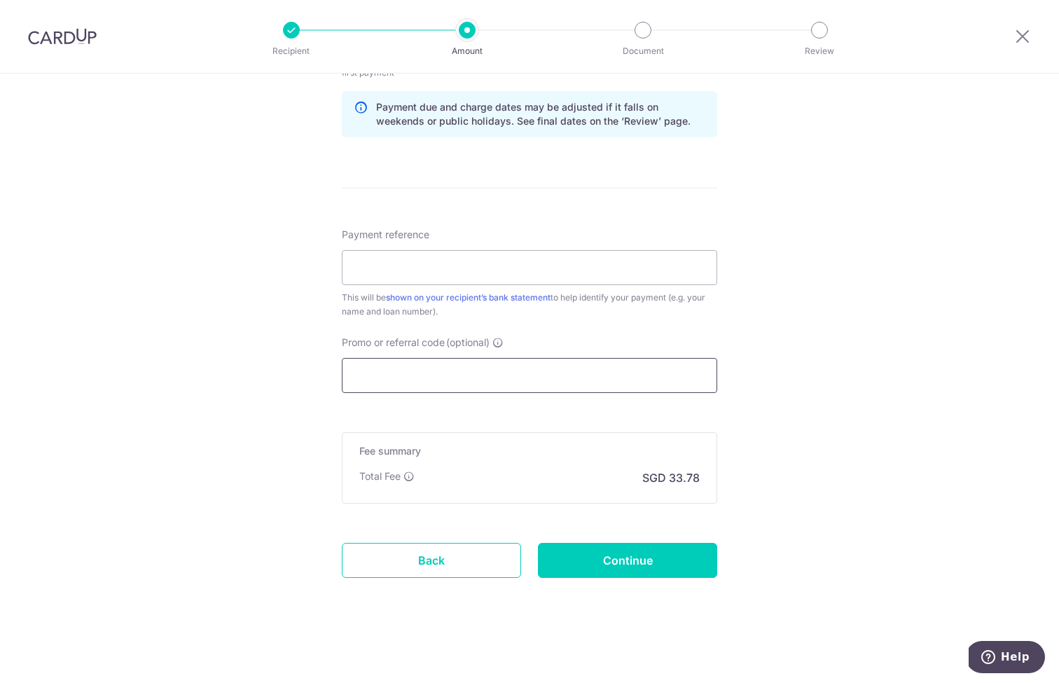
click at [436, 376] on input "Promo or referral code (optional)" at bounding box center [530, 375] width 376 height 35
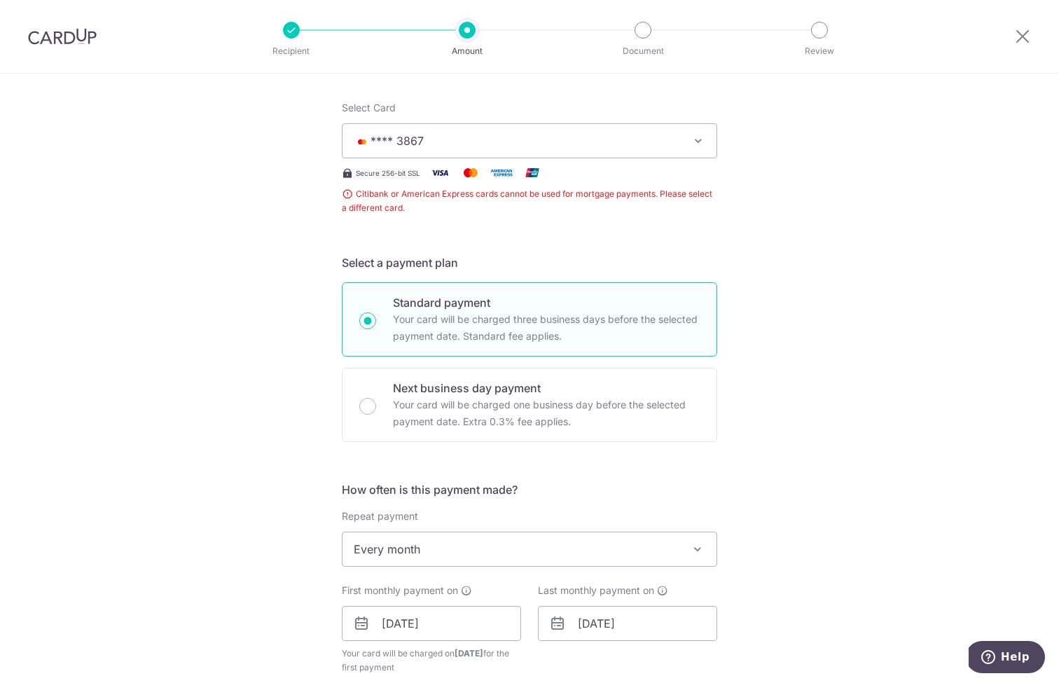
scroll to position [642, 0]
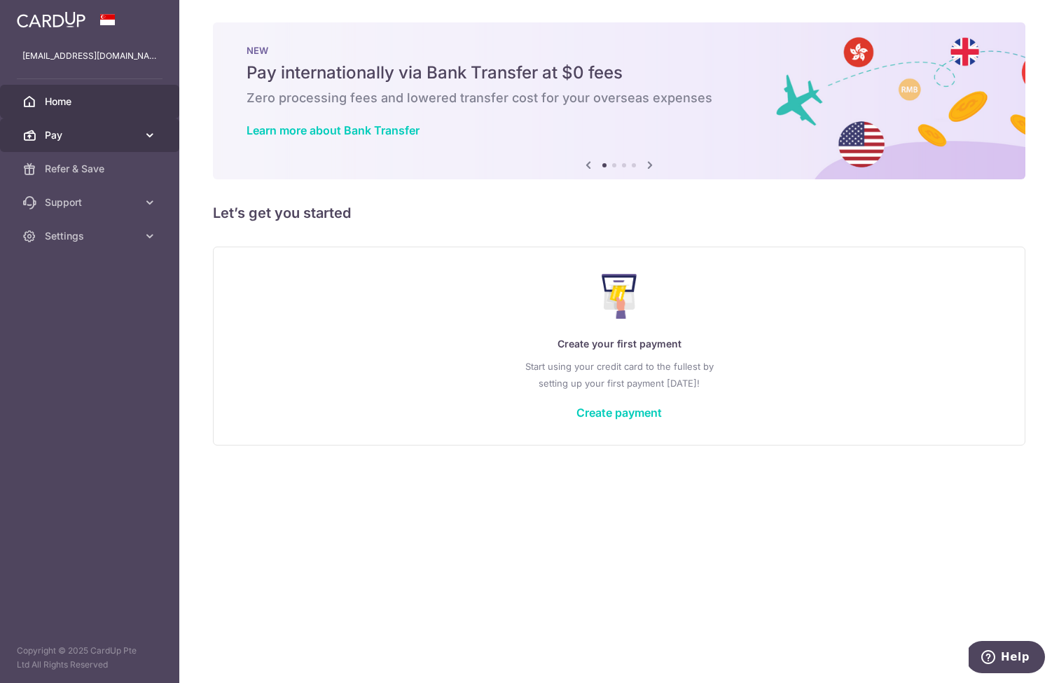
click at [64, 132] on span "Pay" at bounding box center [91, 135] width 92 height 14
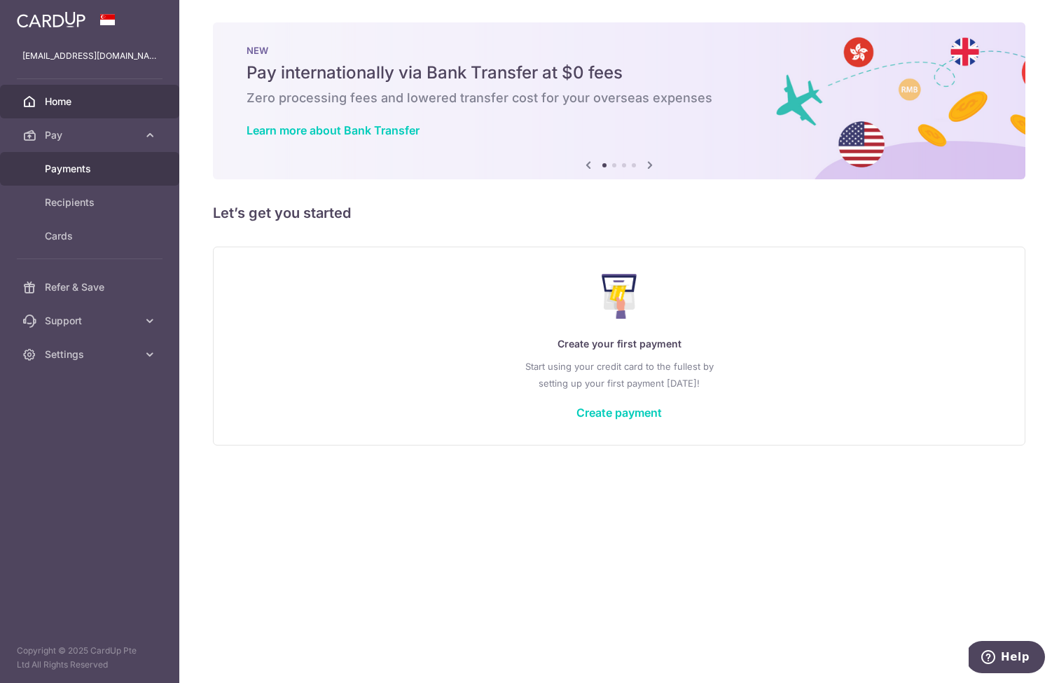
click at [92, 178] on link "Payments" at bounding box center [89, 169] width 179 height 34
